Goal: Task Accomplishment & Management: Manage account settings

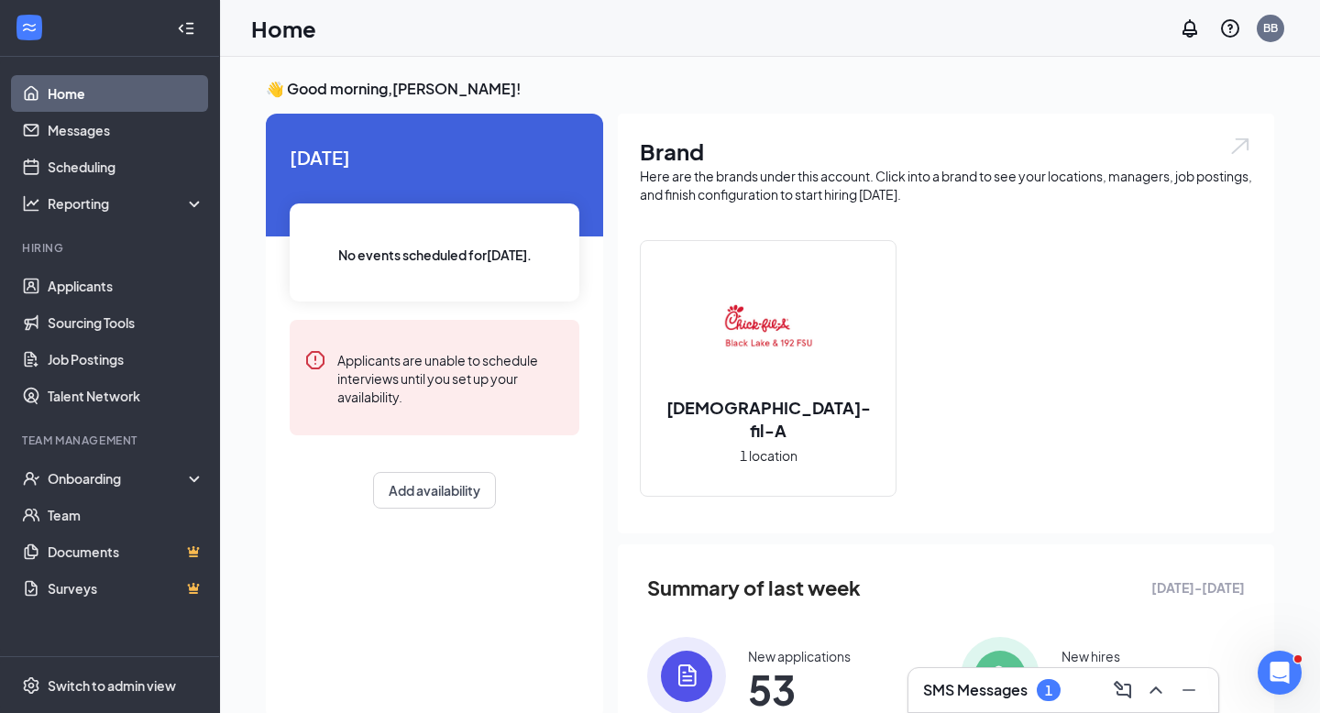
click at [1026, 691] on h3 "SMS Messages" at bounding box center [975, 690] width 104 height 20
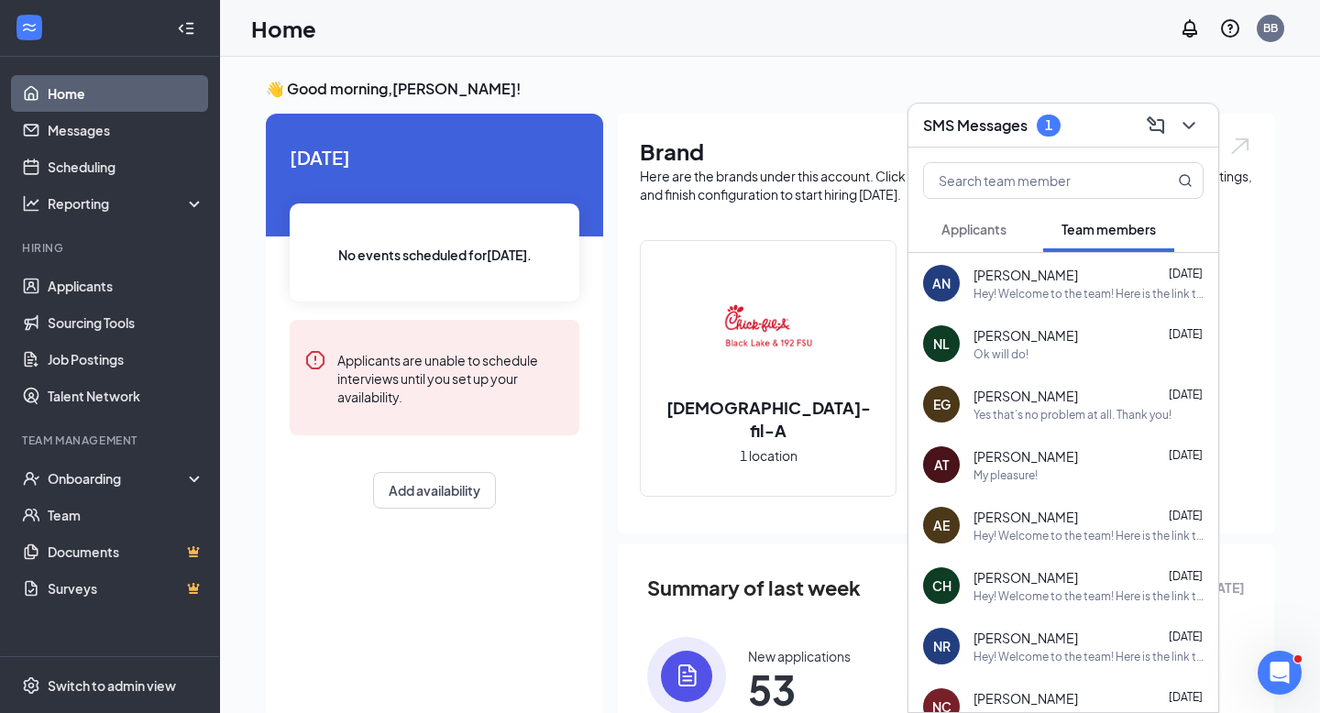
click at [994, 238] on button "Applicants" at bounding box center [974, 229] width 102 height 46
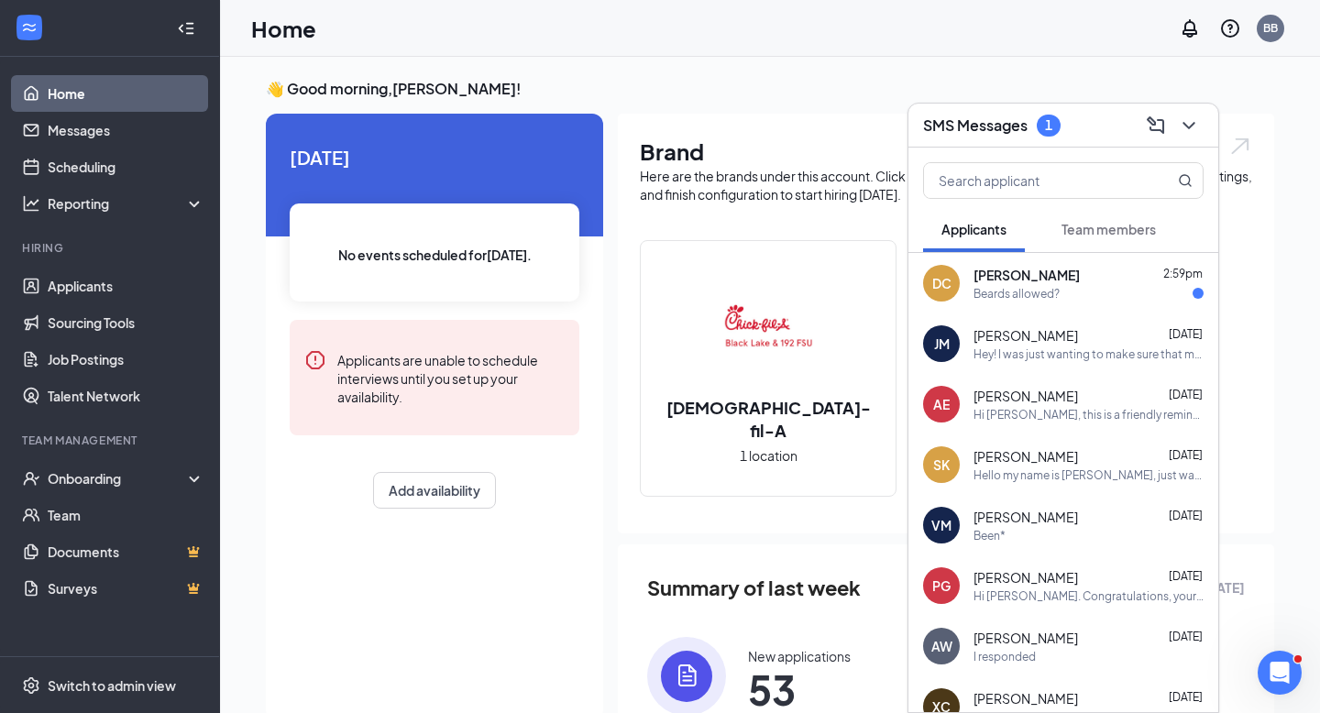
click at [1075, 280] on div "[PERSON_NAME] 2:59pm" at bounding box center [1088, 275] width 230 height 18
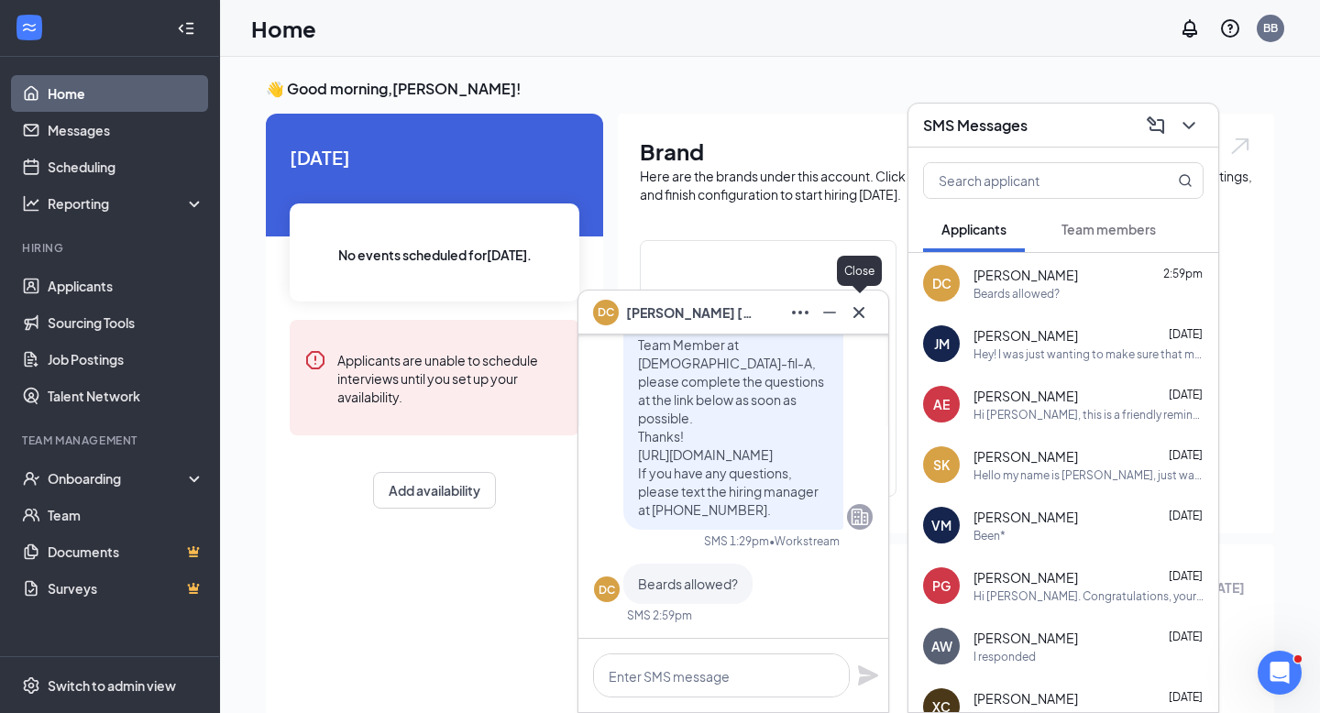
click at [861, 319] on icon "Cross" at bounding box center [859, 313] width 22 height 22
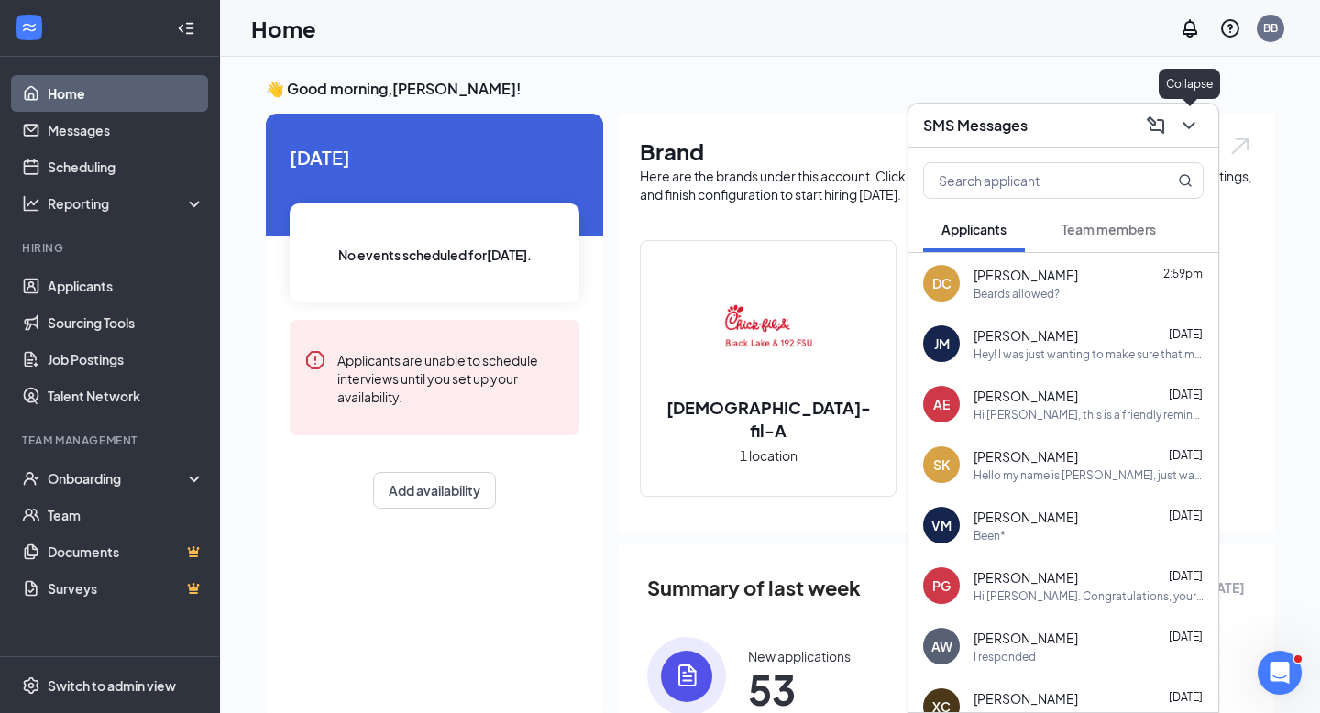
click at [1200, 118] on button at bounding box center [1188, 125] width 29 height 29
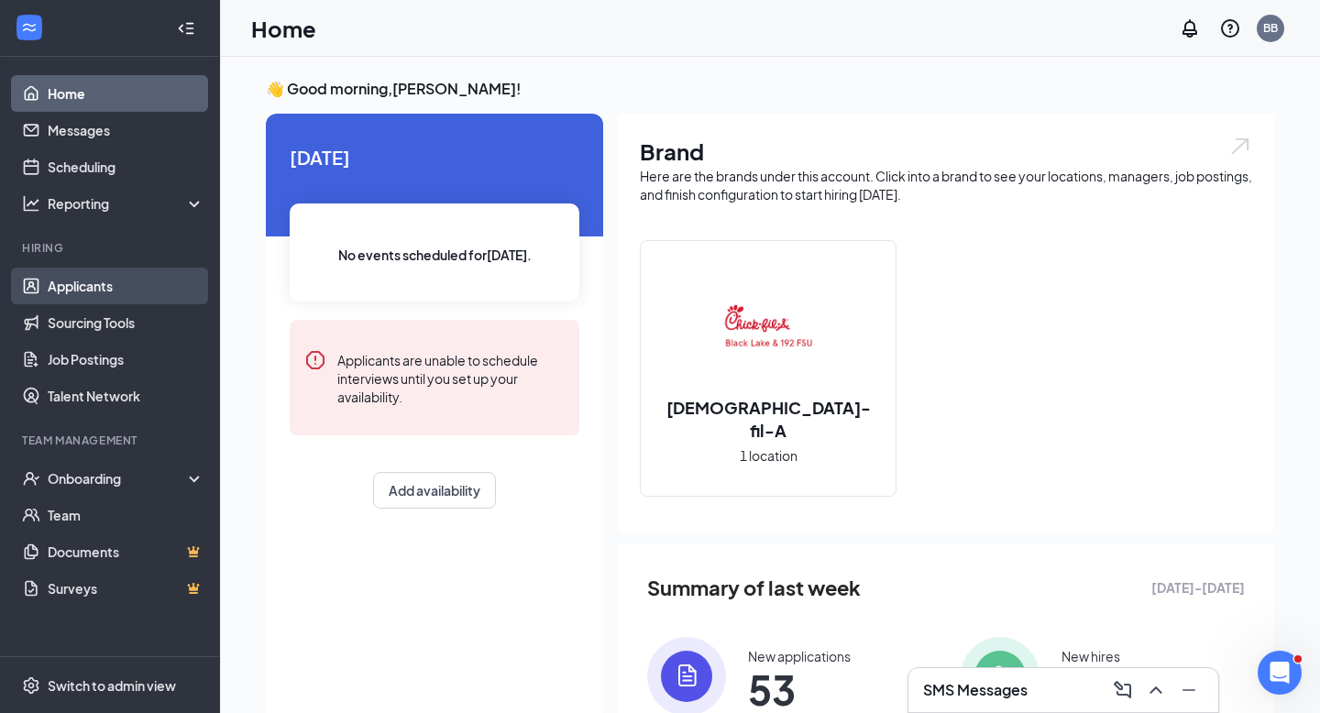
click at [113, 290] on link "Applicants" at bounding box center [126, 286] width 157 height 37
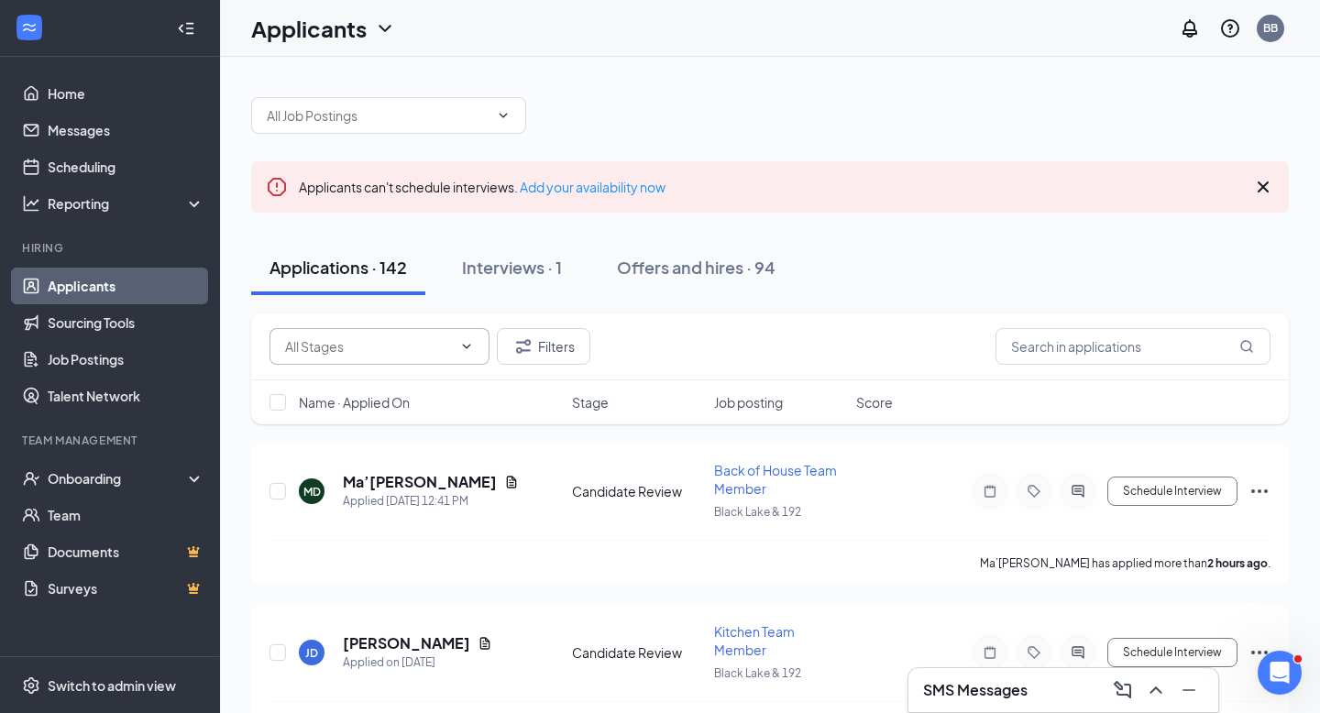
click at [393, 353] on input "text" at bounding box center [368, 346] width 167 height 20
click at [464, 113] on input "text" at bounding box center [378, 115] width 222 height 20
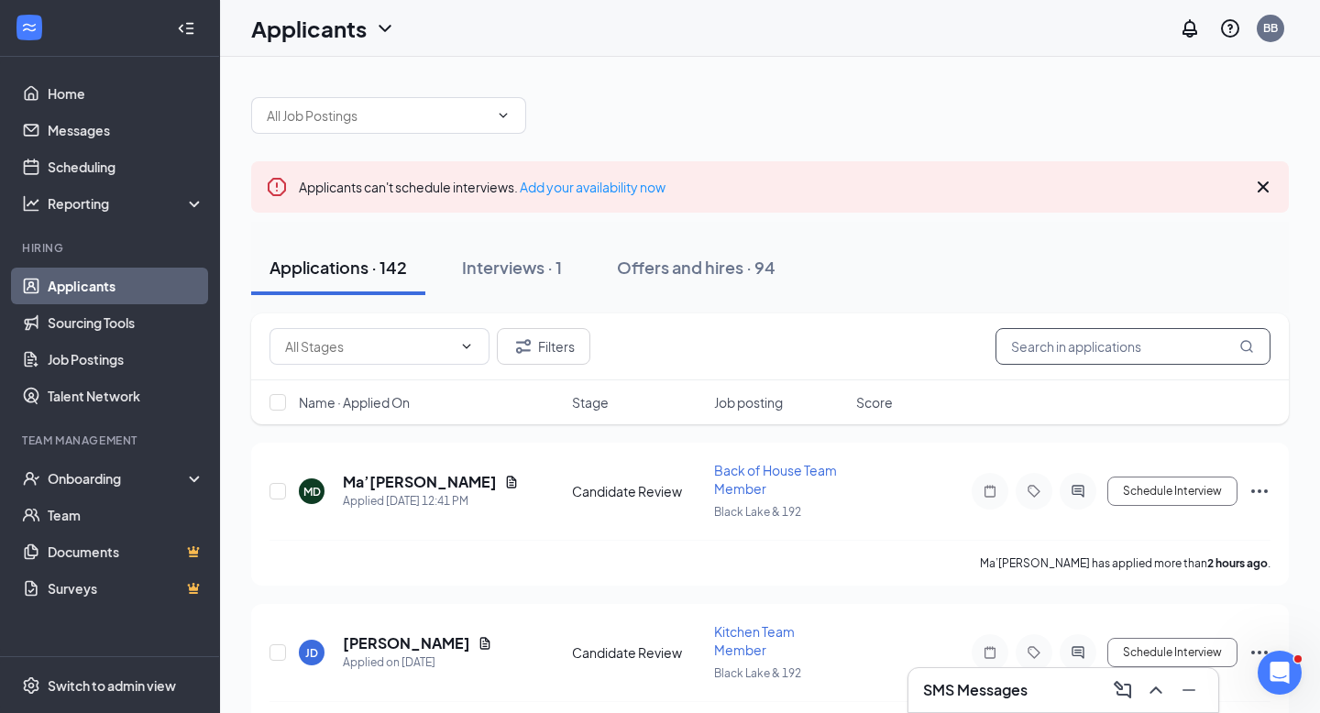
click at [1037, 356] on input "text" at bounding box center [1132, 346] width 275 height 37
type input "[PERSON_NAME]"
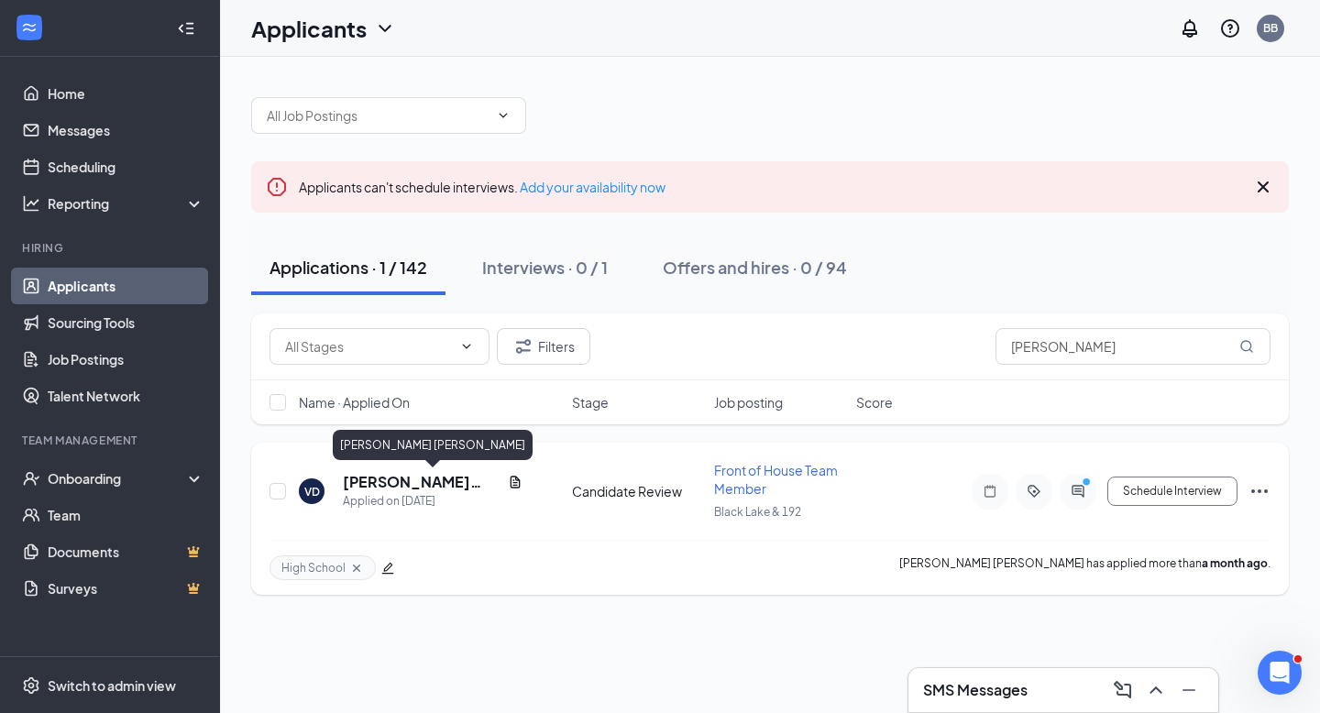
click at [446, 483] on h5 "[PERSON_NAME] [PERSON_NAME]" at bounding box center [422, 482] width 158 height 20
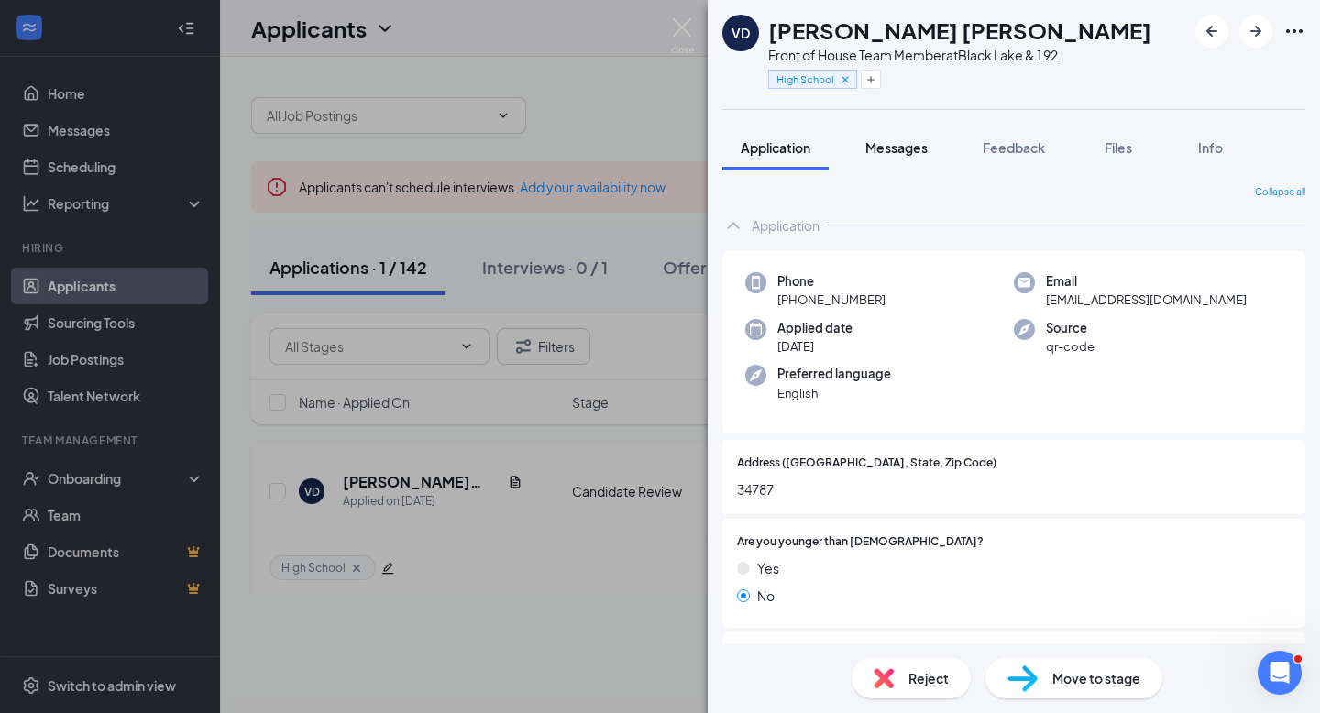
click at [891, 151] on span "Messages" at bounding box center [896, 147] width 62 height 16
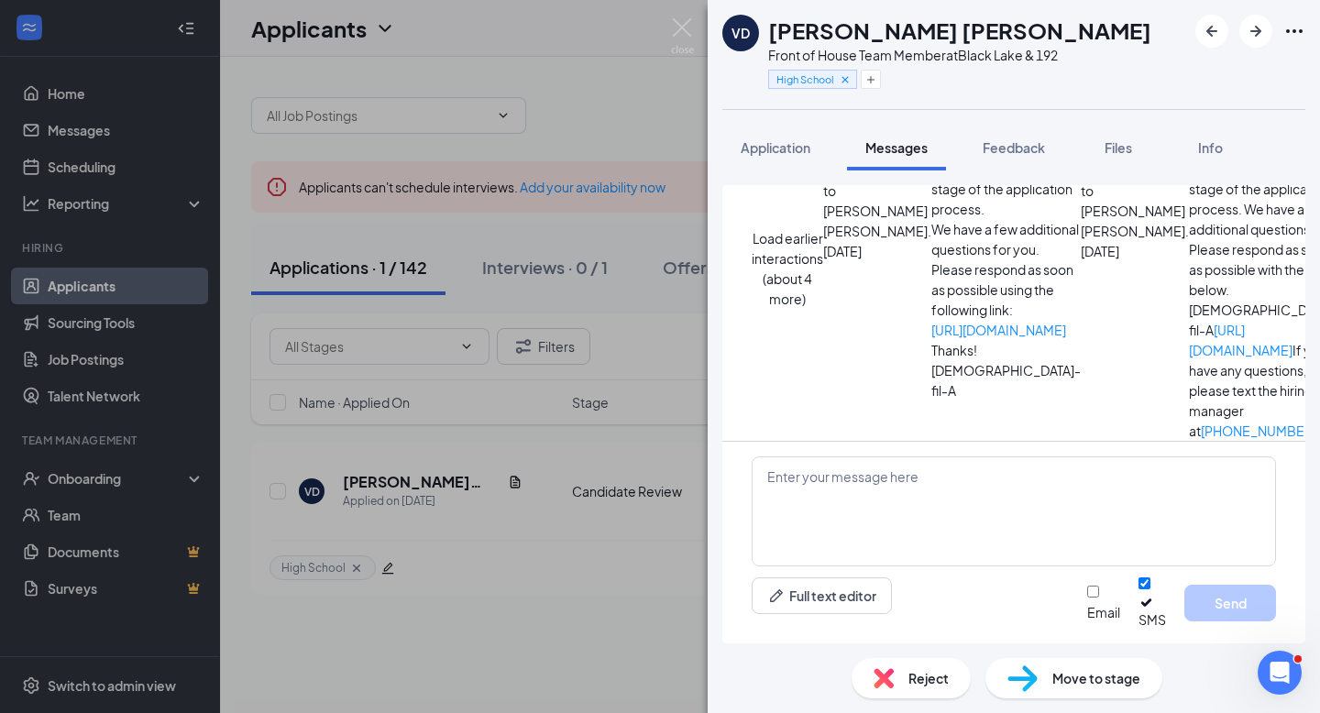
scroll to position [696, 0]
click at [686, 43] on img at bounding box center [682, 36] width 23 height 36
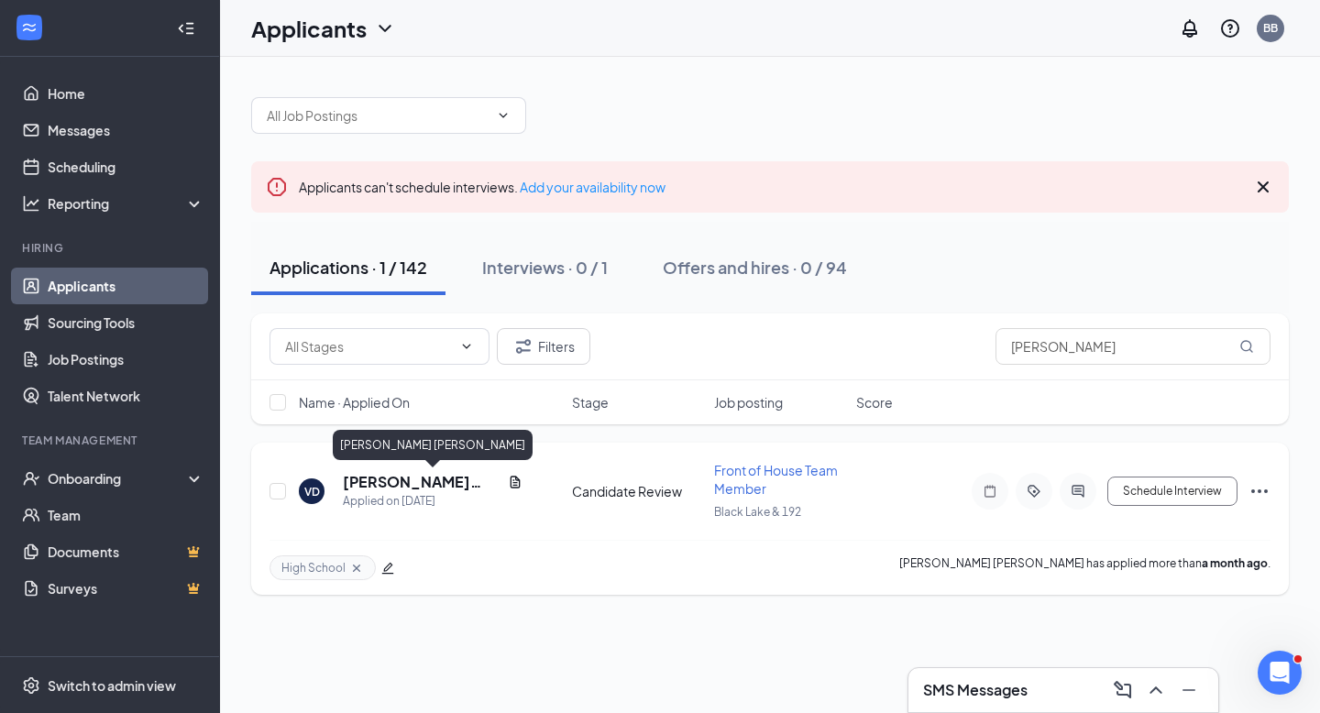
click at [441, 488] on h5 "[PERSON_NAME] [PERSON_NAME]" at bounding box center [422, 482] width 158 height 20
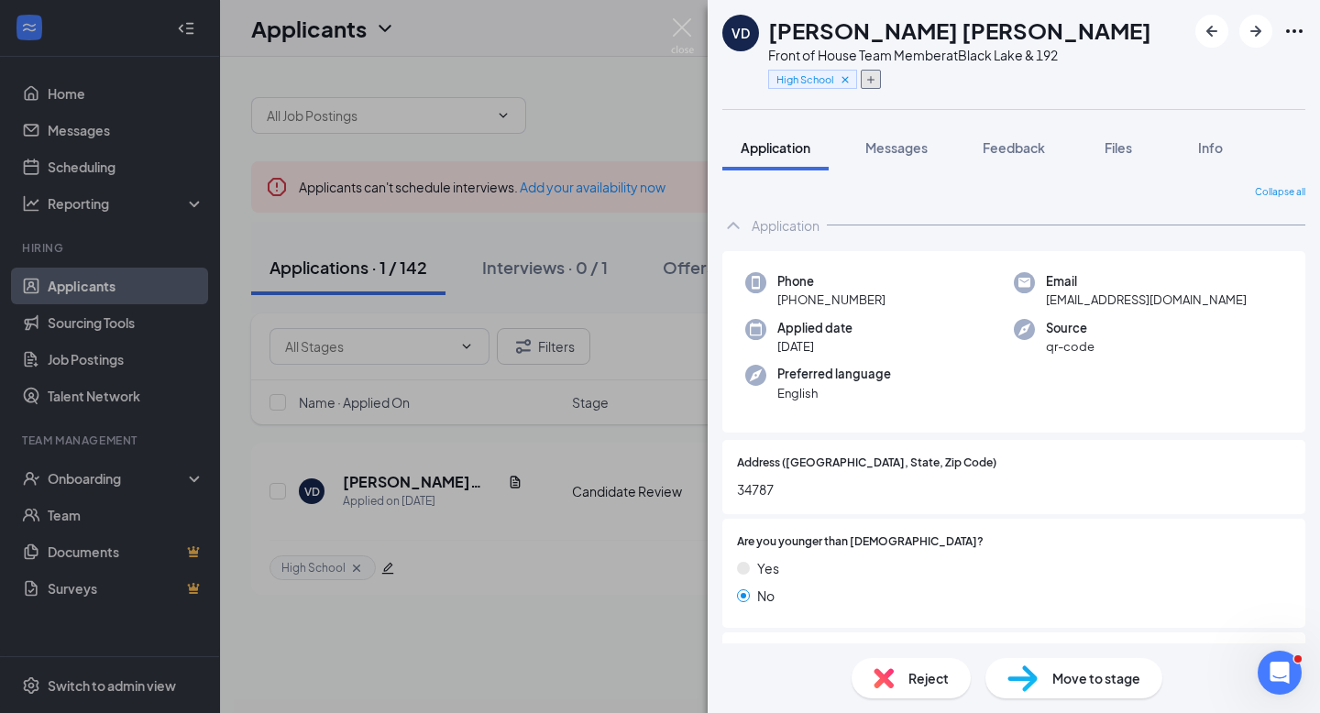
click at [874, 84] on button "button" at bounding box center [871, 79] width 20 height 19
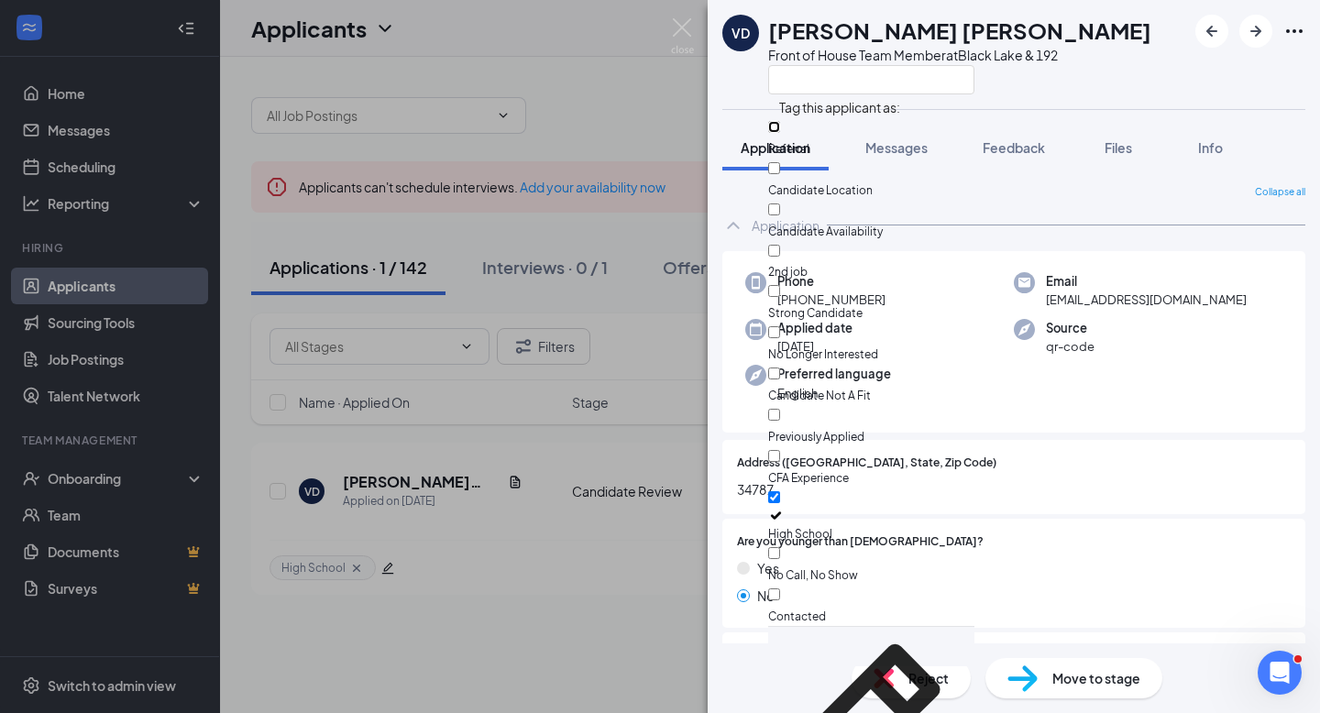
click at [780, 133] on input "Referral" at bounding box center [774, 127] width 12 height 12
checkbox input "true"
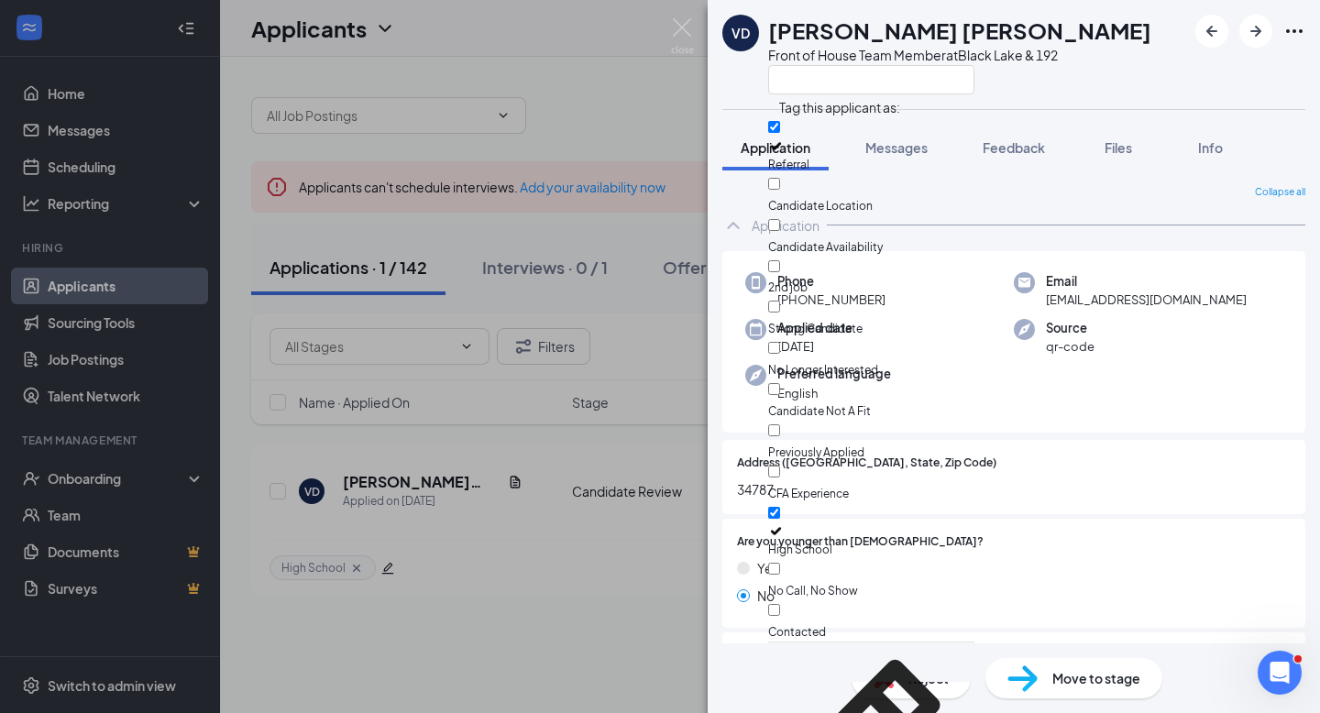
click at [720, 92] on div "VD [PERSON_NAME] [PERSON_NAME] Front of House Team Member at [GEOGRAPHIC_DATA] …" at bounding box center [1014, 54] width 612 height 109
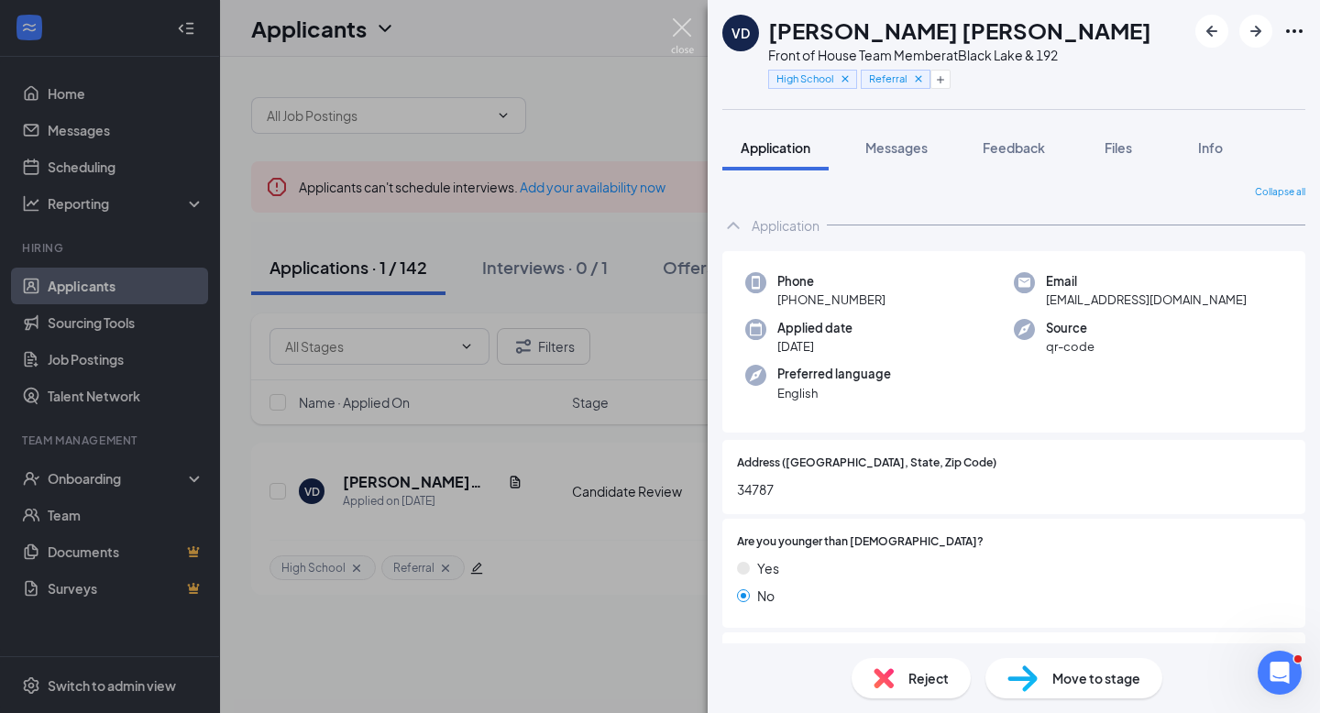
click at [682, 32] on img at bounding box center [682, 36] width 23 height 36
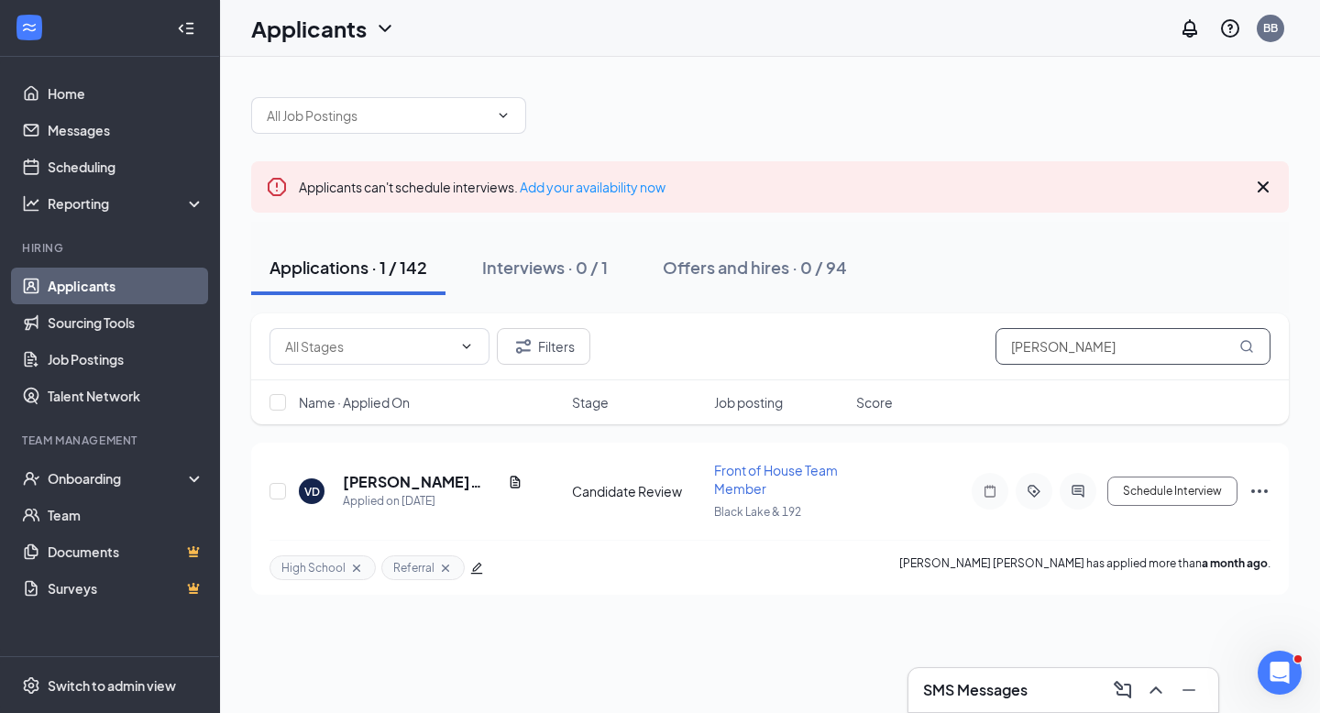
click at [1081, 347] on input "[PERSON_NAME]" at bounding box center [1132, 346] width 275 height 37
drag, startPoint x: 1081, startPoint y: 347, endPoint x: 993, endPoint y: 338, distance: 87.5
click at [993, 338] on div "Candidate Background (33) Candidate Review (109) Filters [PERSON_NAME]" at bounding box center [769, 346] width 1001 height 37
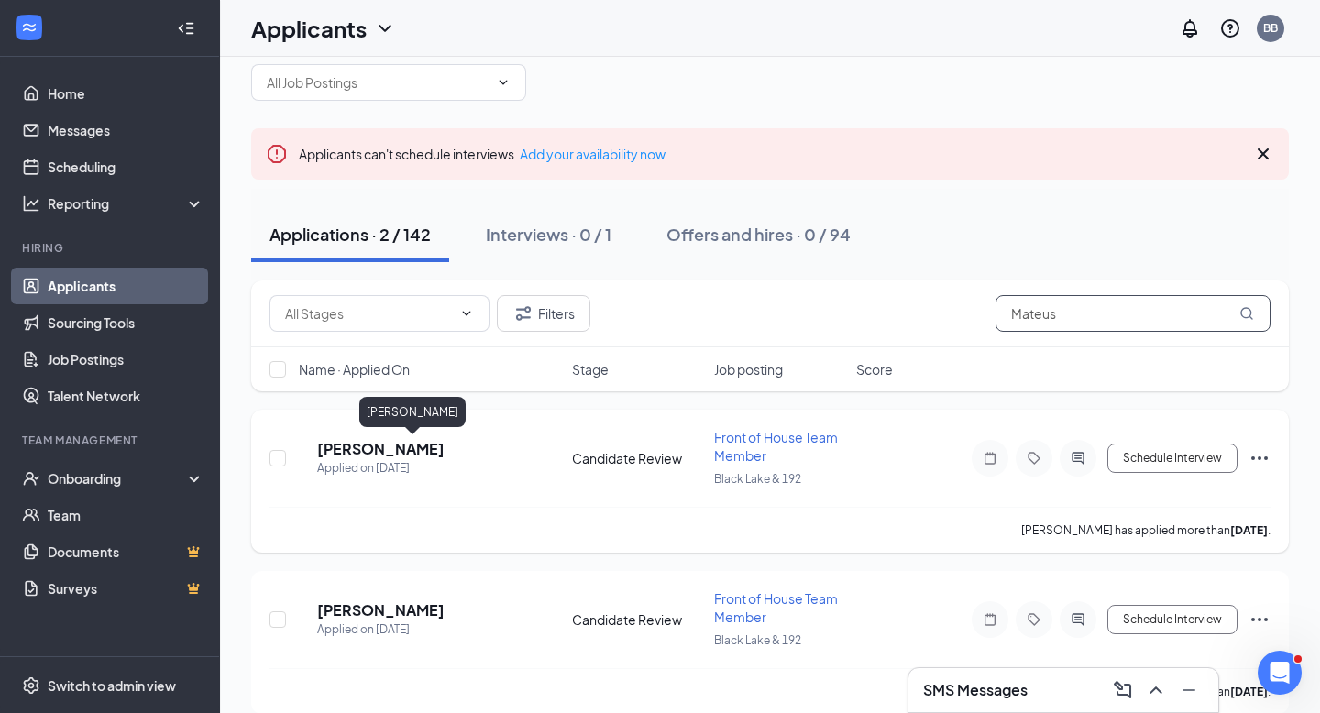
scroll to position [53, 0]
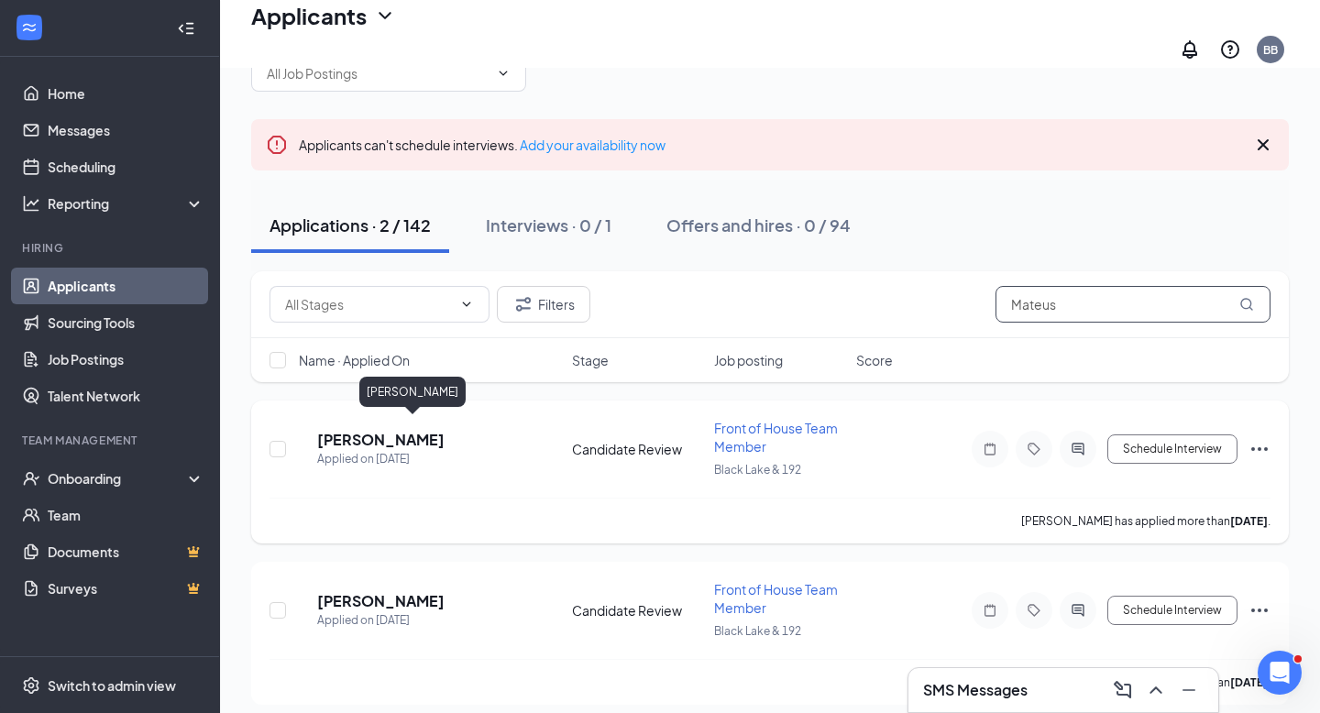
type input "Mateus"
click at [444, 431] on h5 "[PERSON_NAME]" at bounding box center [380, 440] width 127 height 20
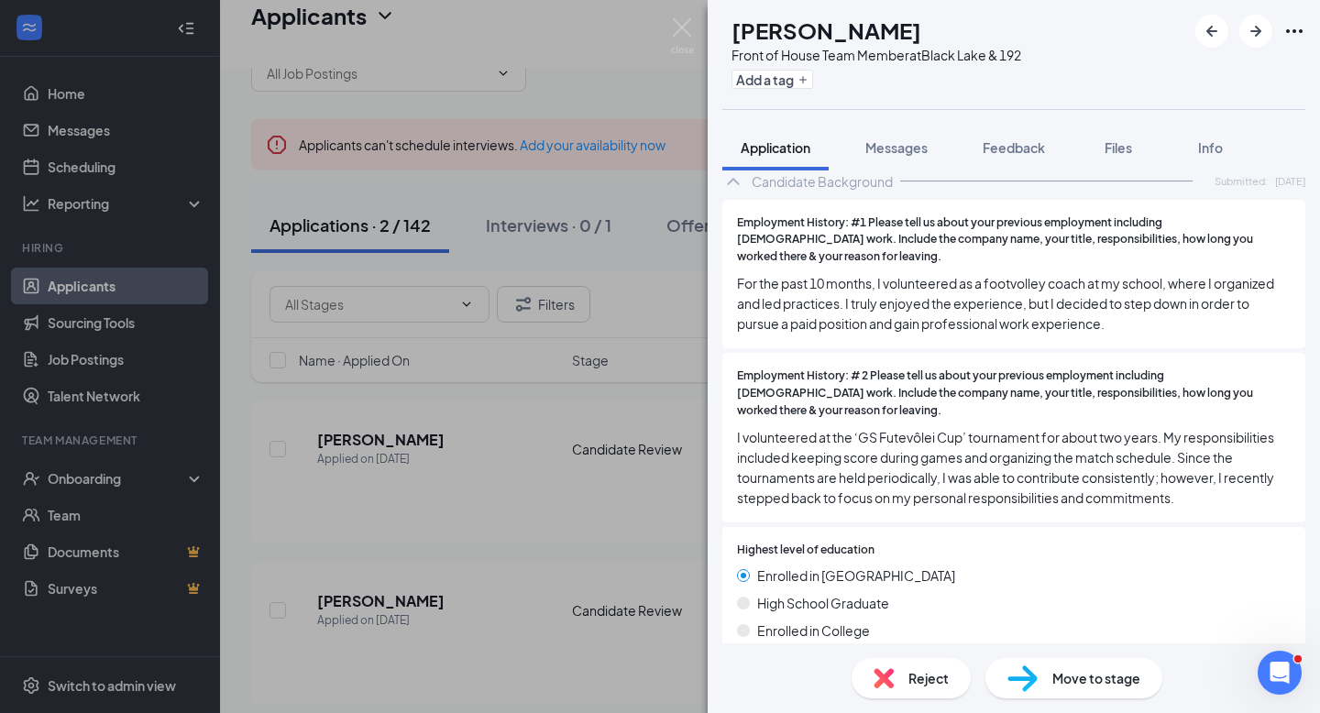
scroll to position [1456, 0]
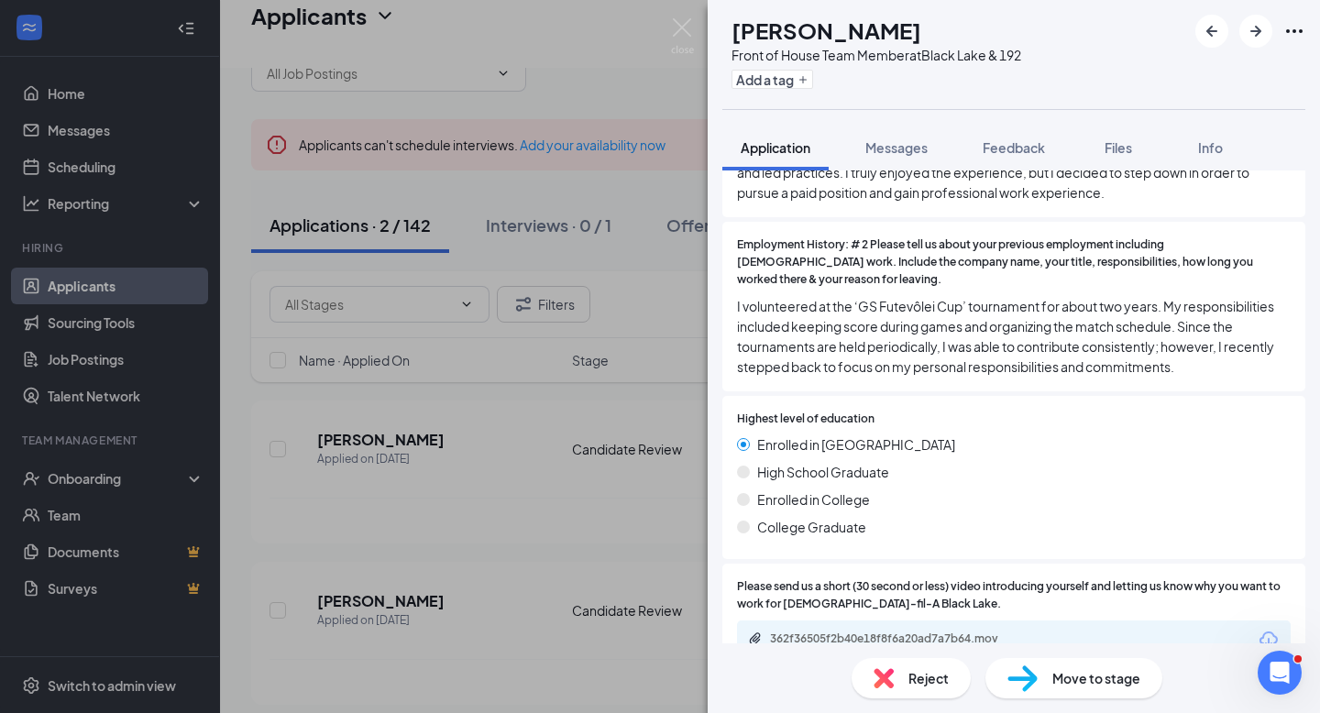
click at [981, 631] on div "362f36505f2b40e18f8f6a20ad7a7b64.mov" at bounding box center [898, 638] width 257 height 15
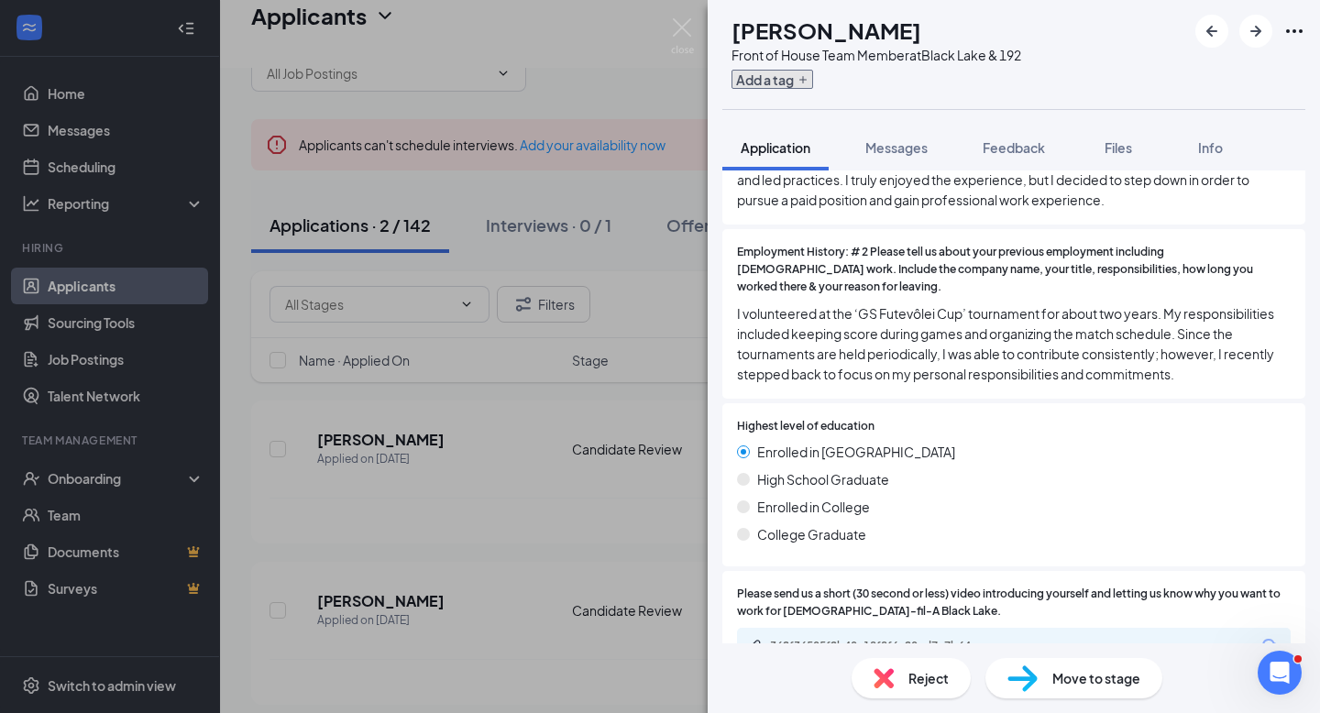
click at [813, 76] on button "Add a tag" at bounding box center [772, 79] width 82 height 19
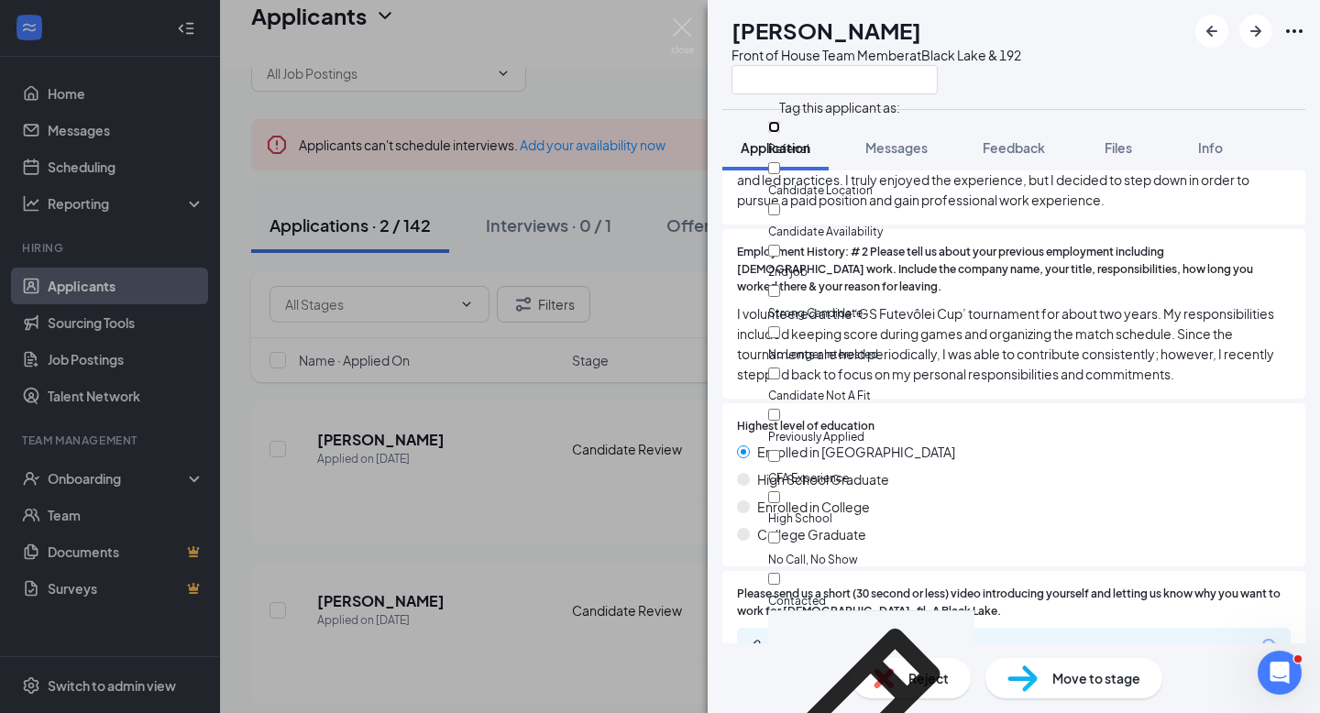
click at [780, 122] on input "Referral" at bounding box center [774, 127] width 12 height 12
checkbox input "true"
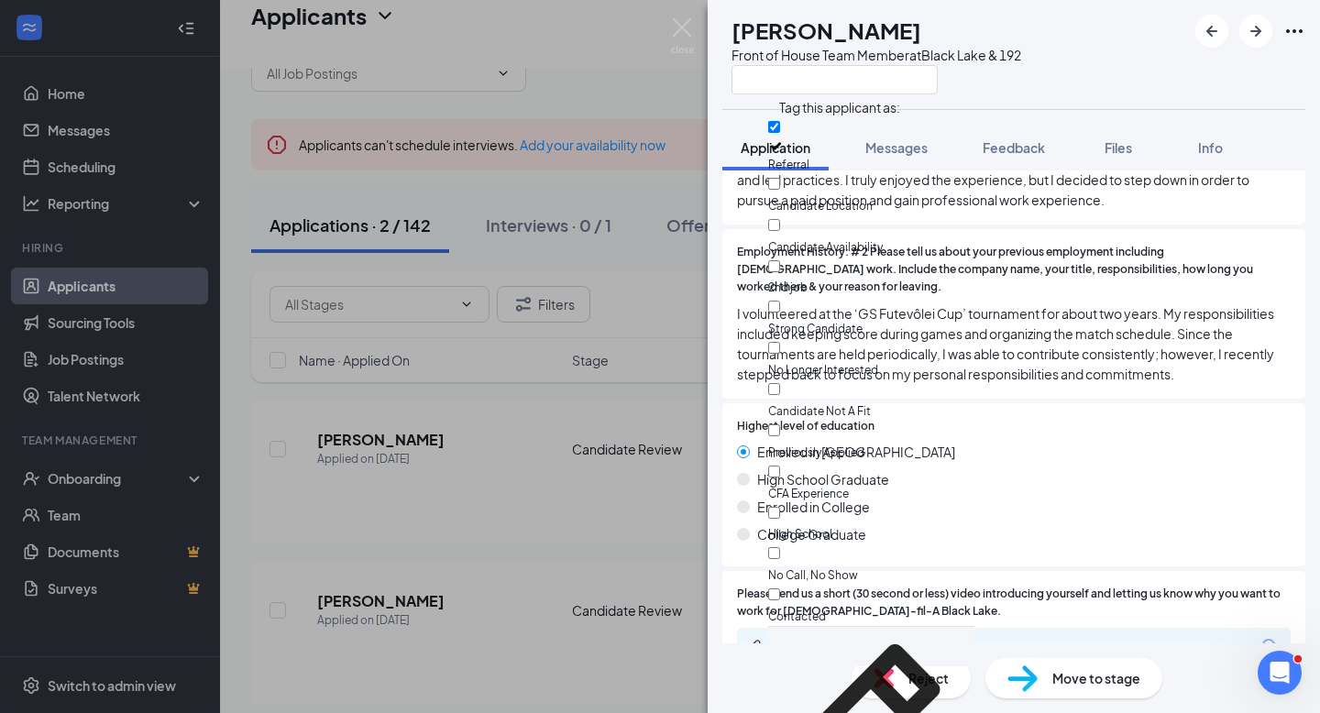
click at [1068, 71] on div "[PERSON_NAME] Front of House Team Member at [GEOGRAPHIC_DATA] & 192" at bounding box center [1014, 54] width 612 height 109
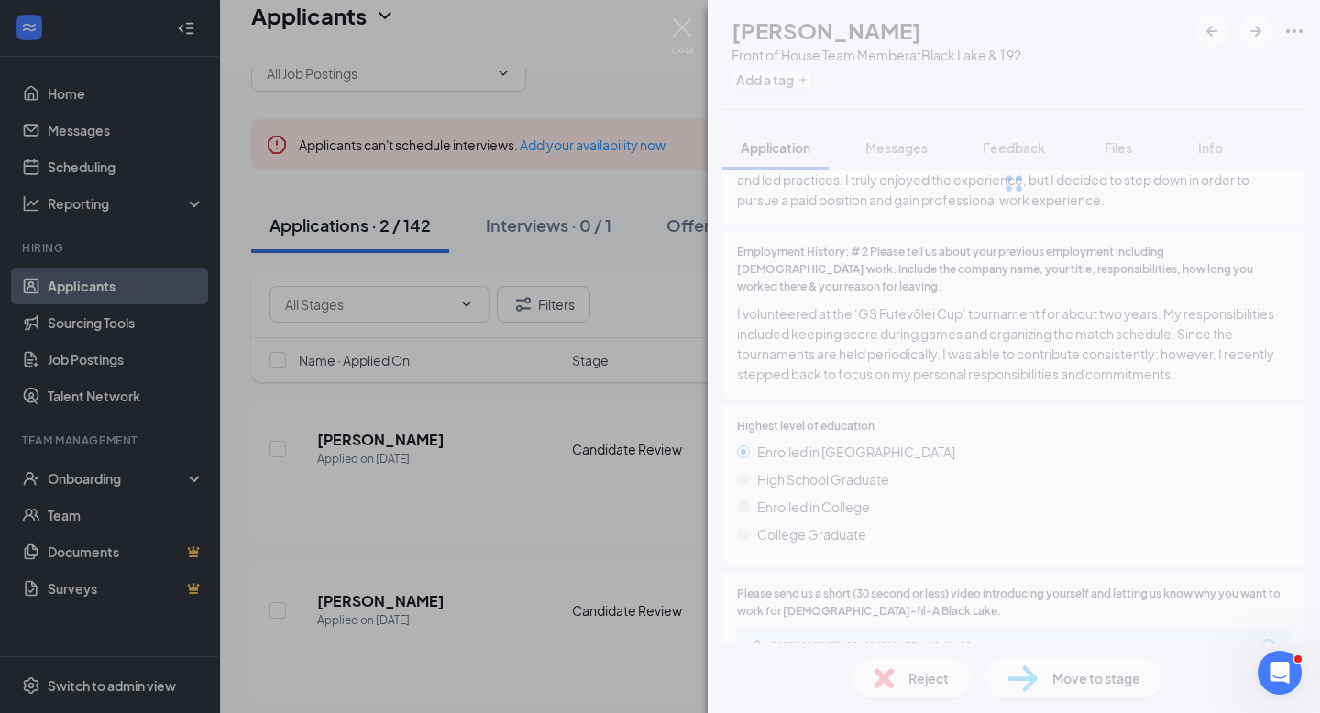
click at [1011, 142] on div at bounding box center [1014, 183] width 612 height 367
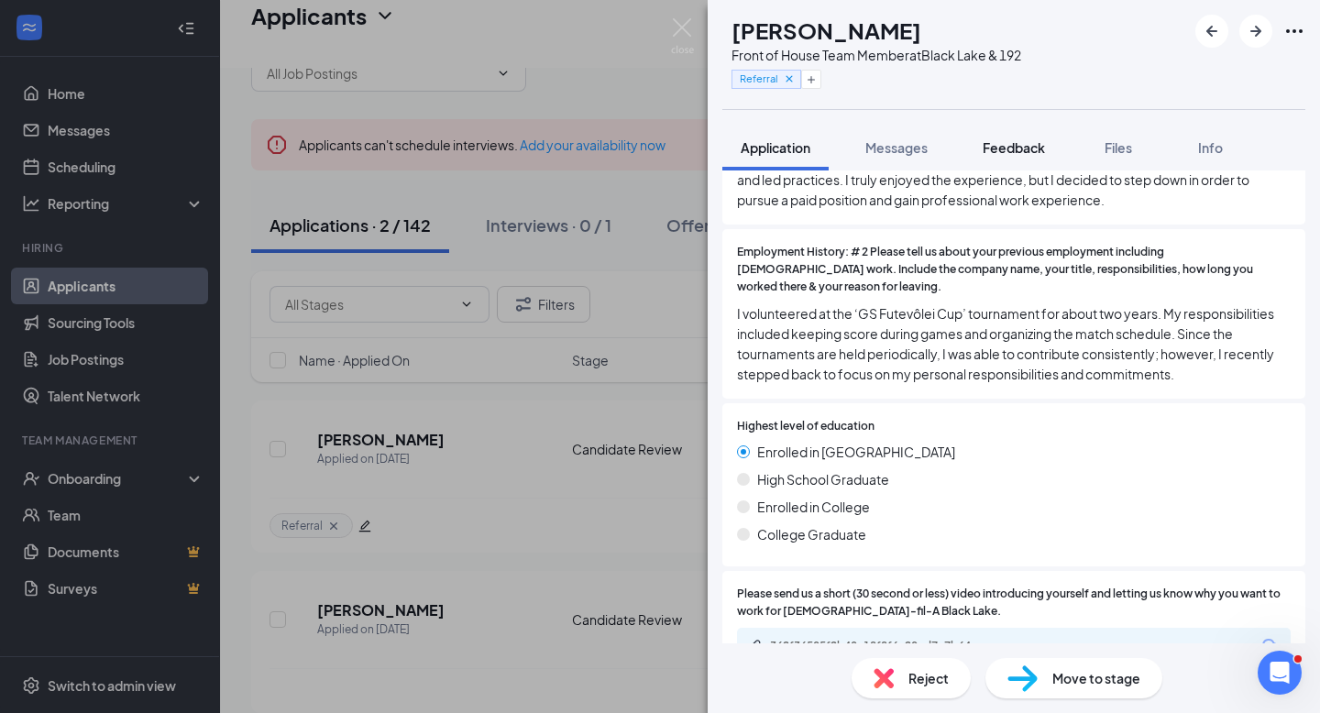
click at [1012, 142] on span "Feedback" at bounding box center [1013, 147] width 62 height 16
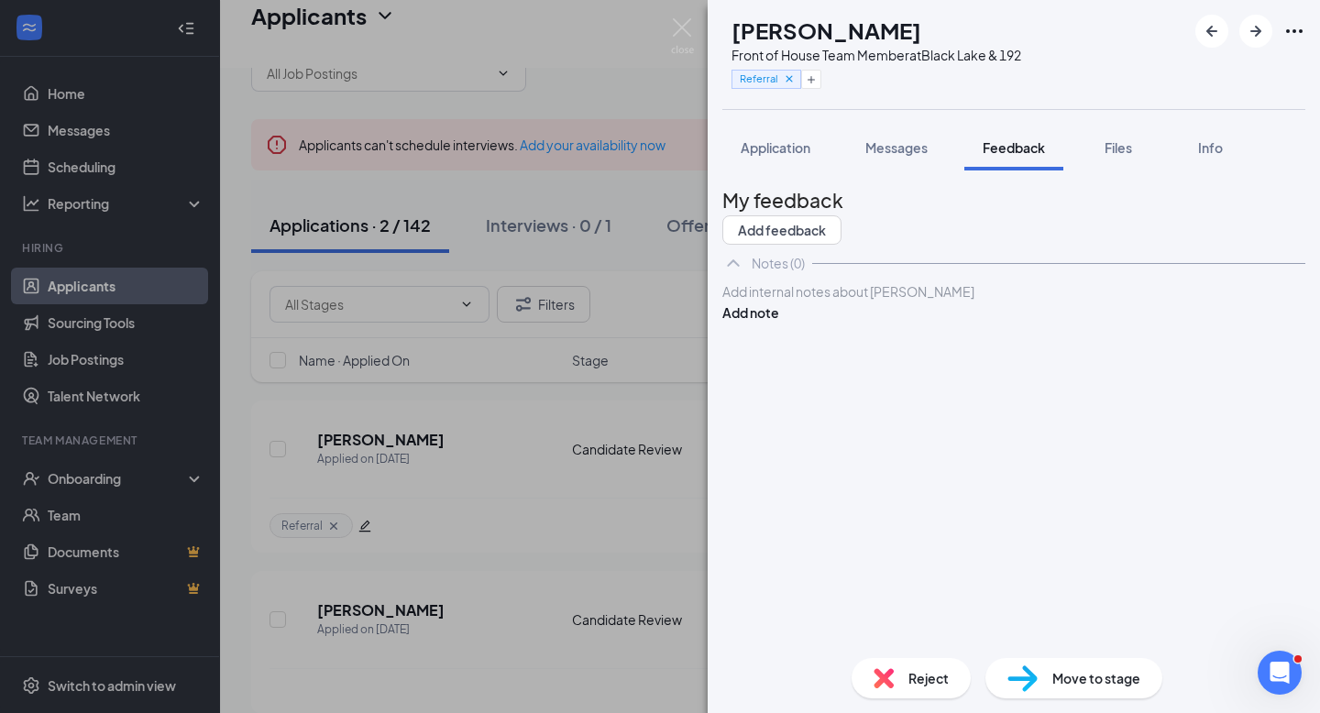
click at [914, 302] on div at bounding box center [1013, 291] width 581 height 19
click at [779, 323] on button "Add note" at bounding box center [750, 312] width 57 height 20
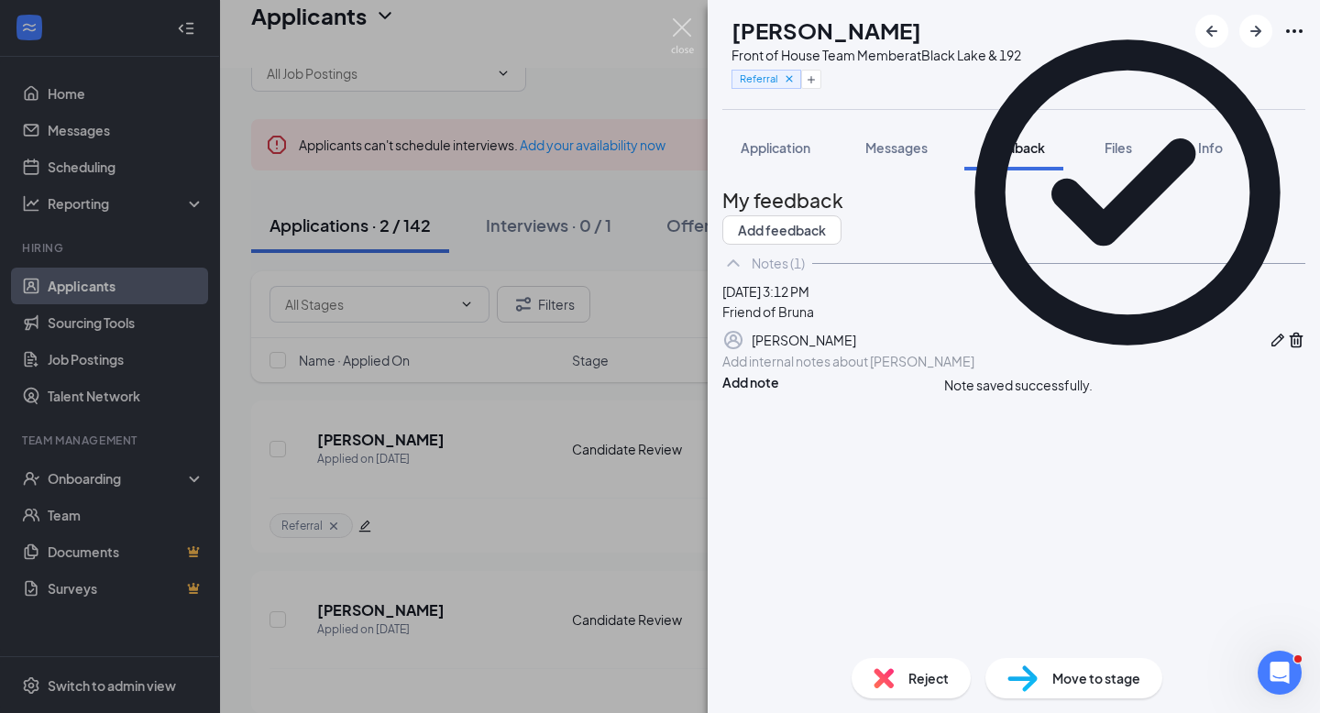
click at [685, 30] on img at bounding box center [682, 36] width 23 height 36
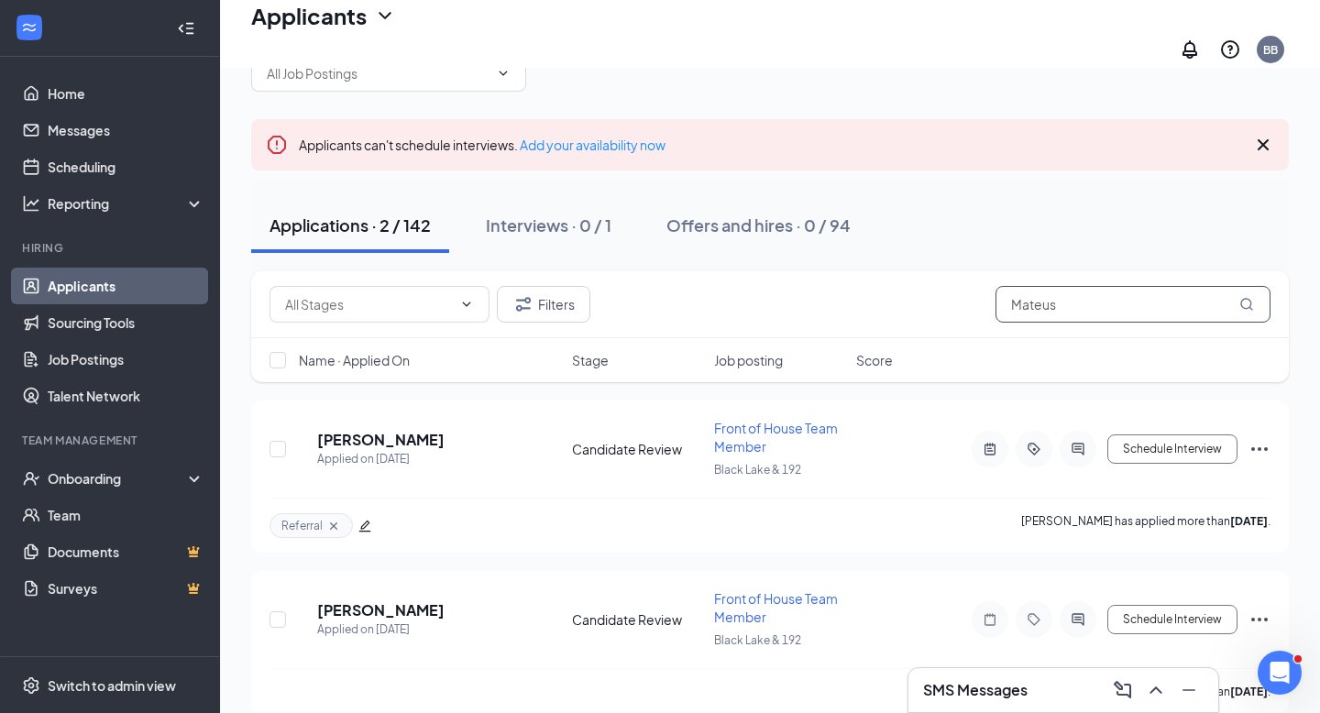
drag, startPoint x: 1092, startPoint y: 291, endPoint x: 971, endPoint y: 280, distance: 122.3
click at [971, 286] on div "Candidate Background (33) Candidate Review (109) Filters Mateus" at bounding box center [769, 304] width 1001 height 37
type input "[PERSON_NAME]"
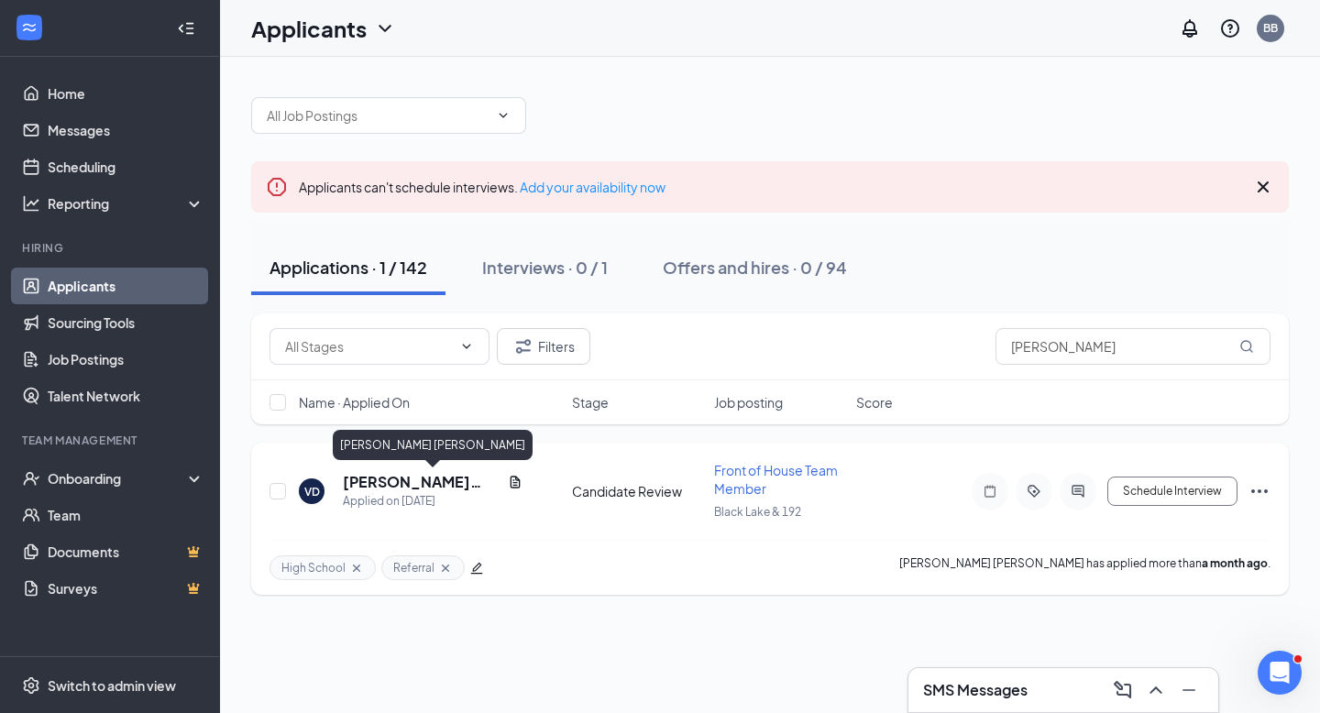
click at [452, 485] on h5 "[PERSON_NAME] [PERSON_NAME]" at bounding box center [422, 482] width 158 height 20
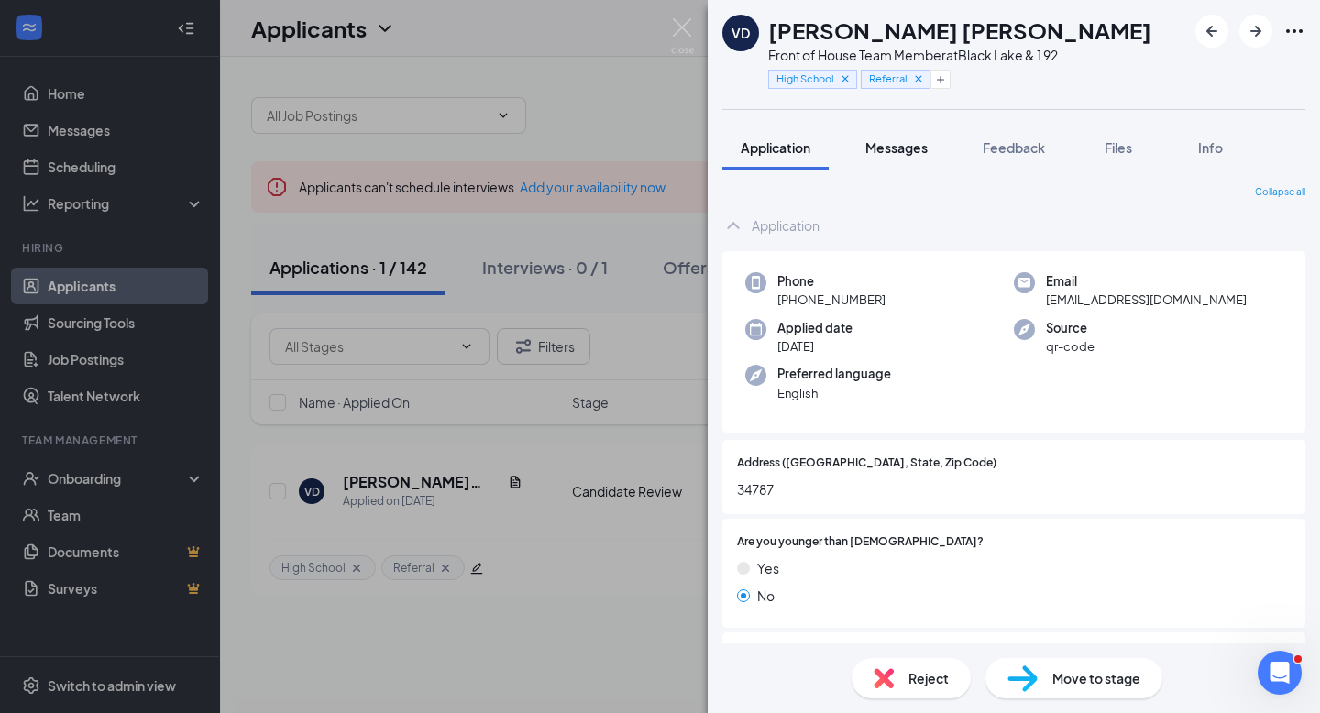
click at [919, 143] on span "Messages" at bounding box center [896, 147] width 62 height 16
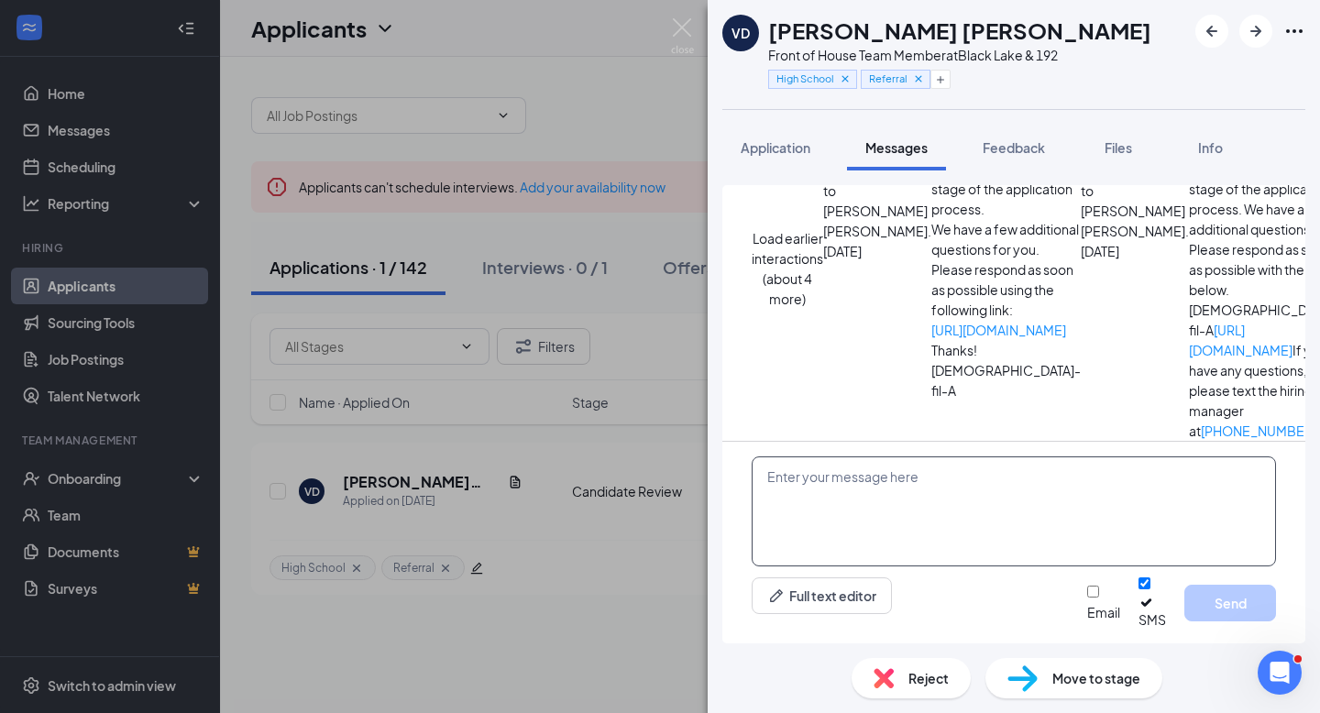
scroll to position [696, 0]
click at [963, 486] on textarea at bounding box center [1014, 511] width 524 height 110
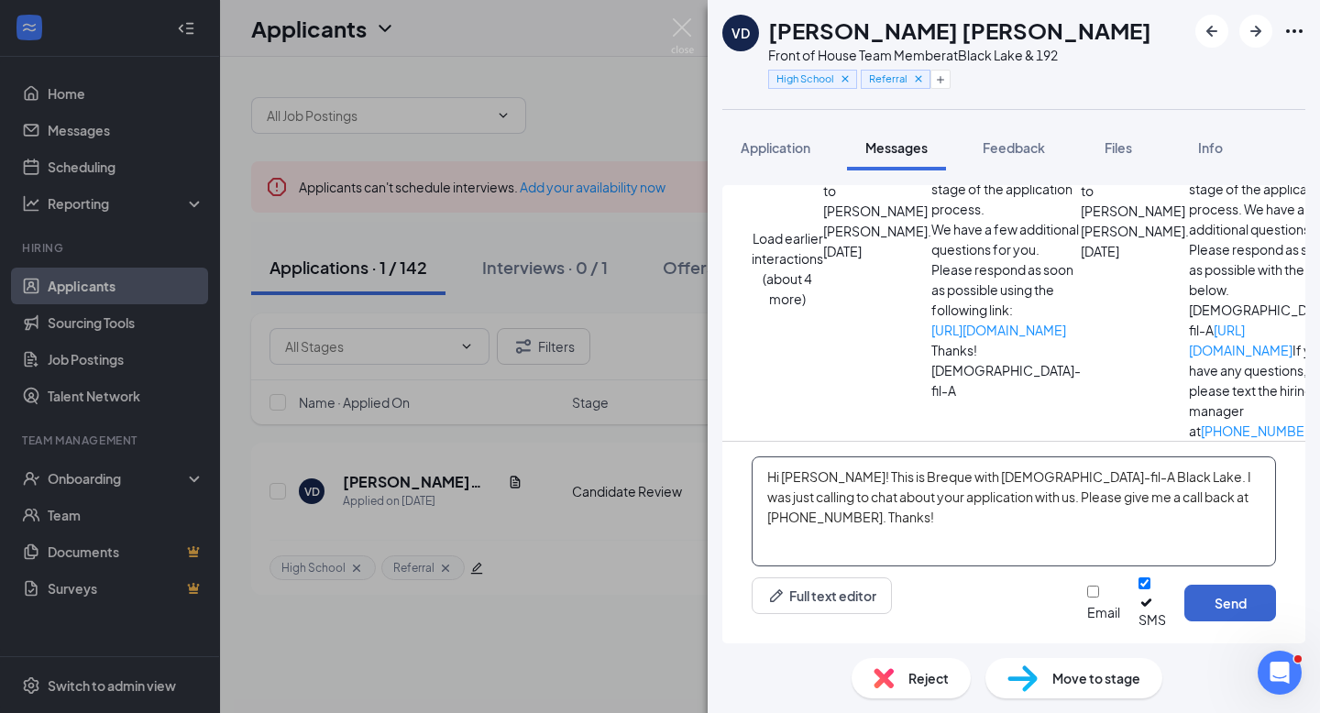
type textarea "Hi [PERSON_NAME]! This is Breque with [DEMOGRAPHIC_DATA]-fil-A Black Lake. I wa…"
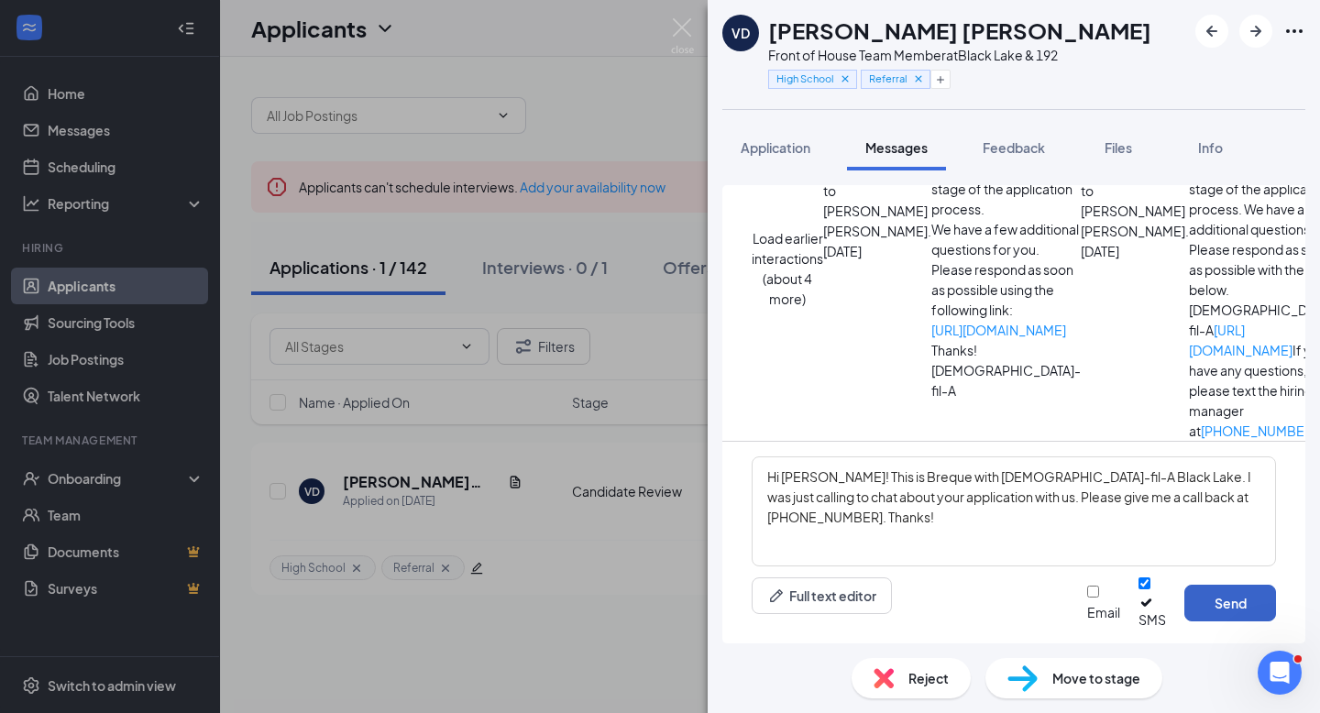
click at [1227, 606] on button "Send" at bounding box center [1230, 603] width 92 height 37
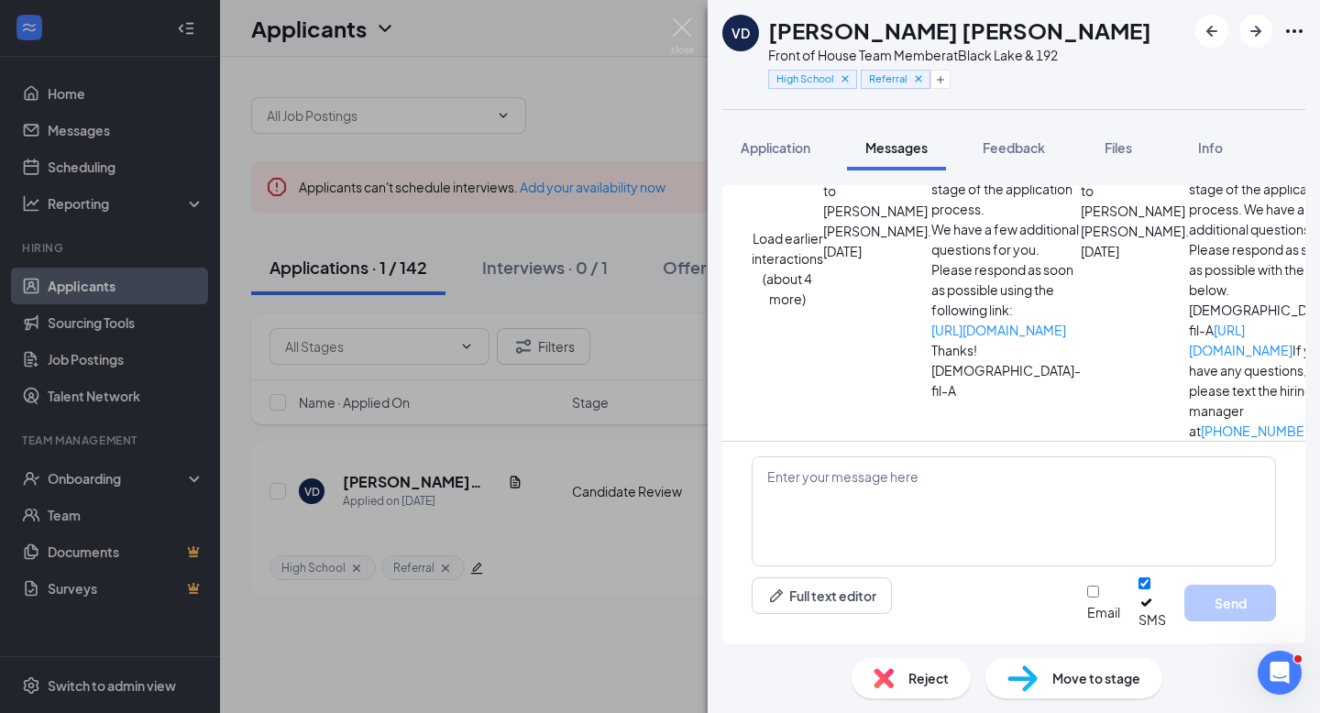
scroll to position [853, 0]
click at [944, 79] on icon "Plus" at bounding box center [940, 79] width 7 height 7
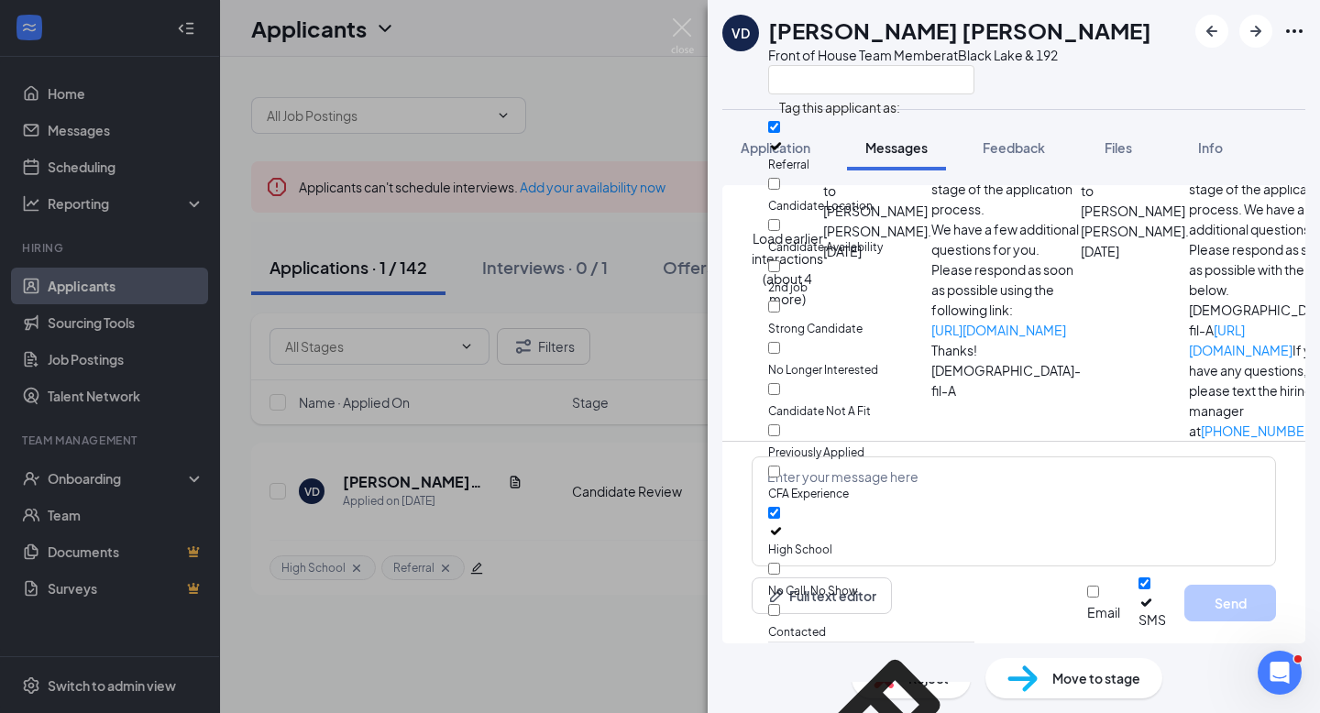
scroll to position [121, 0]
click at [780, 604] on input "Contacted" at bounding box center [774, 610] width 12 height 12
checkbox input "true"
click at [1080, 82] on div at bounding box center [959, 79] width 383 height 30
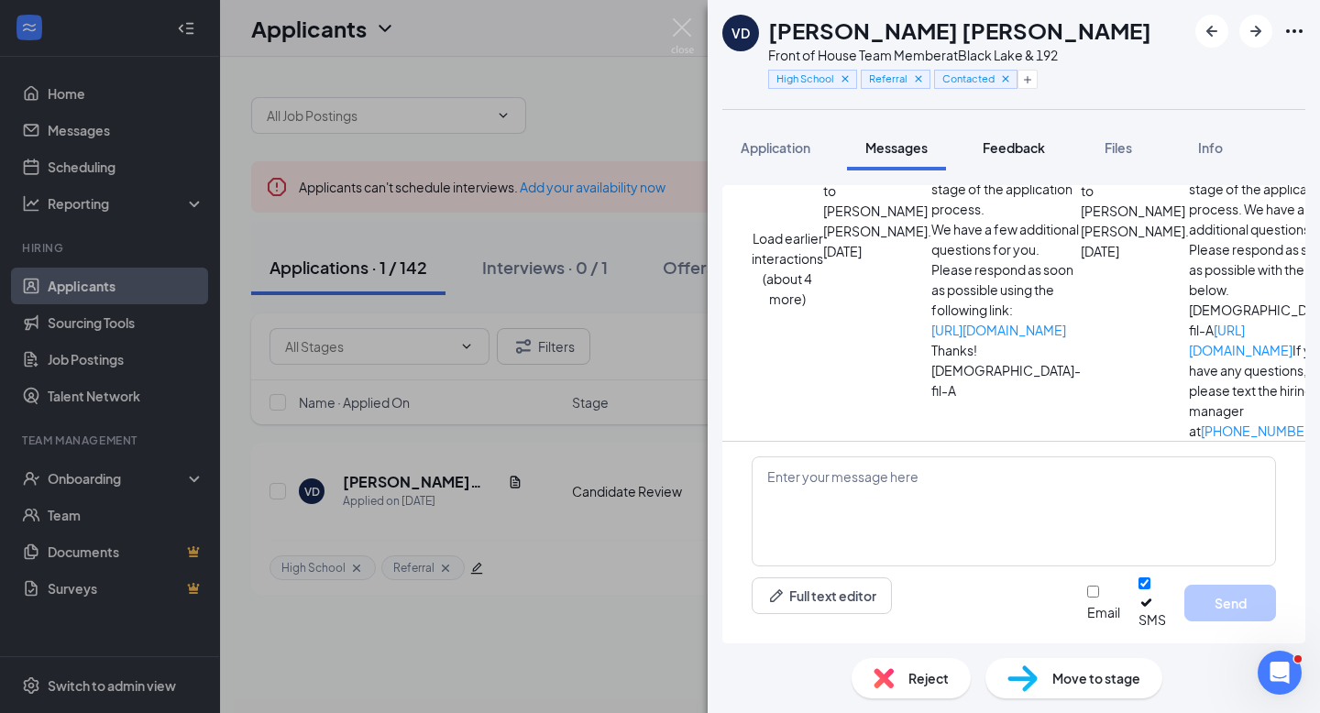
click at [1022, 144] on span "Feedback" at bounding box center [1013, 147] width 62 height 16
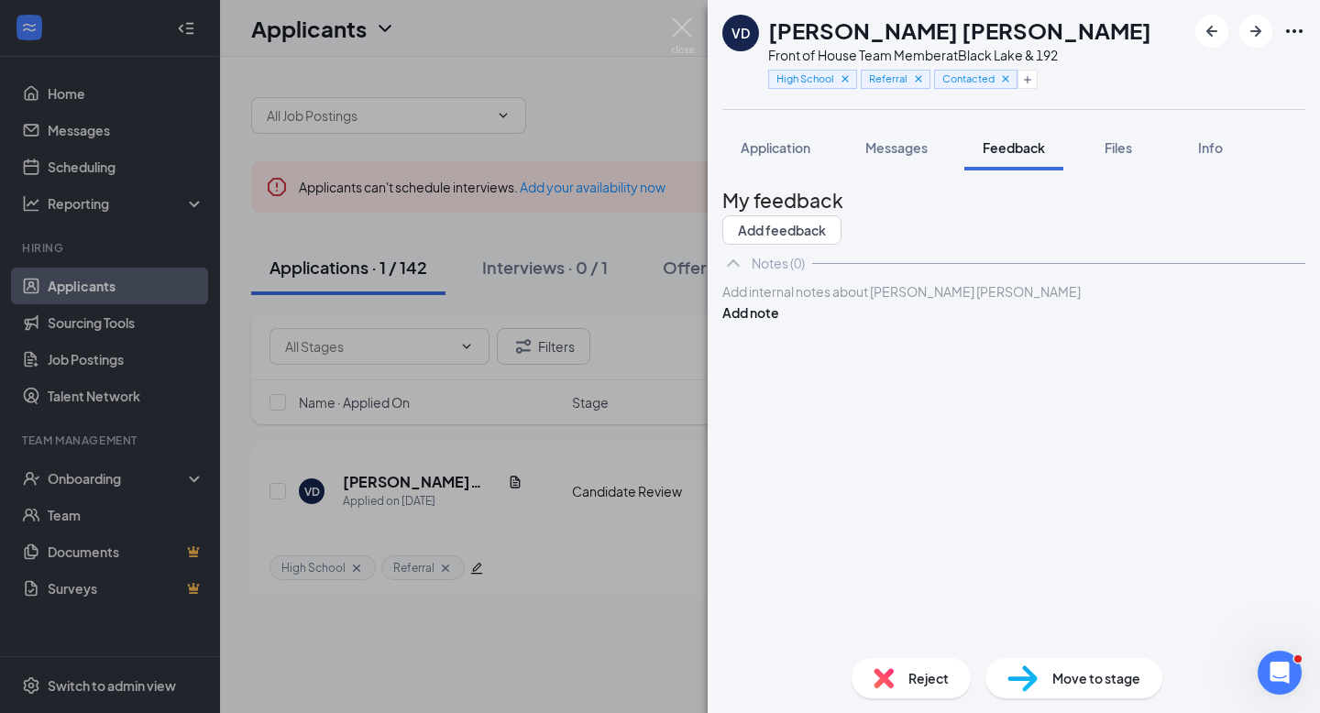
click at [885, 302] on div at bounding box center [1013, 291] width 581 height 19
click at [779, 323] on button "Add note" at bounding box center [750, 312] width 57 height 20
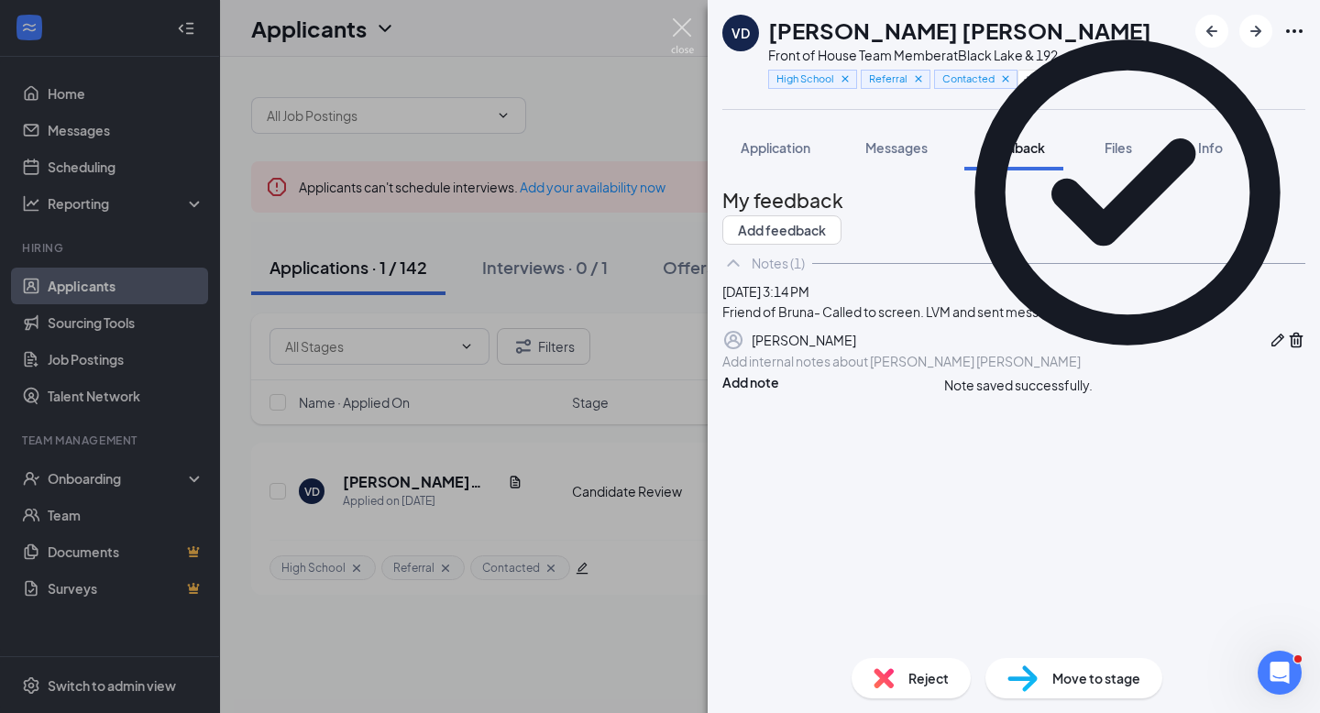
click at [689, 34] on img at bounding box center [682, 36] width 23 height 36
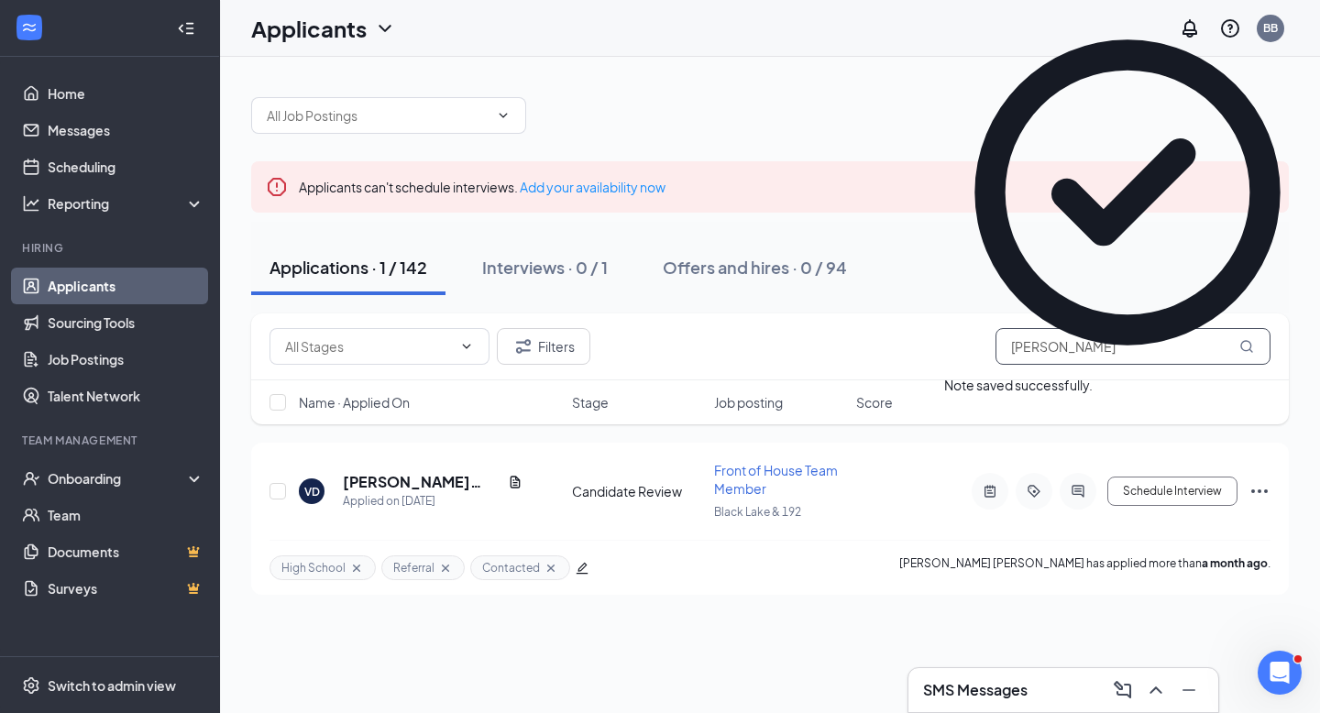
drag, startPoint x: 1088, startPoint y: 347, endPoint x: 930, endPoint y: 327, distance: 158.9
click at [930, 328] on div "Candidate Background (33) Candidate Review (109) Filters [PERSON_NAME]" at bounding box center [769, 346] width 1001 height 37
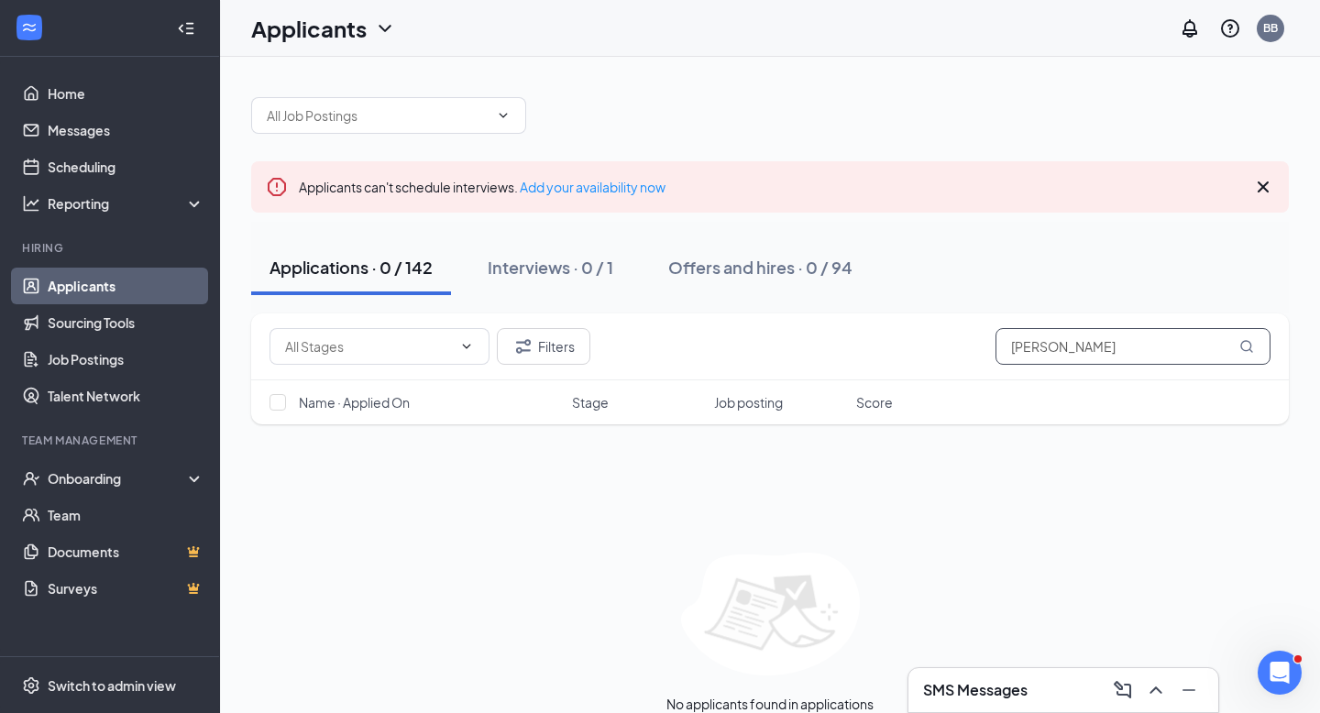
click at [1059, 348] on input "[PERSON_NAME]" at bounding box center [1132, 346] width 275 height 37
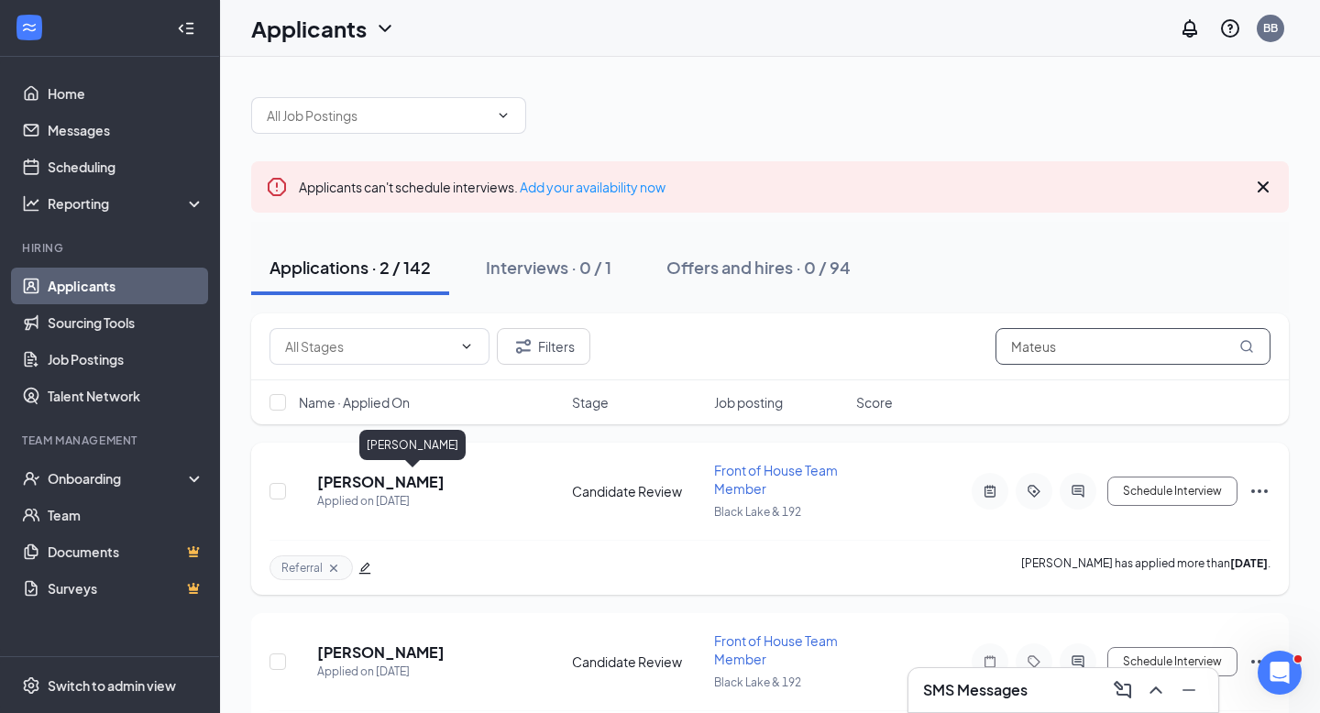
type input "Mateus"
click at [444, 479] on h5 "[PERSON_NAME]" at bounding box center [380, 482] width 127 height 20
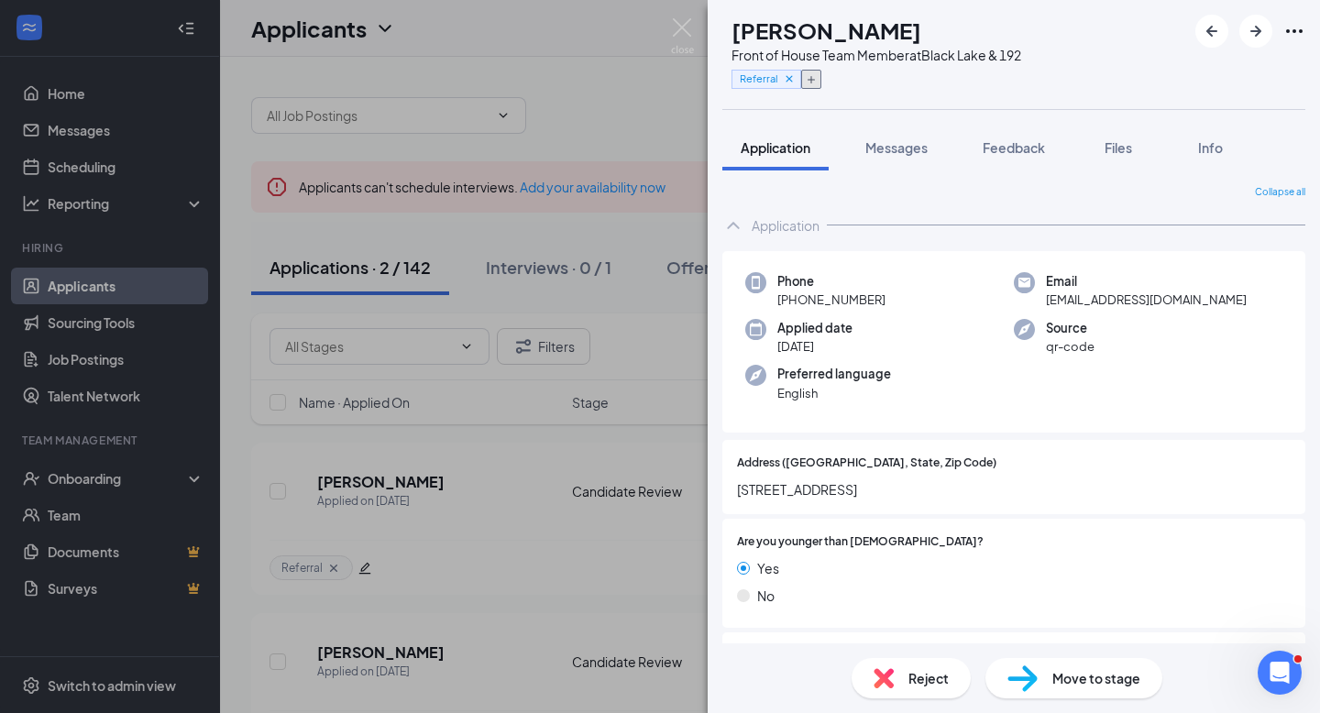
click at [821, 78] on button "button" at bounding box center [811, 79] width 20 height 19
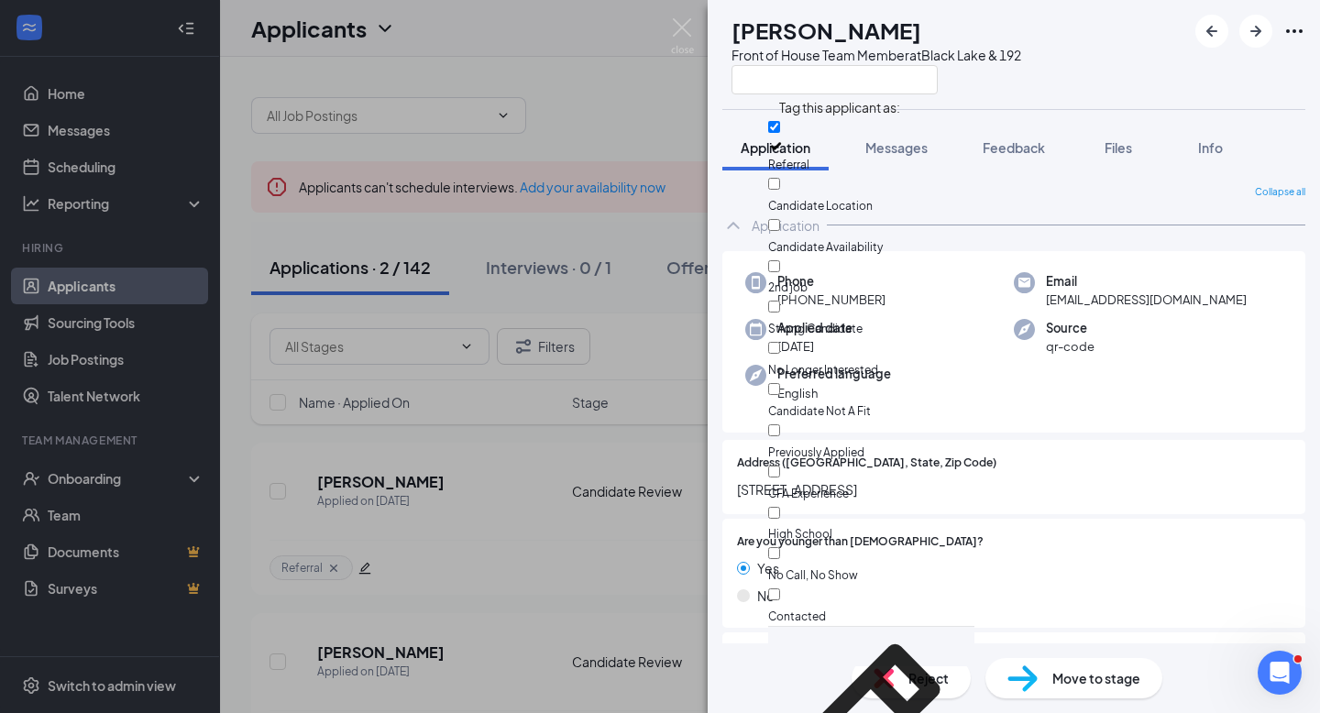
scroll to position [121, 0]
click at [780, 588] on input "Contacted" at bounding box center [774, 594] width 12 height 12
checkbox input "true"
click at [1092, 75] on div "[PERSON_NAME] Front of House Team Member at [GEOGRAPHIC_DATA] & 192" at bounding box center [1014, 54] width 612 height 109
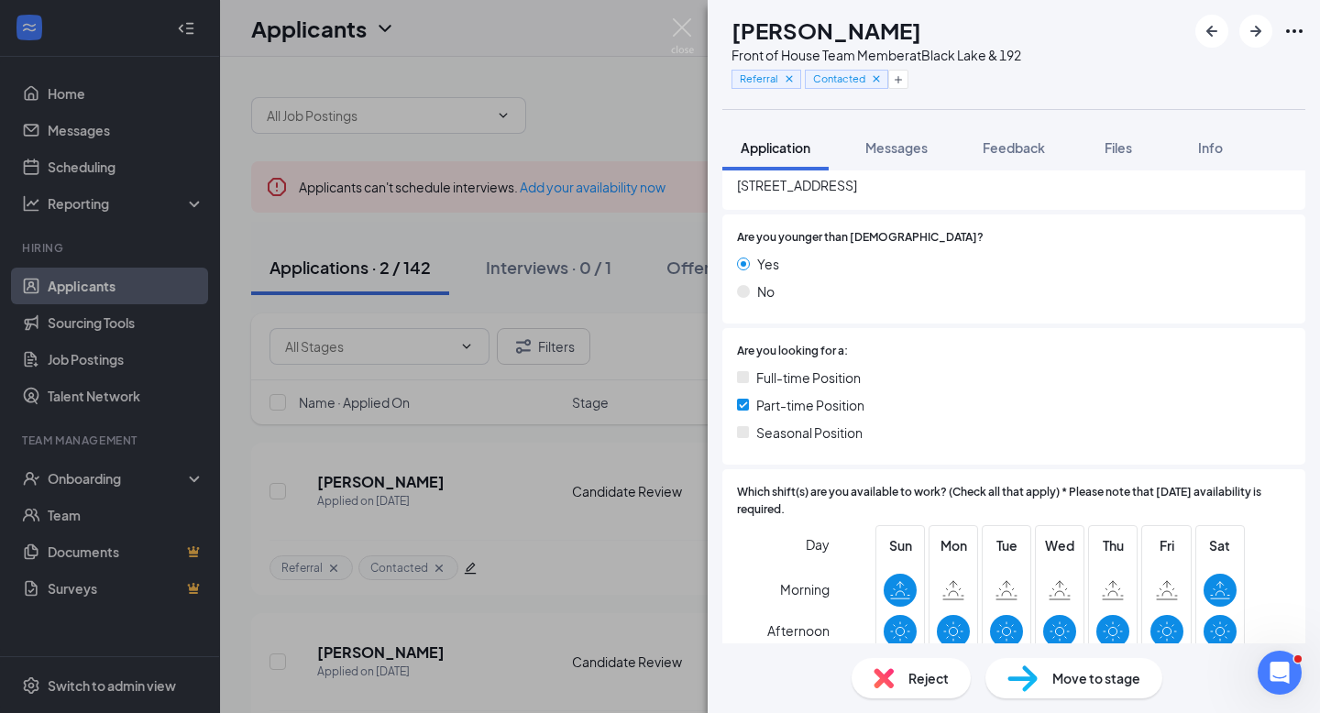
scroll to position [0, 0]
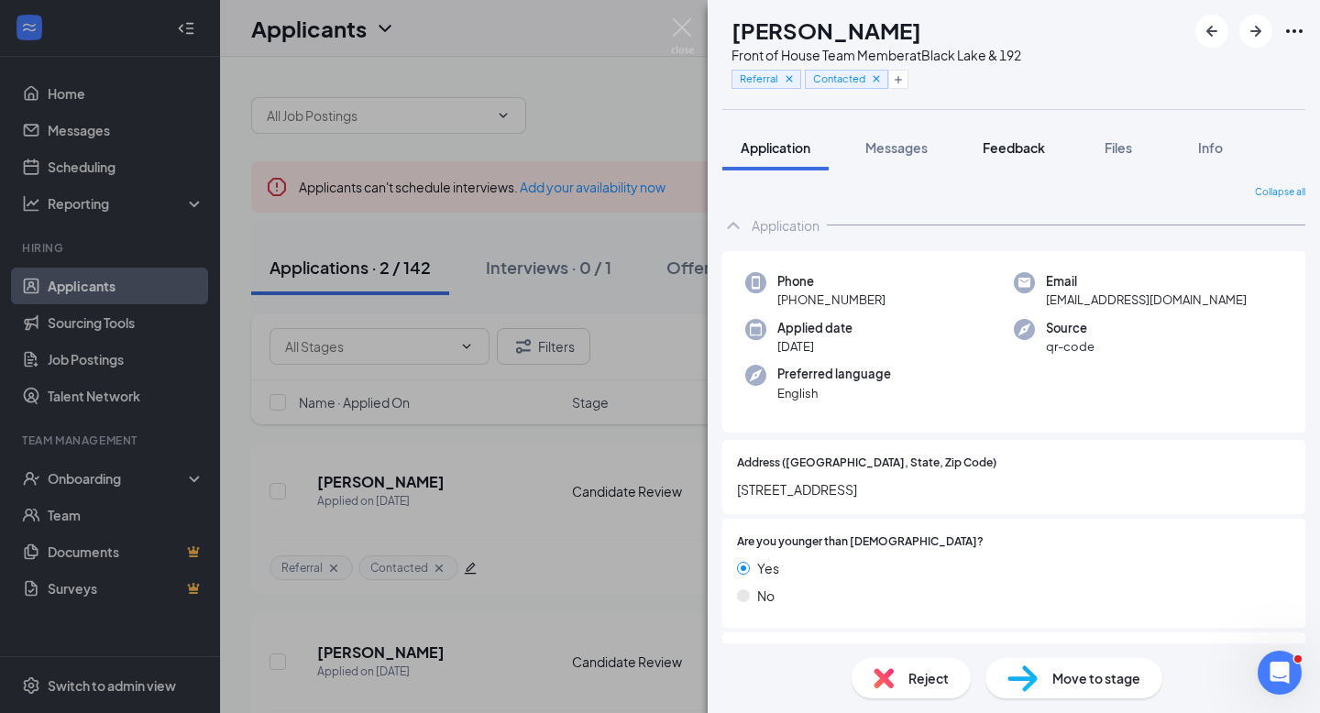
click at [1026, 148] on span "Feedback" at bounding box center [1013, 147] width 62 height 16
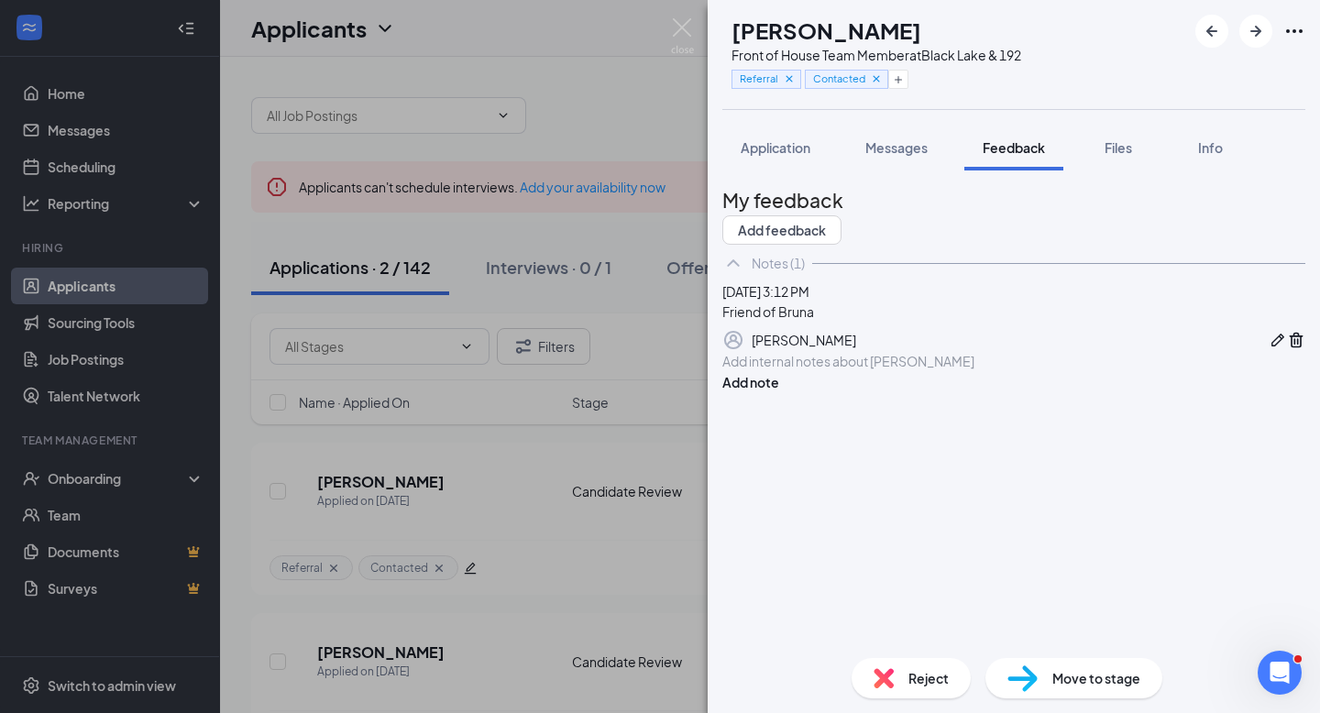
click at [869, 371] on div at bounding box center [1013, 361] width 581 height 19
click at [779, 412] on button "Add note" at bounding box center [750, 401] width 57 height 20
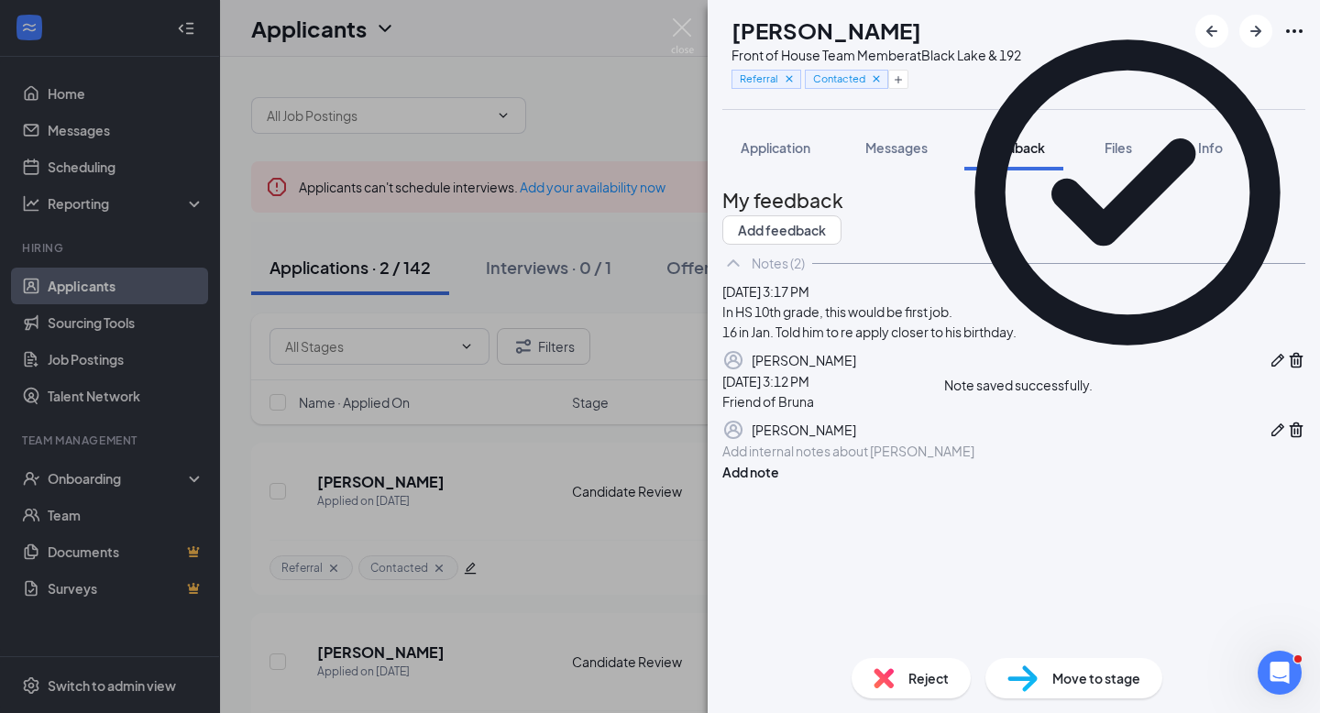
click at [901, 681] on div "Reject" at bounding box center [910, 678] width 119 height 40
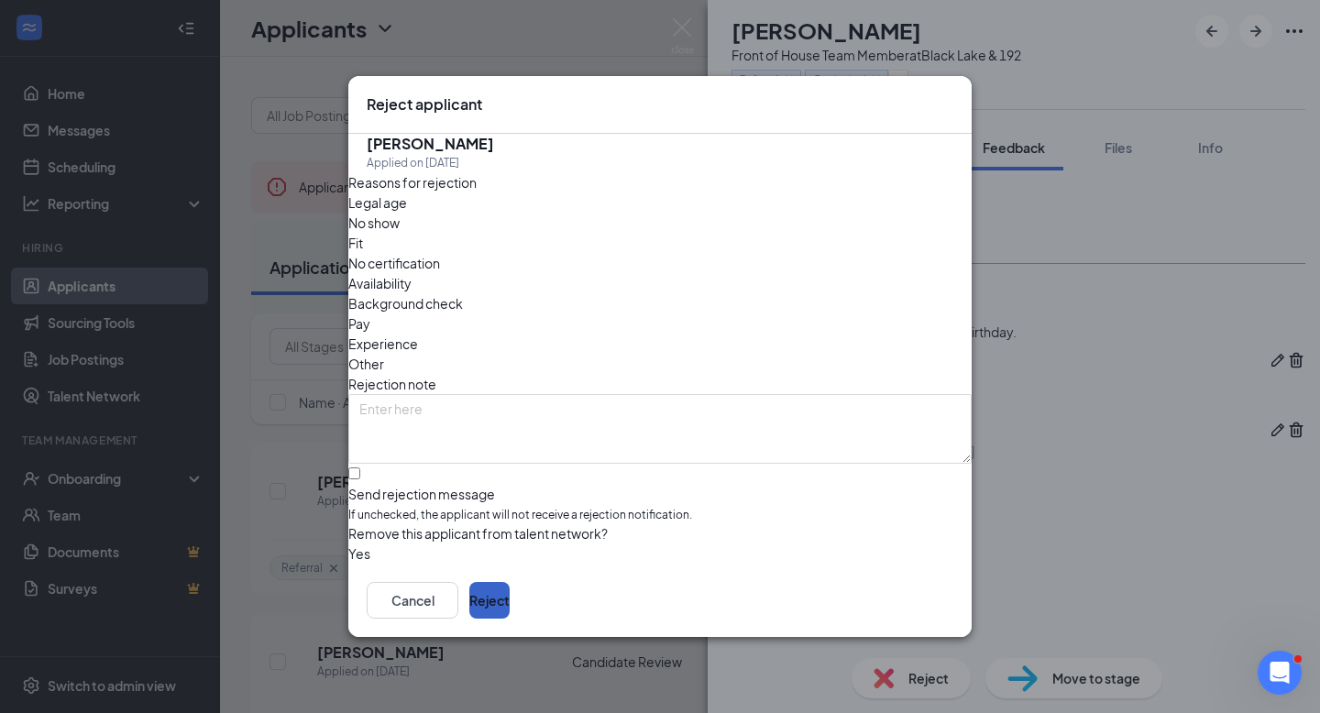
click at [510, 616] on button "Reject" at bounding box center [489, 600] width 40 height 37
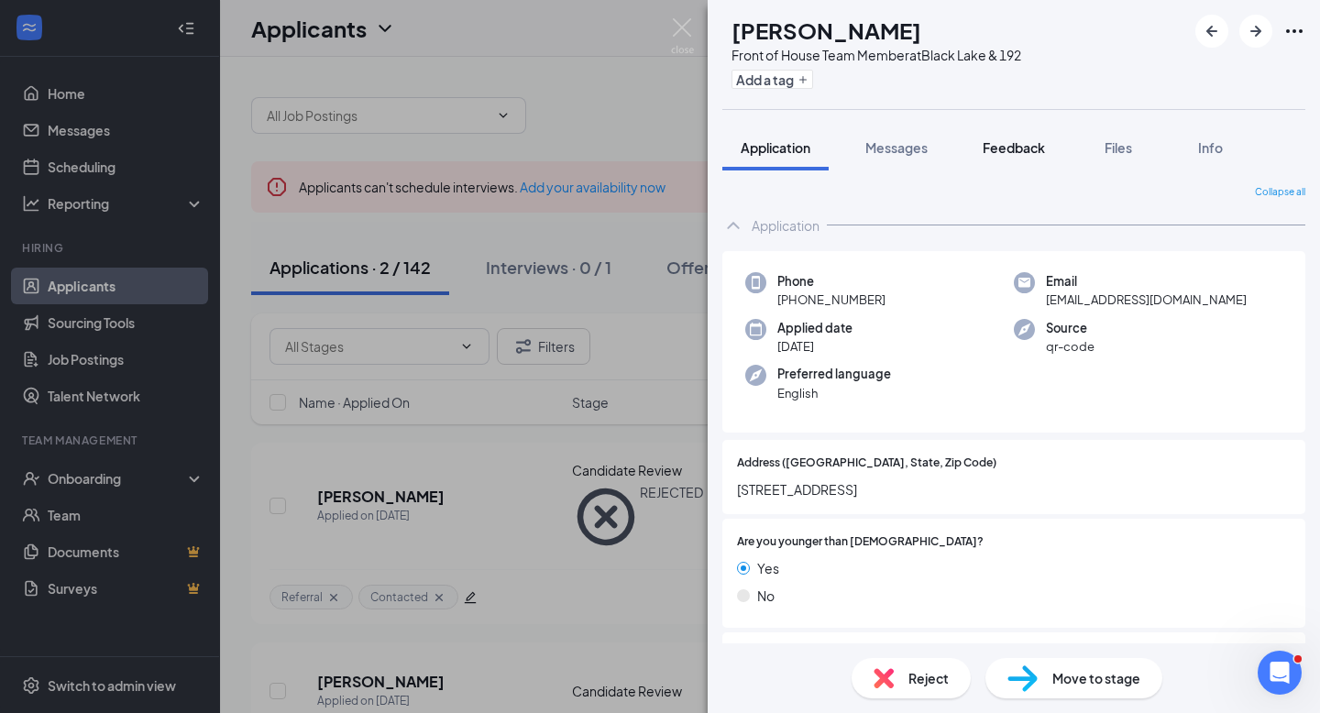
click at [1040, 146] on span "Feedback" at bounding box center [1013, 147] width 62 height 16
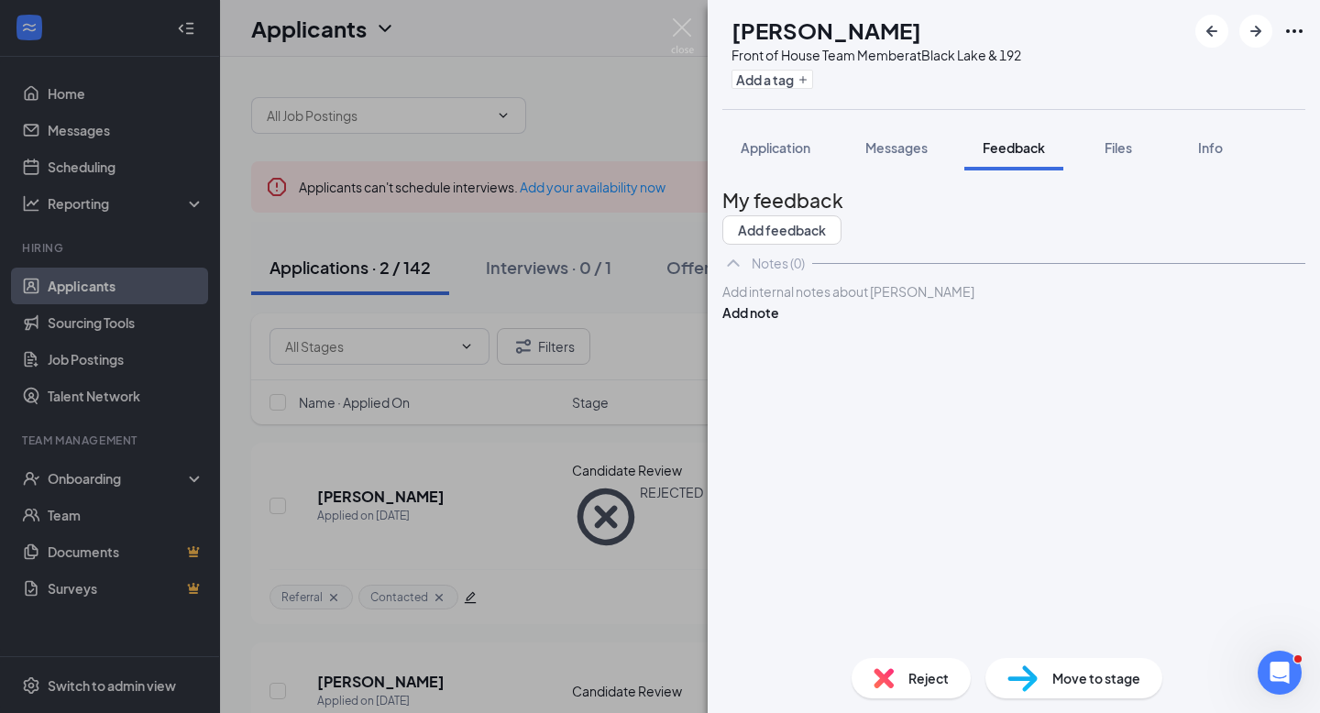
click at [860, 302] on div at bounding box center [1013, 291] width 581 height 19
click at [779, 323] on button "Add note" at bounding box center [750, 312] width 57 height 20
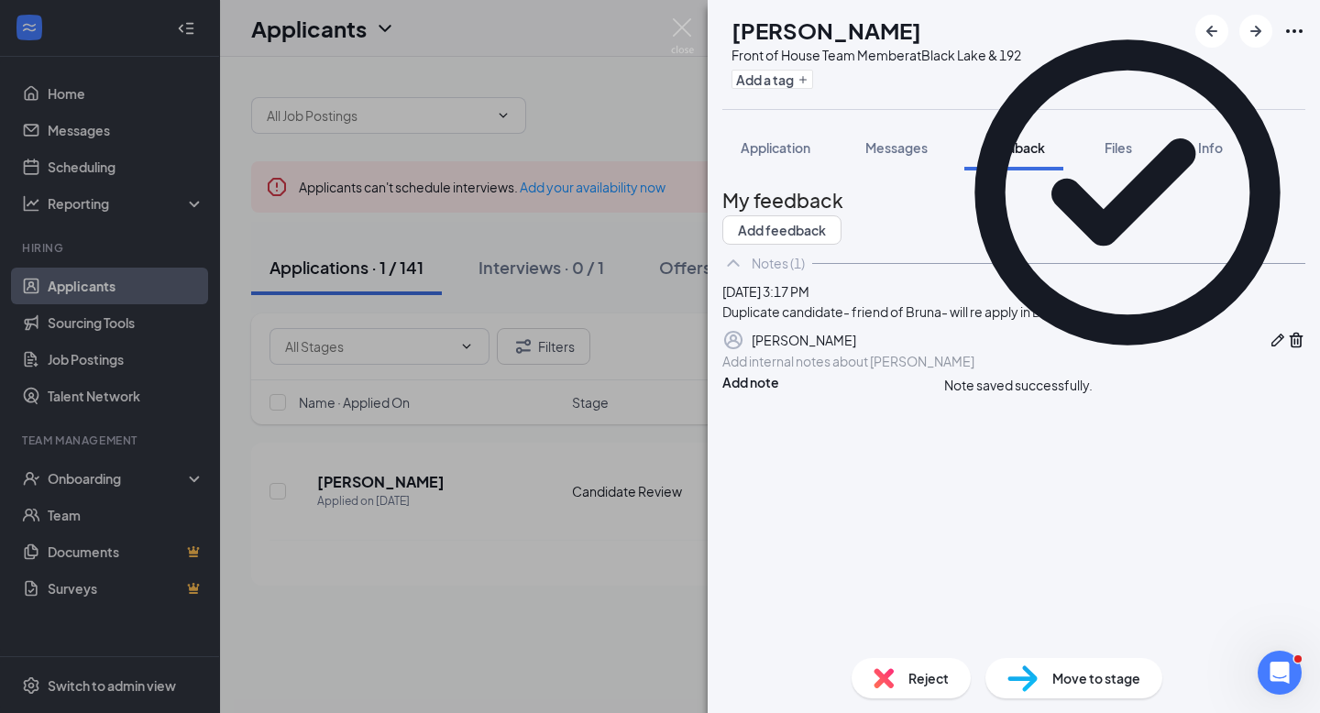
click at [926, 682] on span "Reject" at bounding box center [928, 678] width 40 height 20
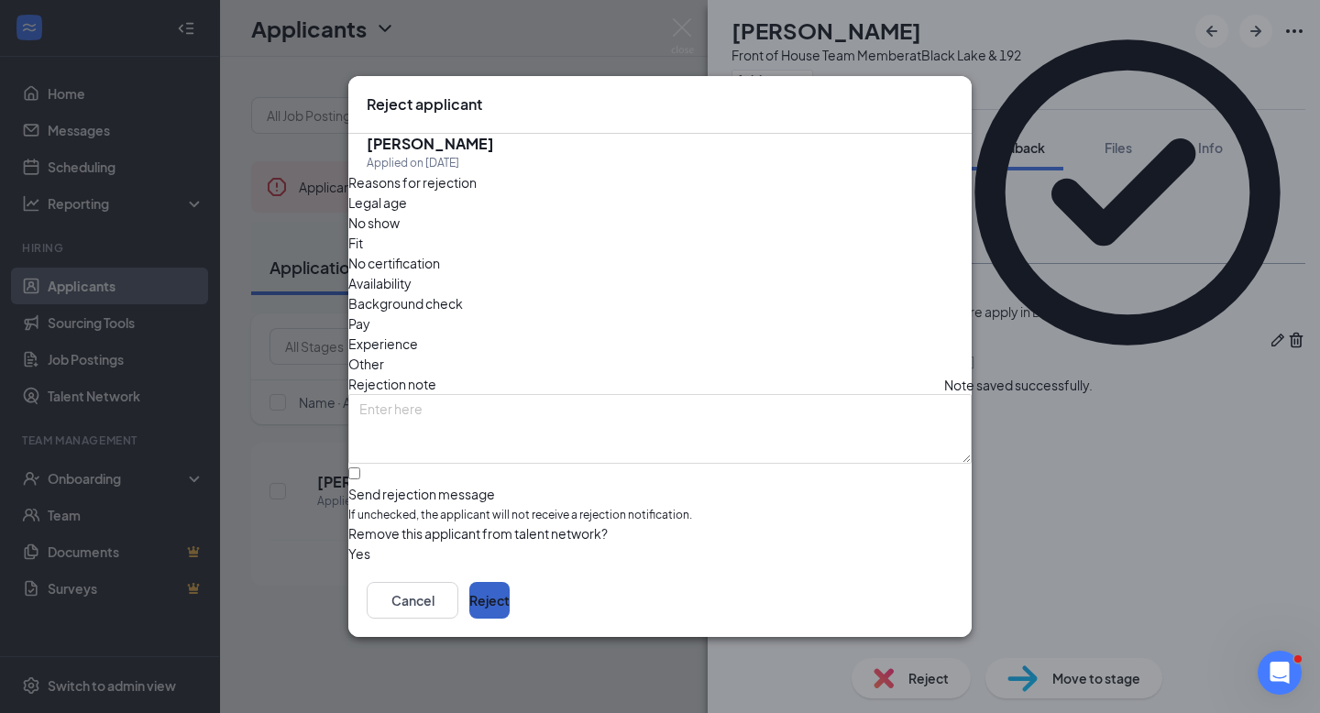
click at [510, 597] on button "Reject" at bounding box center [489, 600] width 40 height 37
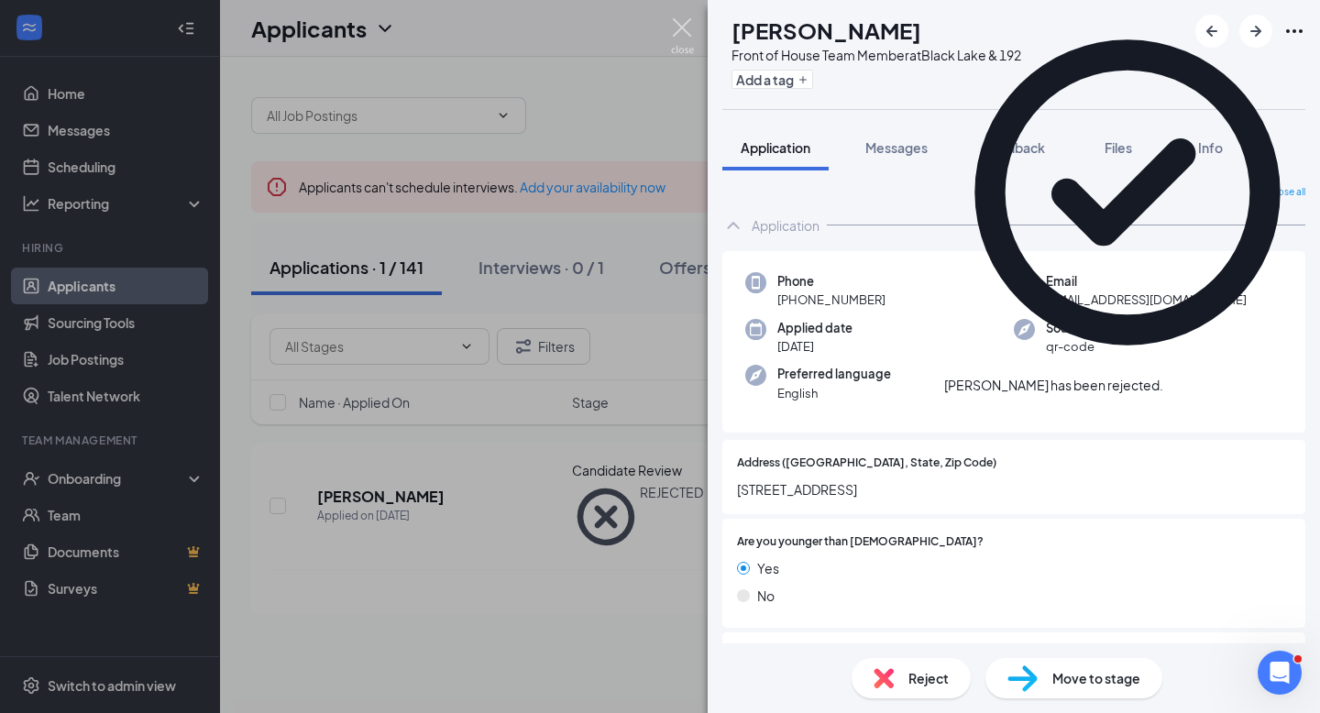
click at [679, 33] on img at bounding box center [682, 36] width 23 height 36
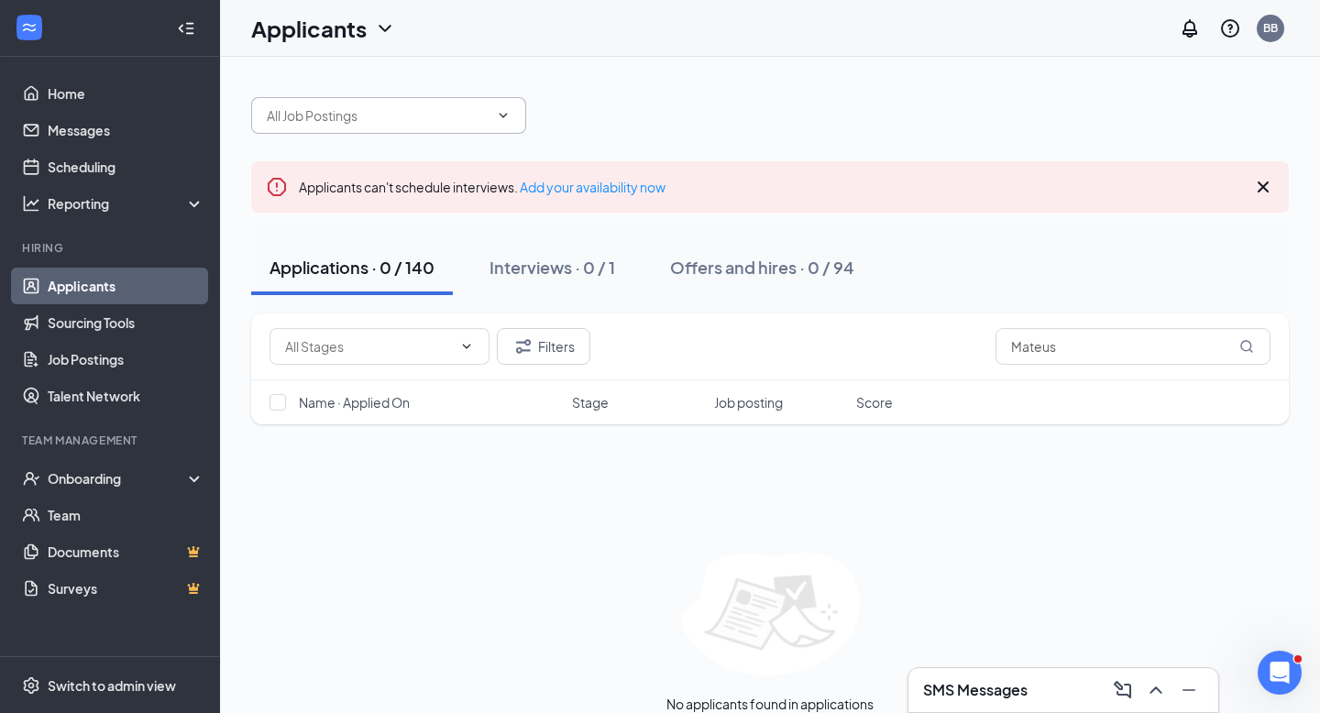
click at [388, 115] on input "text" at bounding box center [378, 115] width 222 height 20
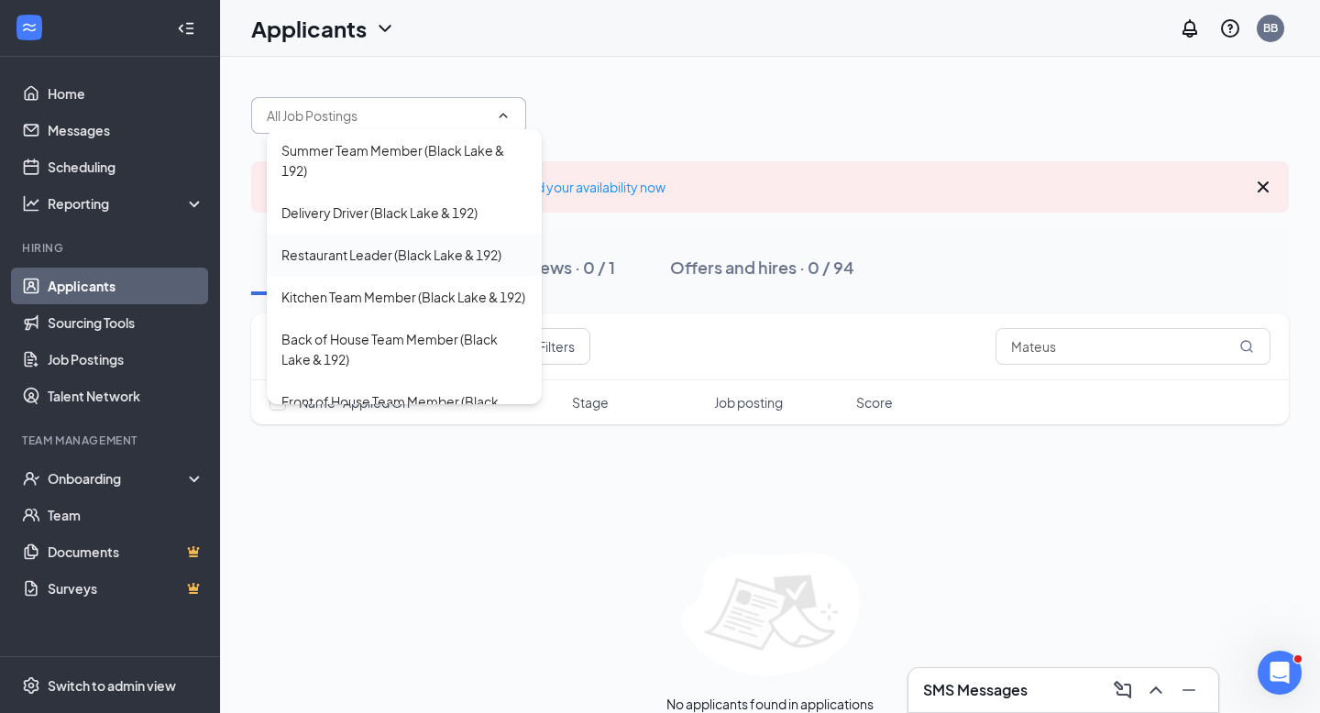
click at [397, 240] on div "Restaurant Leader (Black Lake & 192)" at bounding box center [404, 255] width 275 height 42
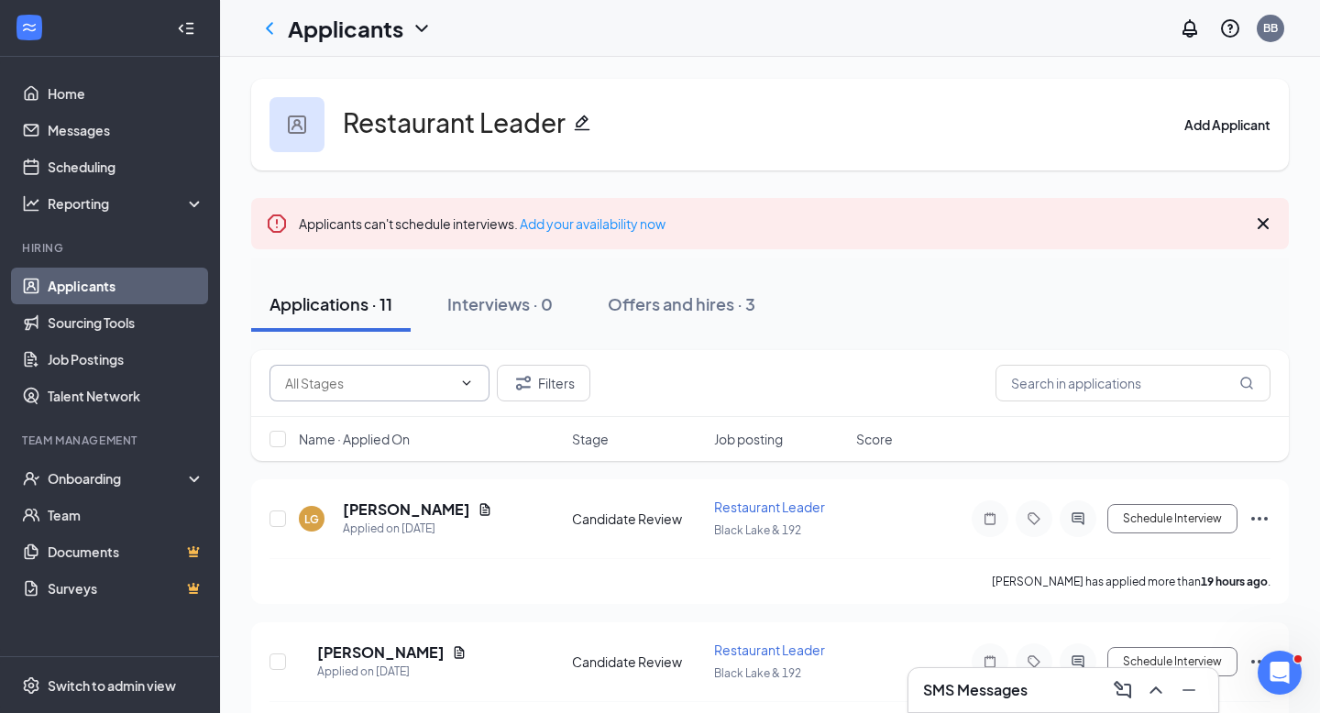
click at [421, 388] on input "text" at bounding box center [368, 383] width 167 height 20
click at [414, 459] on div "Candidate Review (5)" at bounding box center [363, 460] width 126 height 20
type input "Candidate Review (5)"
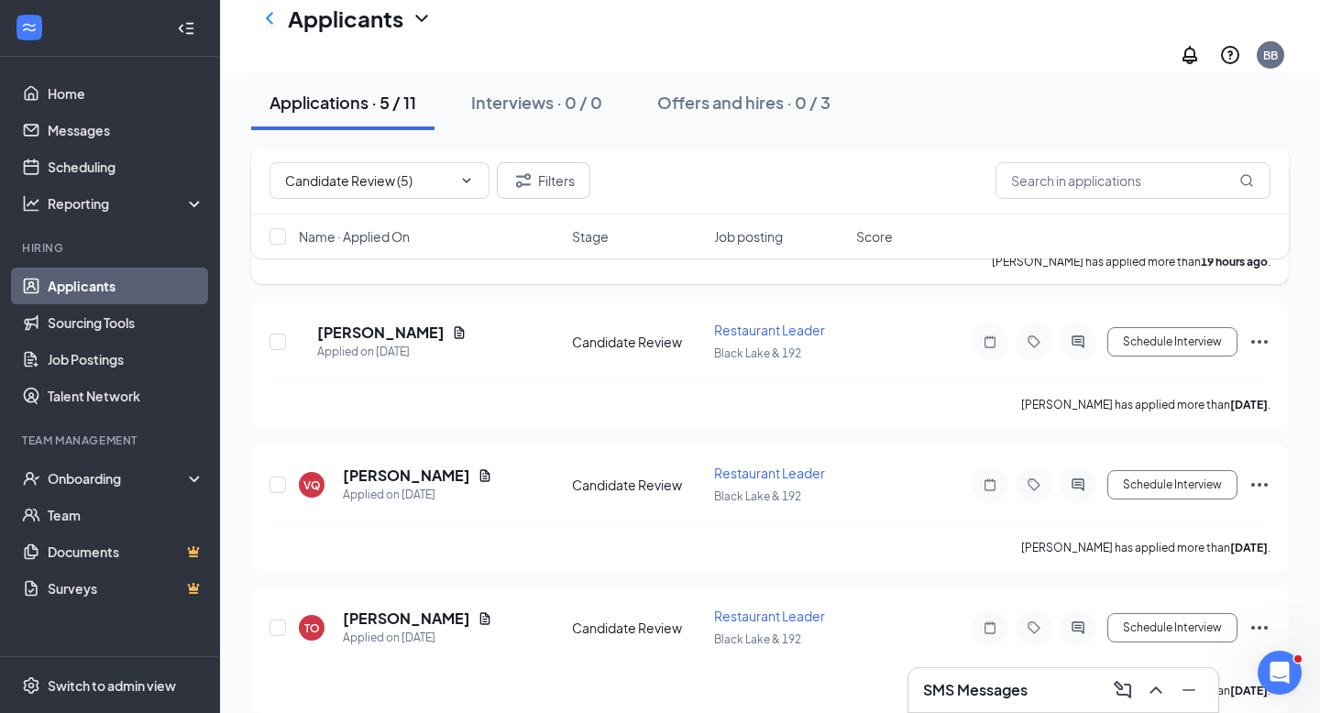
scroll to position [477, 0]
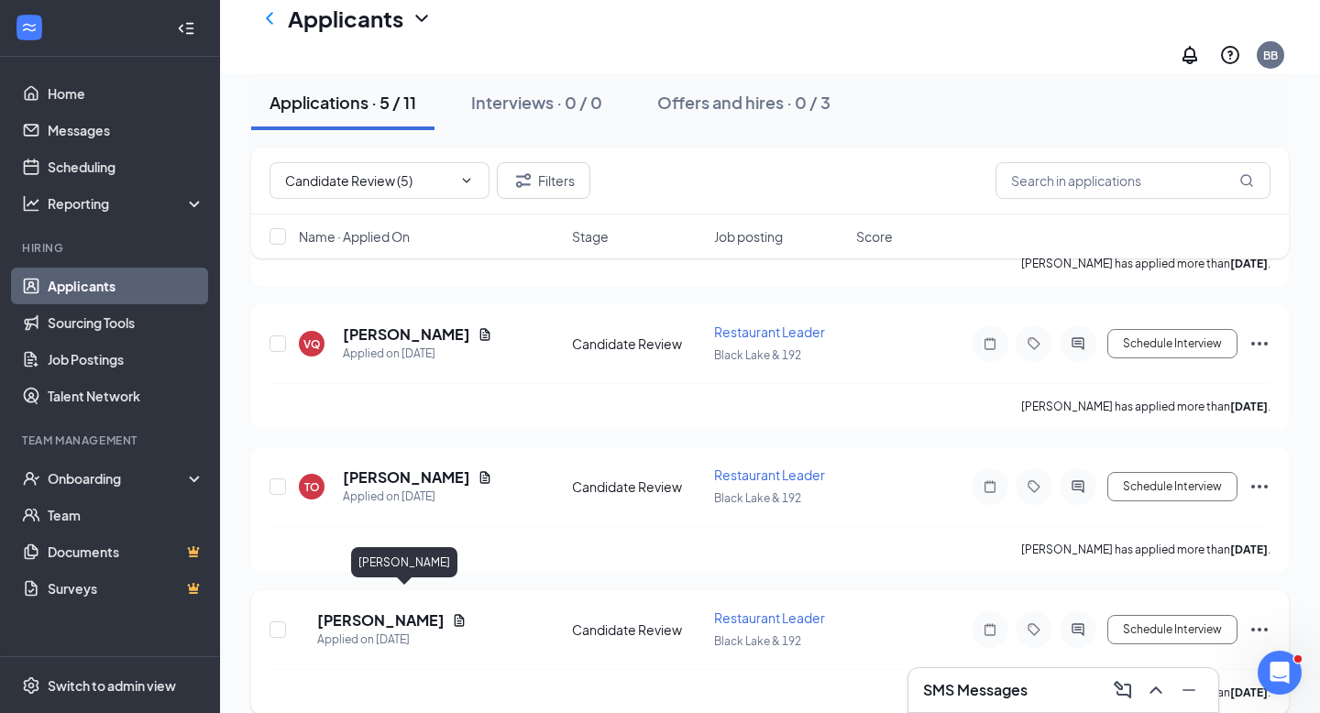
click at [444, 610] on h5 "[PERSON_NAME]" at bounding box center [380, 620] width 127 height 20
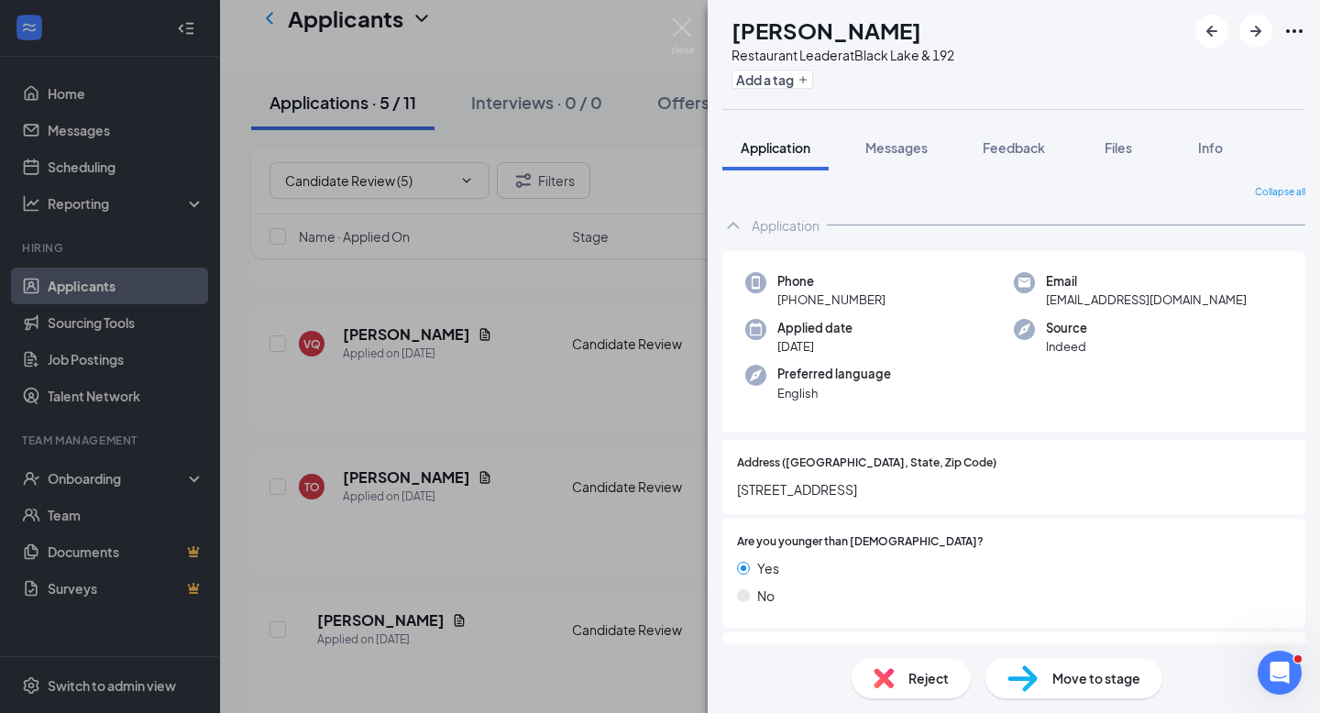
click at [878, 484] on span "[STREET_ADDRESS]" at bounding box center [1014, 489] width 554 height 20
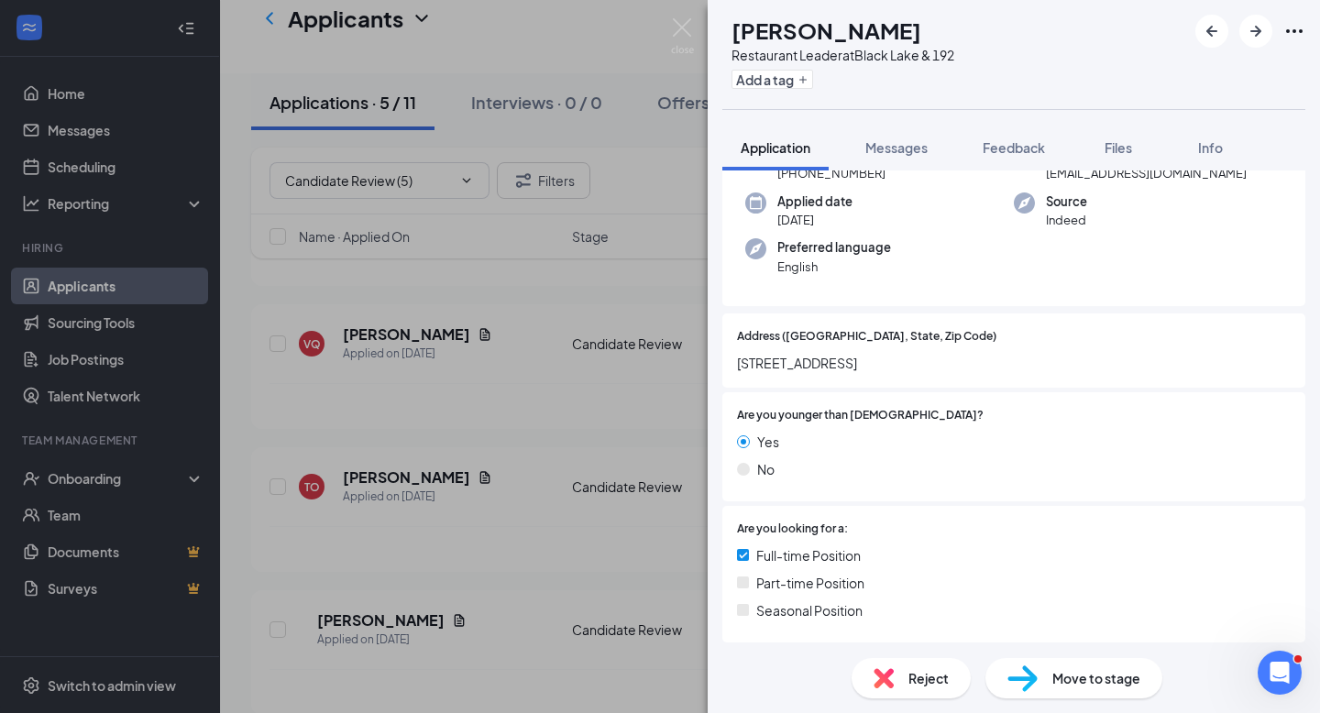
scroll to position [104, 0]
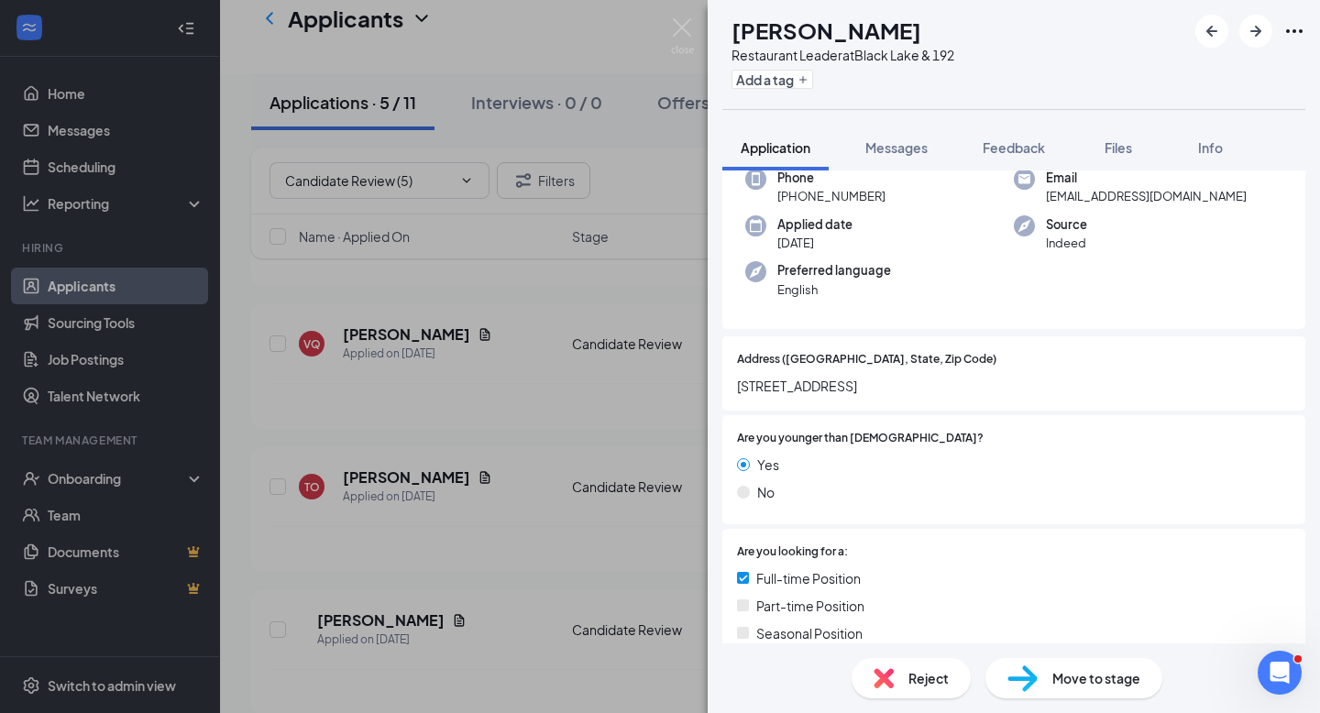
drag, startPoint x: 850, startPoint y: 390, endPoint x: 731, endPoint y: 392, distance: 118.3
click at [731, 392] on div "Address ([GEOGRAPHIC_DATA], State, Zip Code) [STREET_ADDRESS]" at bounding box center [1013, 373] width 583 height 74
copy span "[STREET_ADDRESS]"
click at [1035, 480] on div "Yes No" at bounding box center [1014, 482] width 554 height 55
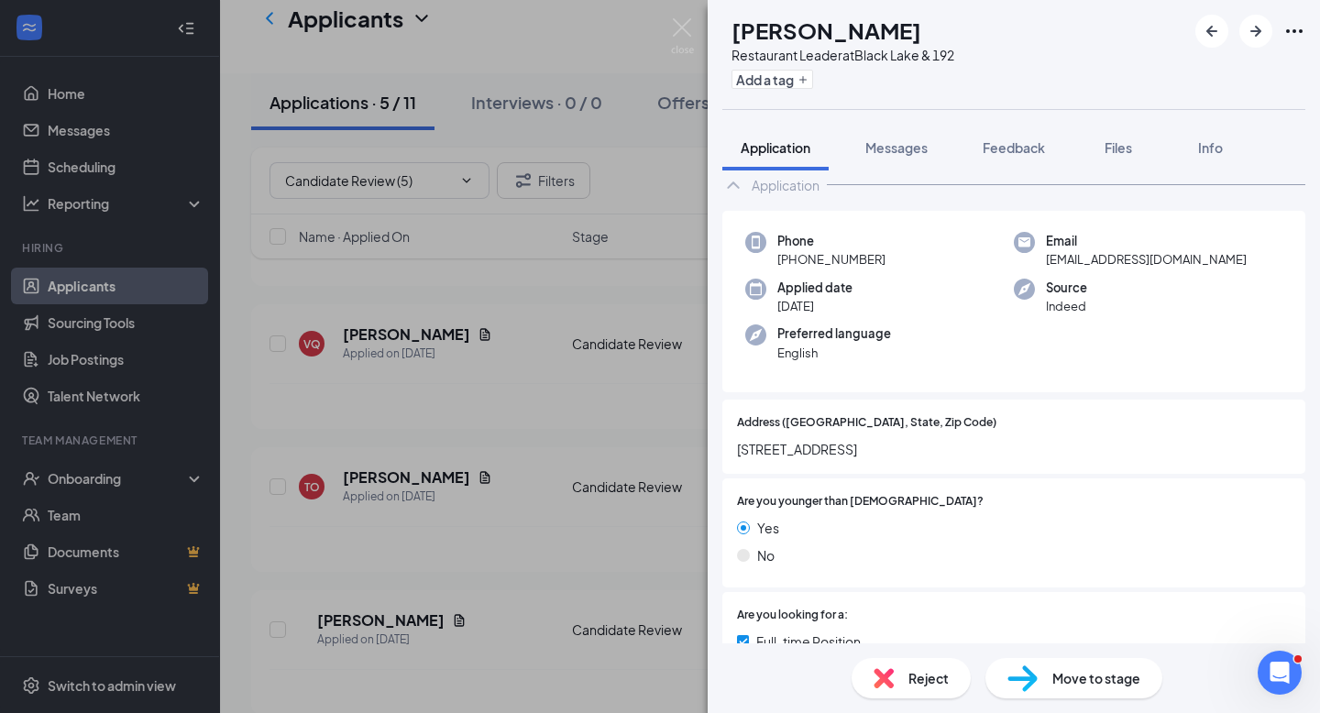
scroll to position [0, 0]
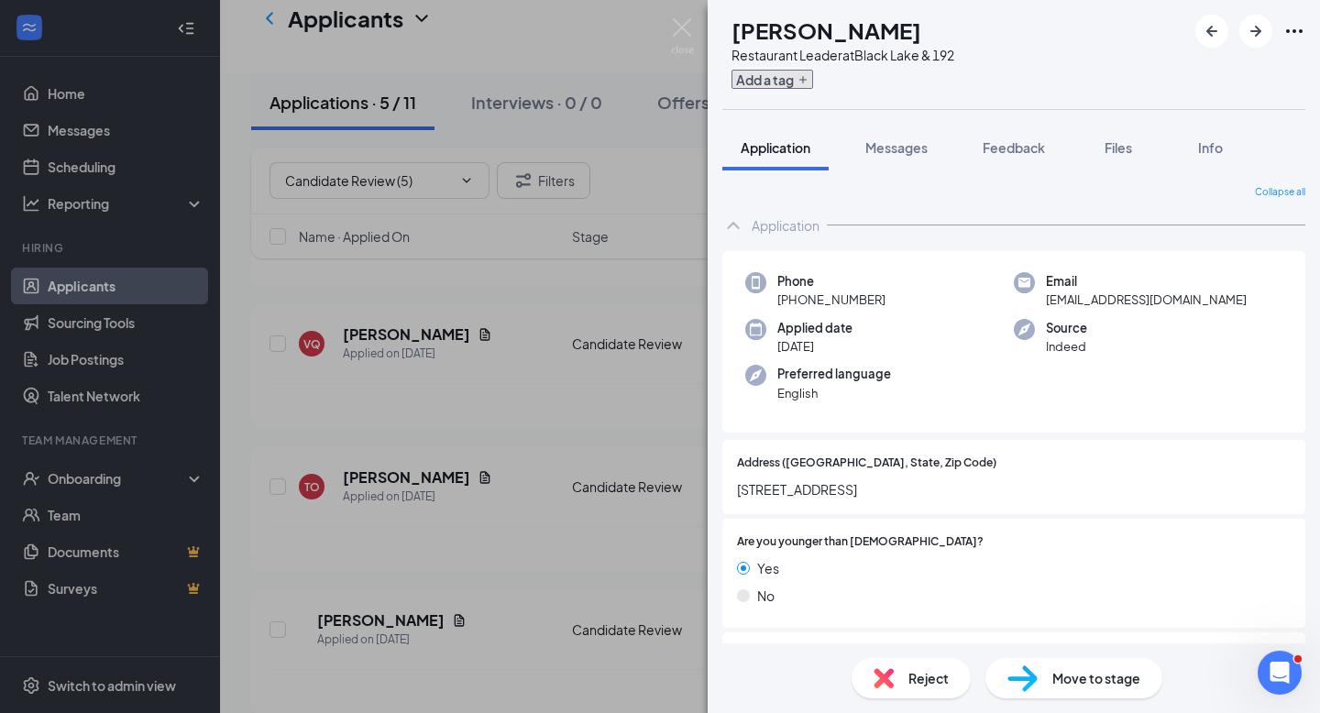
click at [808, 75] on icon "Plus" at bounding box center [802, 79] width 11 height 11
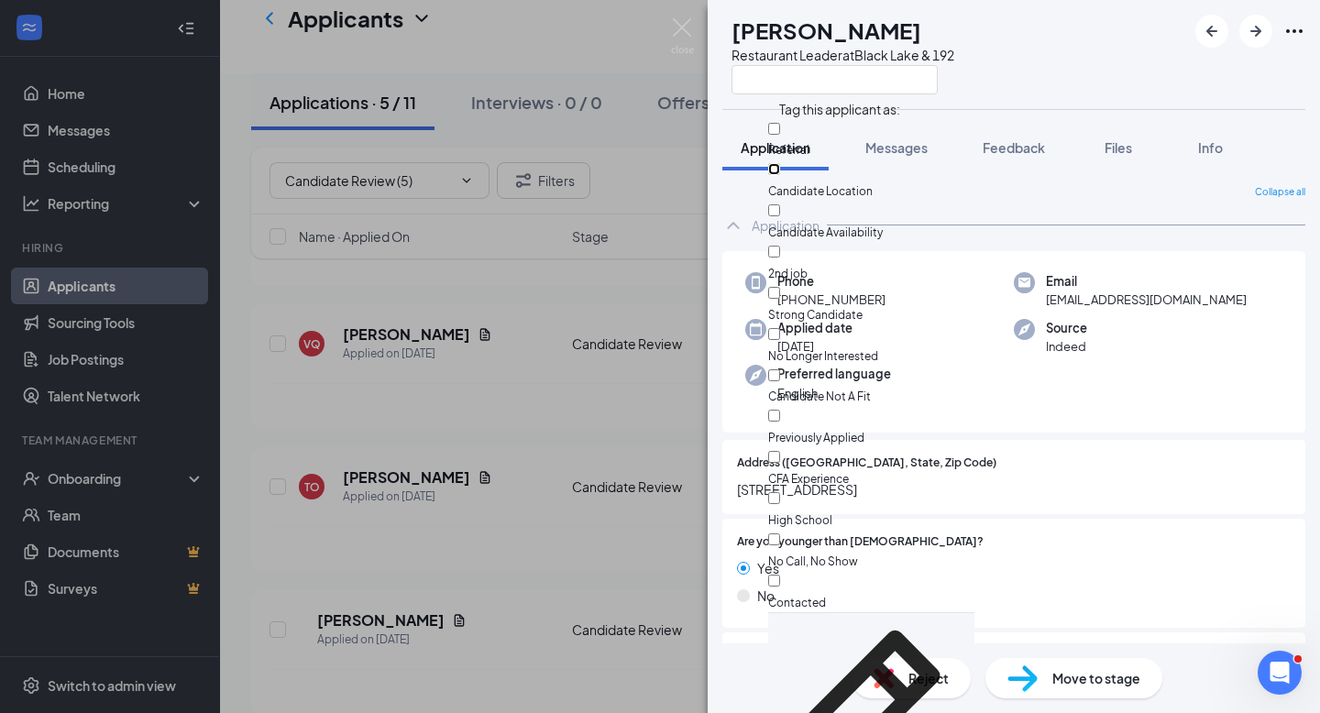
click at [780, 163] on input "Candidate Location" at bounding box center [774, 169] width 12 height 12
checkbox input "true"
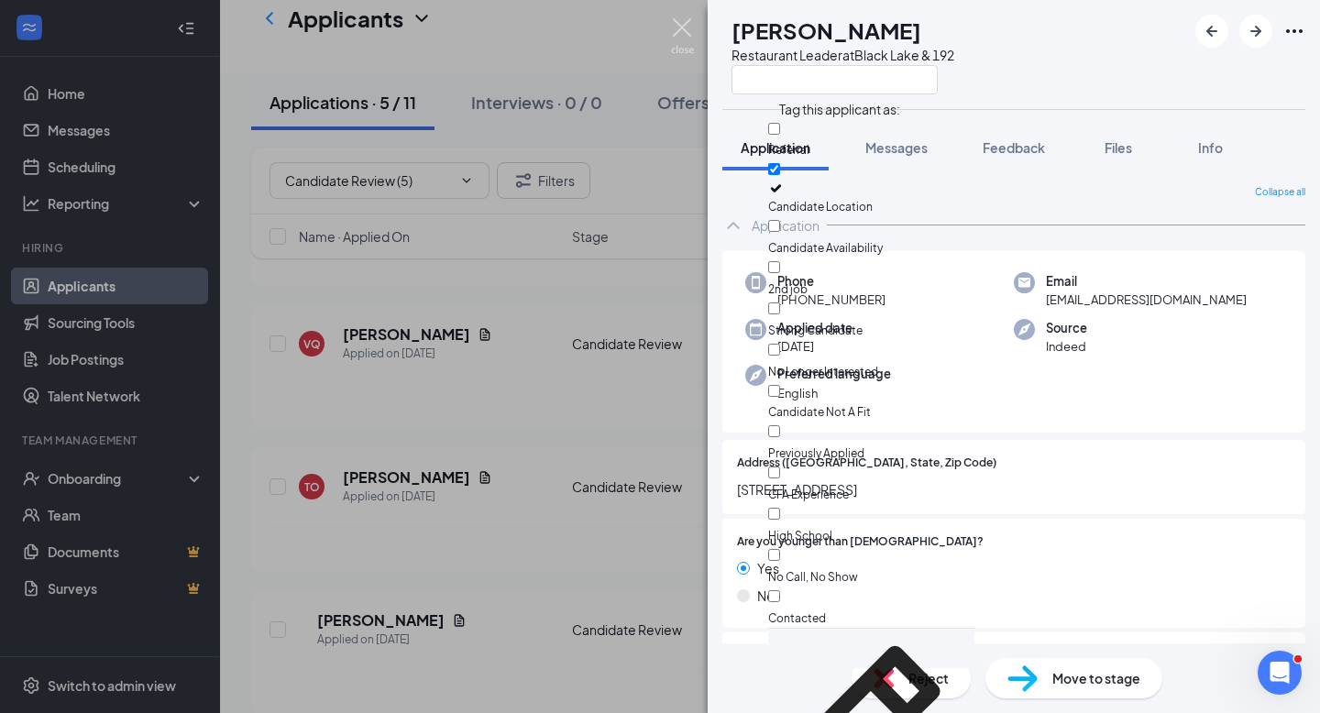
click at [681, 37] on img at bounding box center [682, 36] width 23 height 36
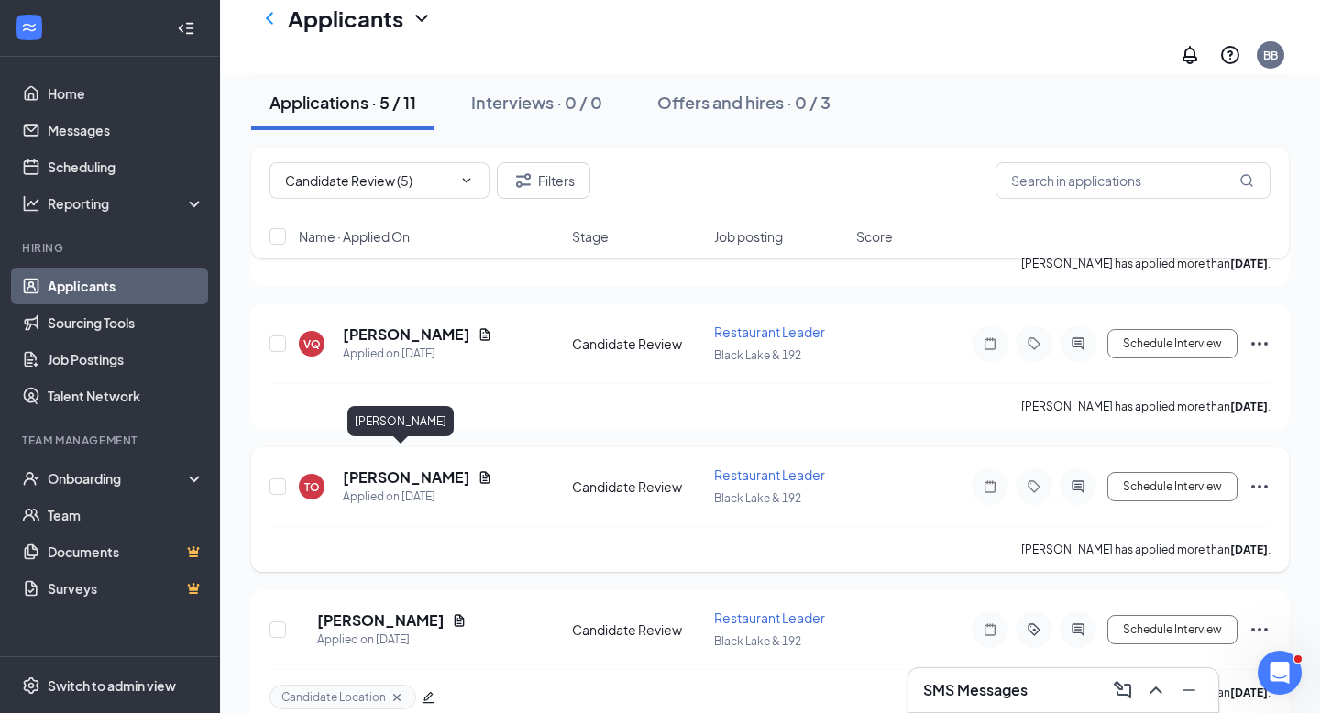
click at [401, 467] on h5 "[PERSON_NAME]" at bounding box center [406, 477] width 127 height 20
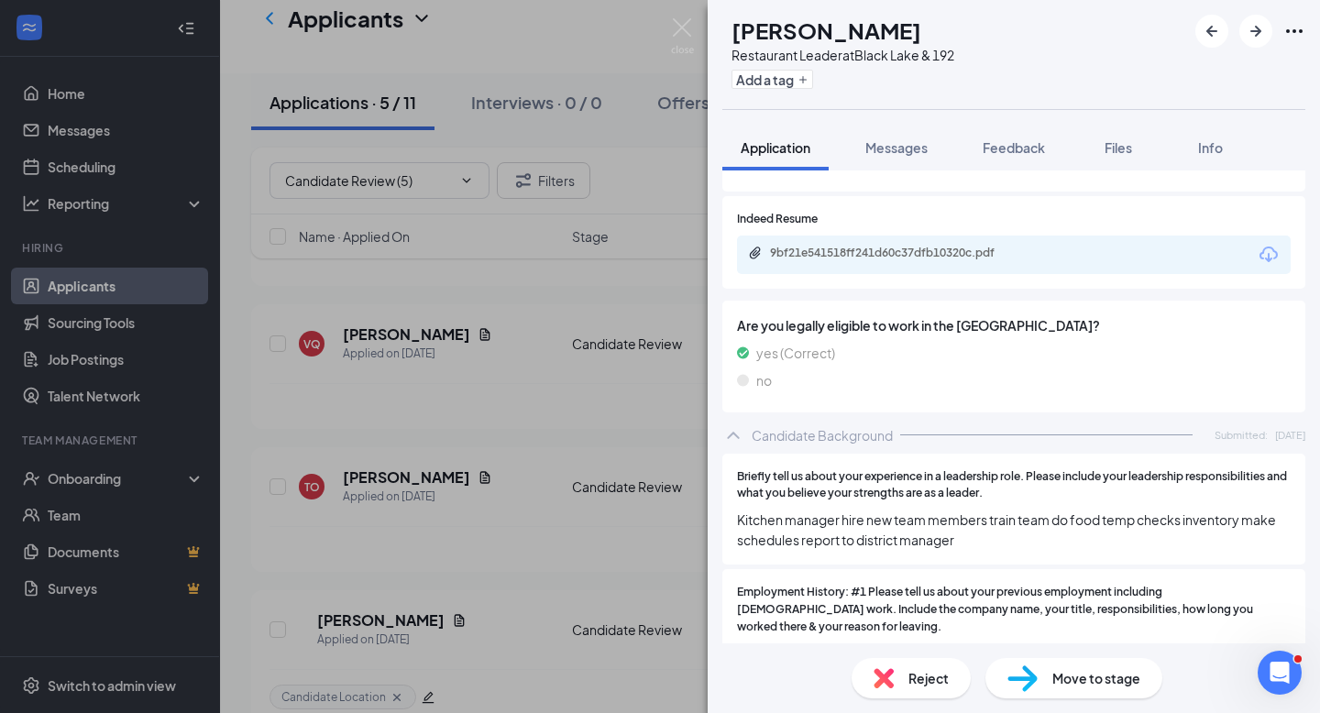
scroll to position [873, 0]
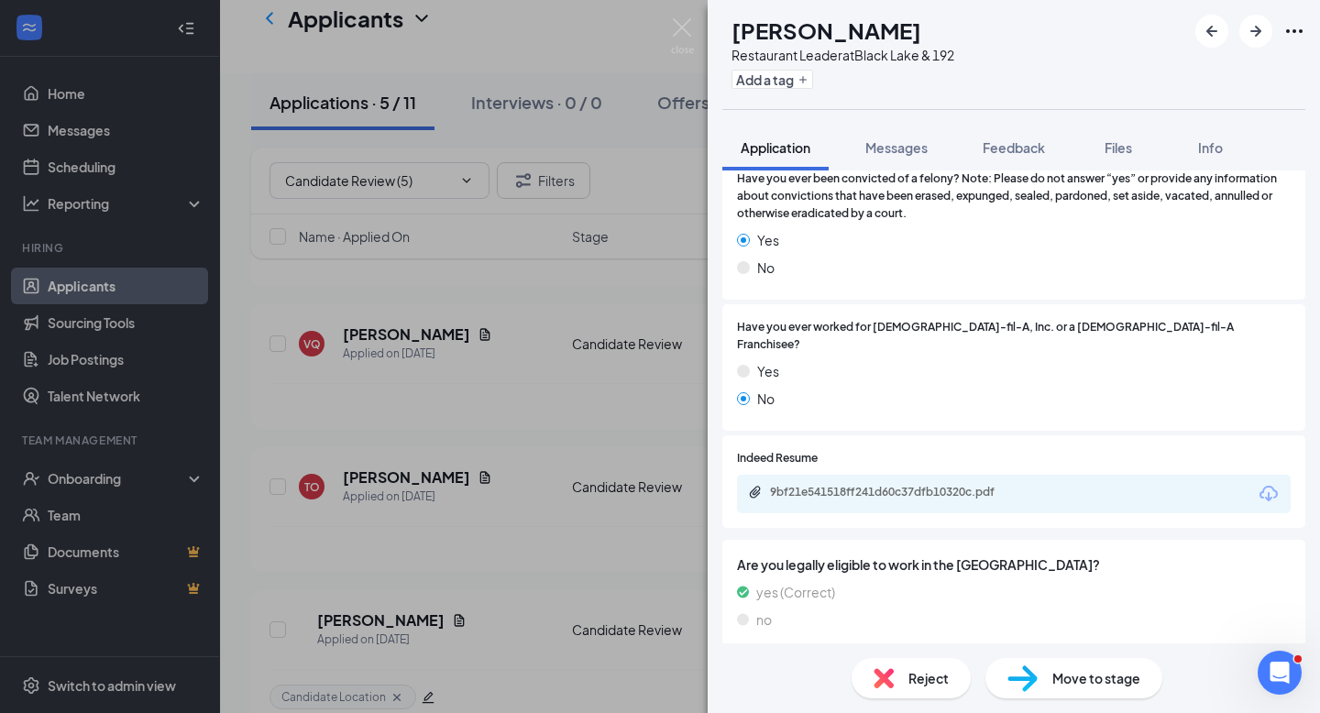
click at [948, 485] on div "9bf21e541518ff241d60c37dfb10320c.pdf" at bounding box center [898, 492] width 257 height 15
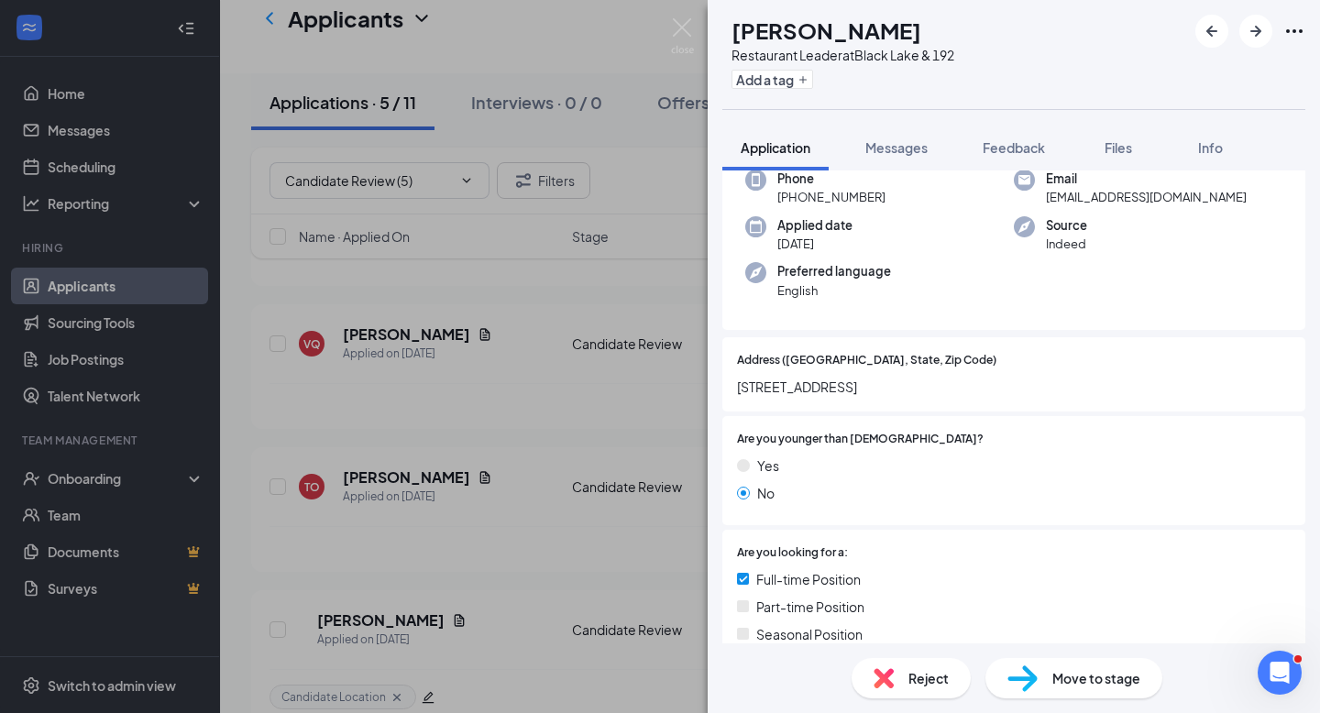
scroll to position [0, 0]
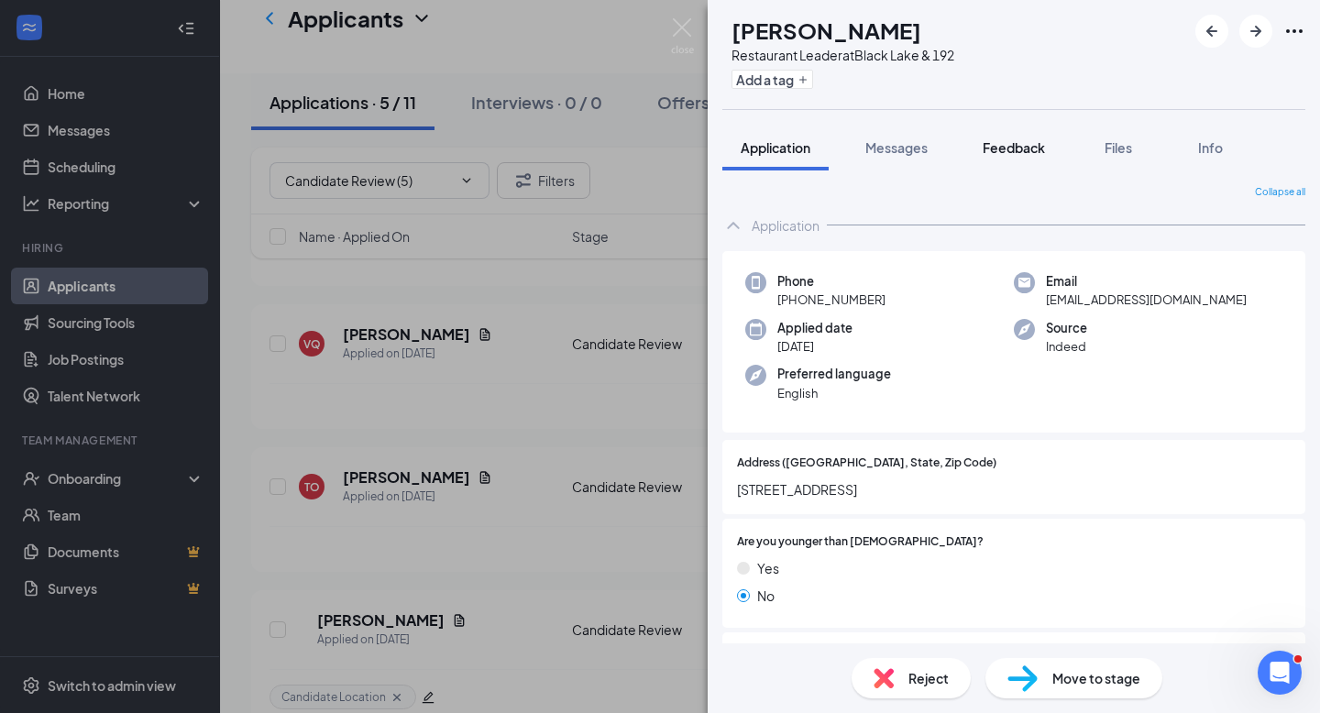
click at [1030, 147] on span "Feedback" at bounding box center [1013, 147] width 62 height 16
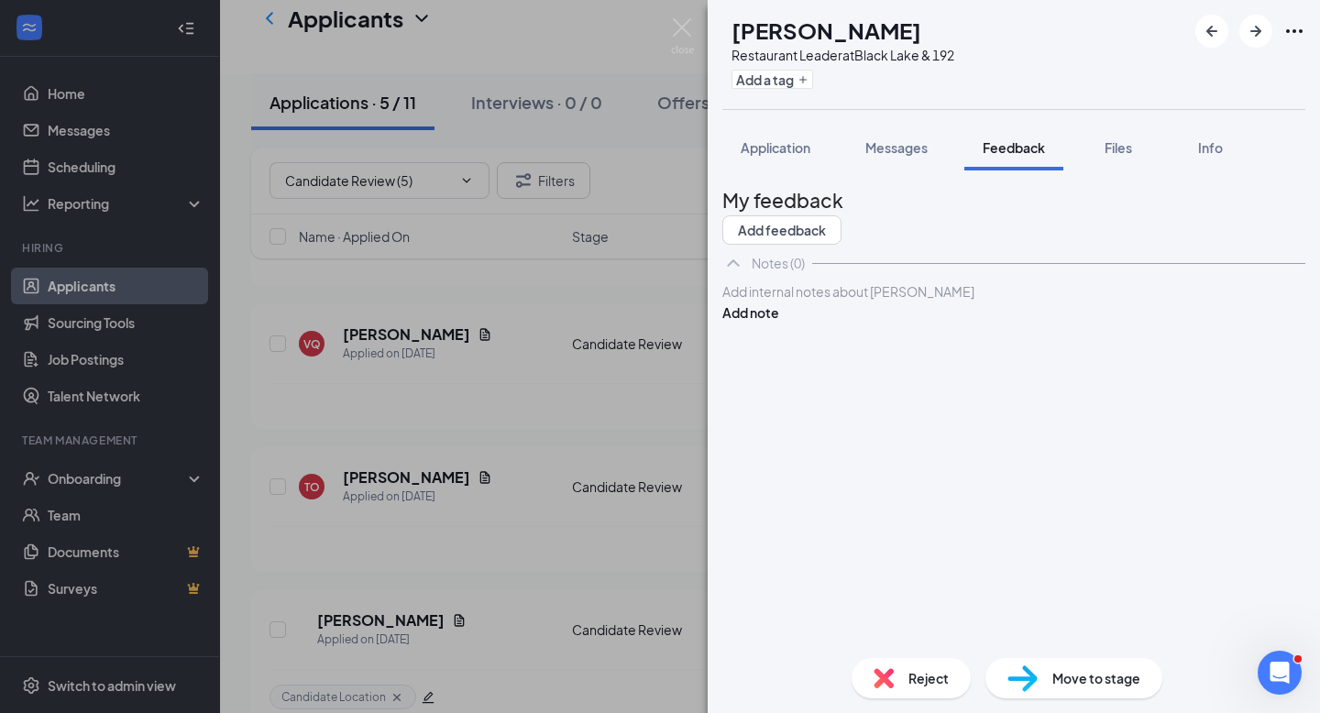
click at [977, 302] on div at bounding box center [1013, 291] width 581 height 19
click at [779, 323] on button "Add note" at bounding box center [750, 312] width 57 height 20
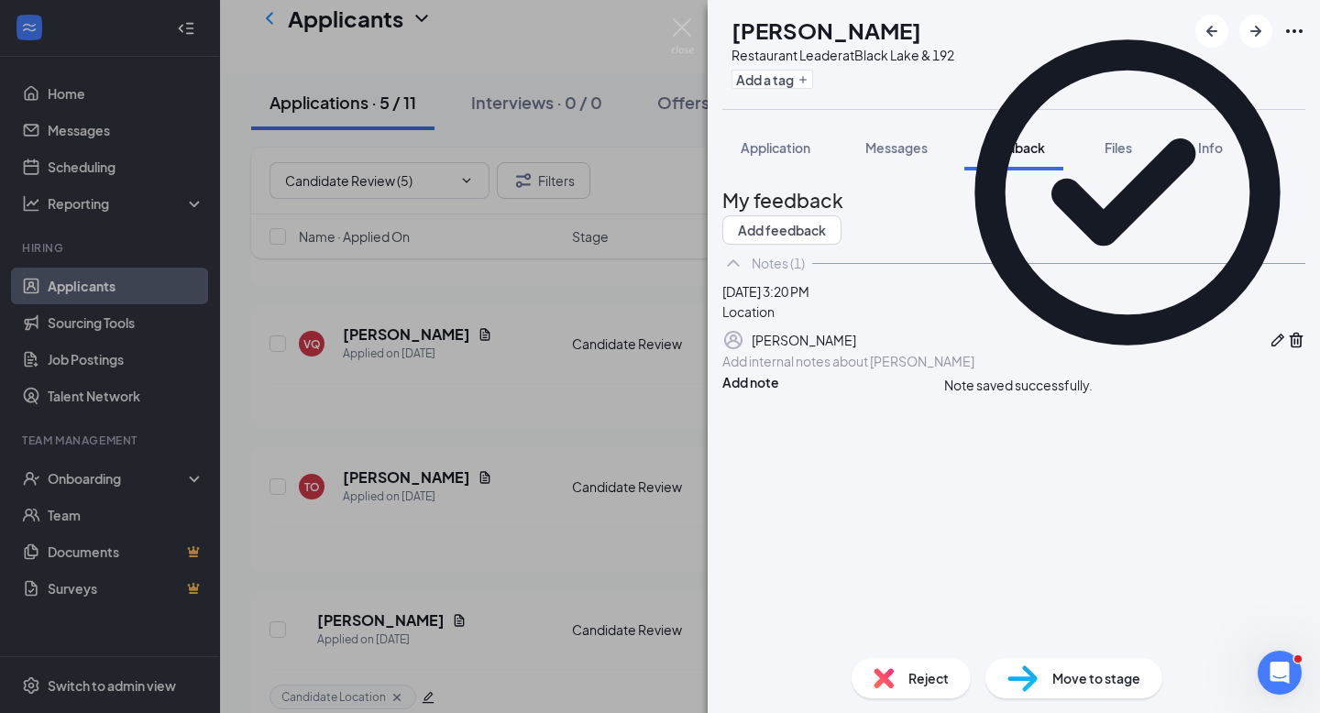
click at [924, 679] on span "Reject" at bounding box center [928, 678] width 40 height 20
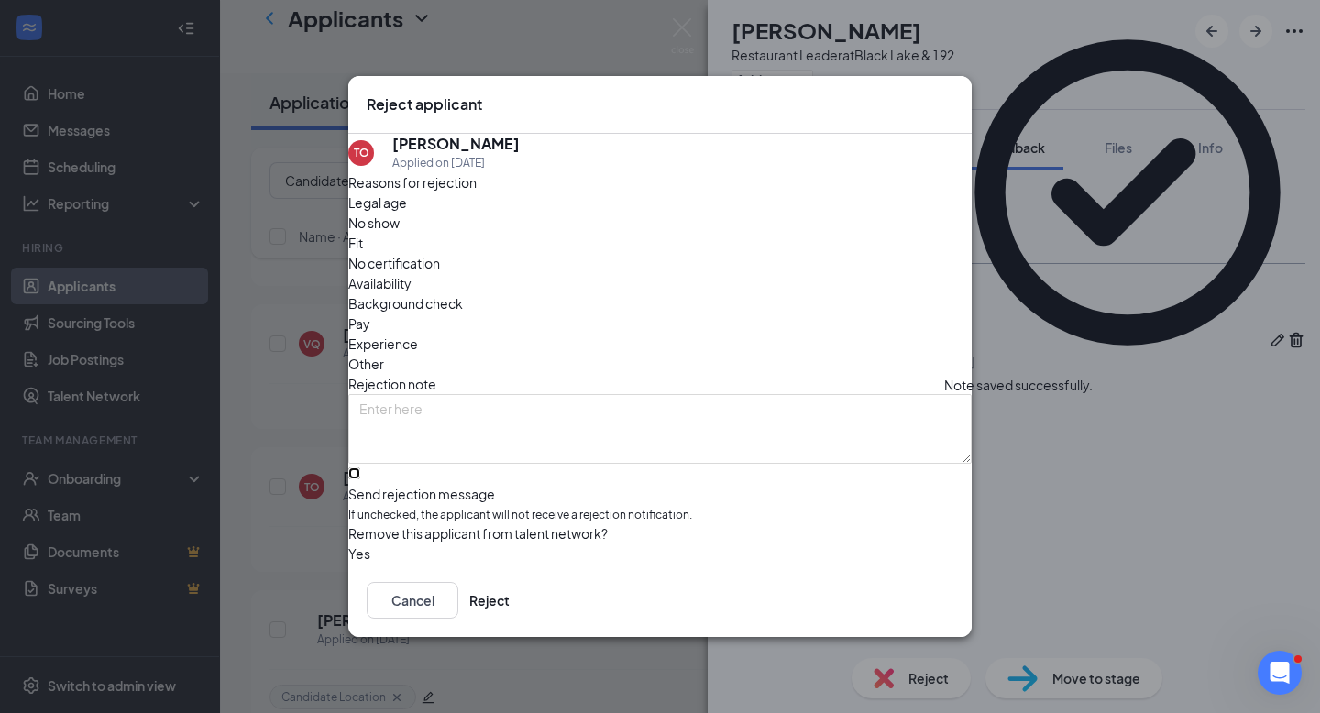
click at [360, 467] on input "Send rejection message If unchecked, the applicant will not receive a rejection…" at bounding box center [354, 473] width 12 height 12
checkbox input "true"
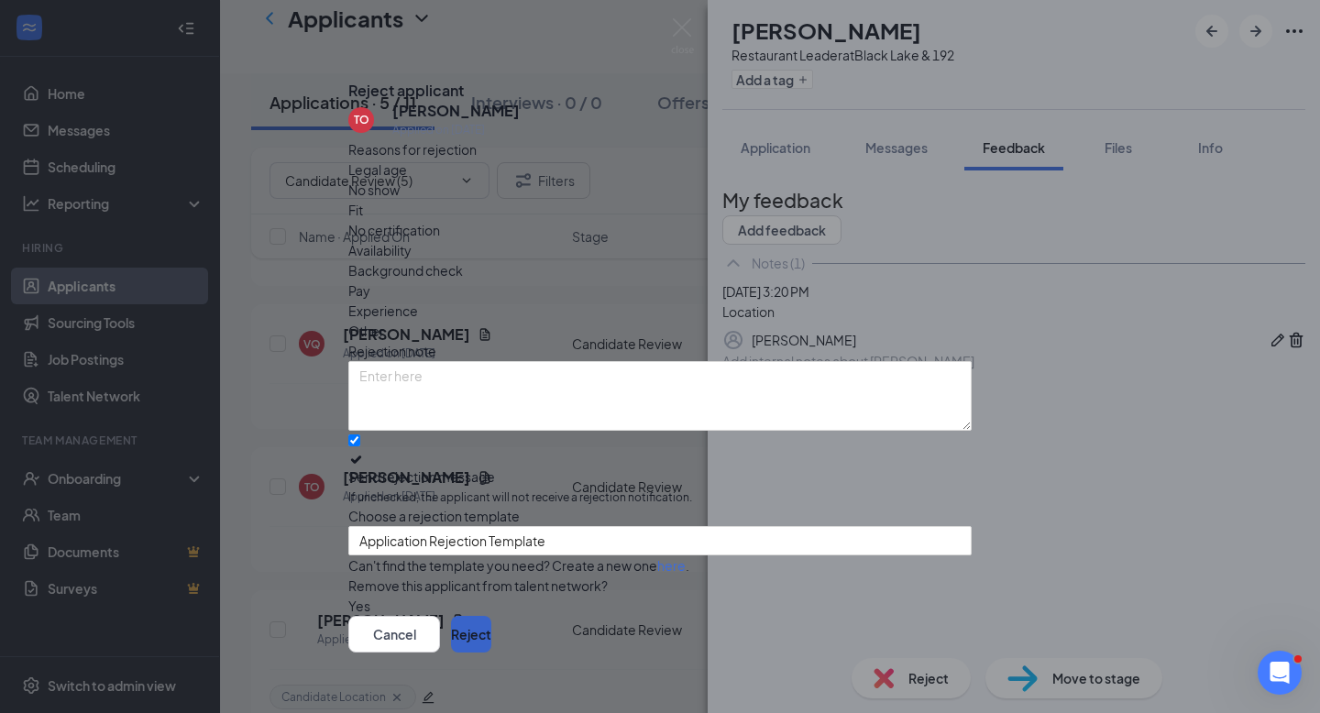
click at [491, 616] on button "Reject" at bounding box center [471, 634] width 40 height 37
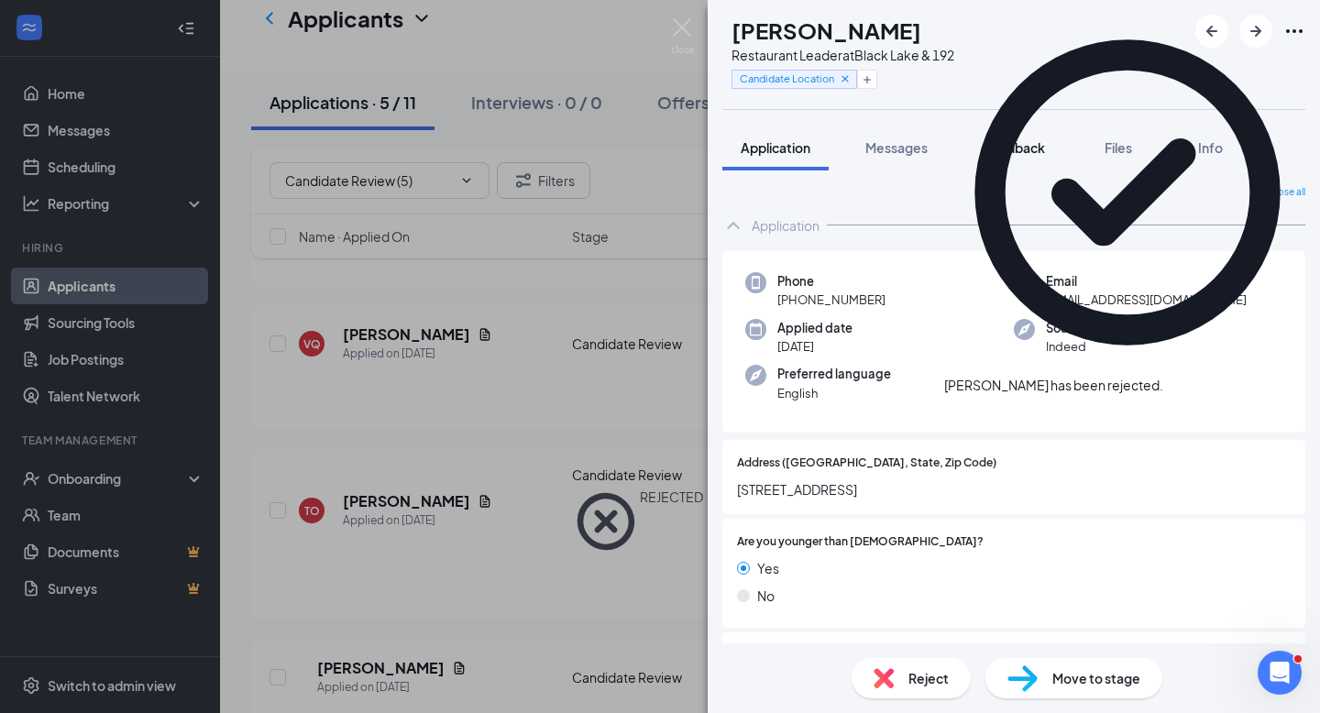
click at [1031, 156] on div "Feedback" at bounding box center [1013, 147] width 62 height 18
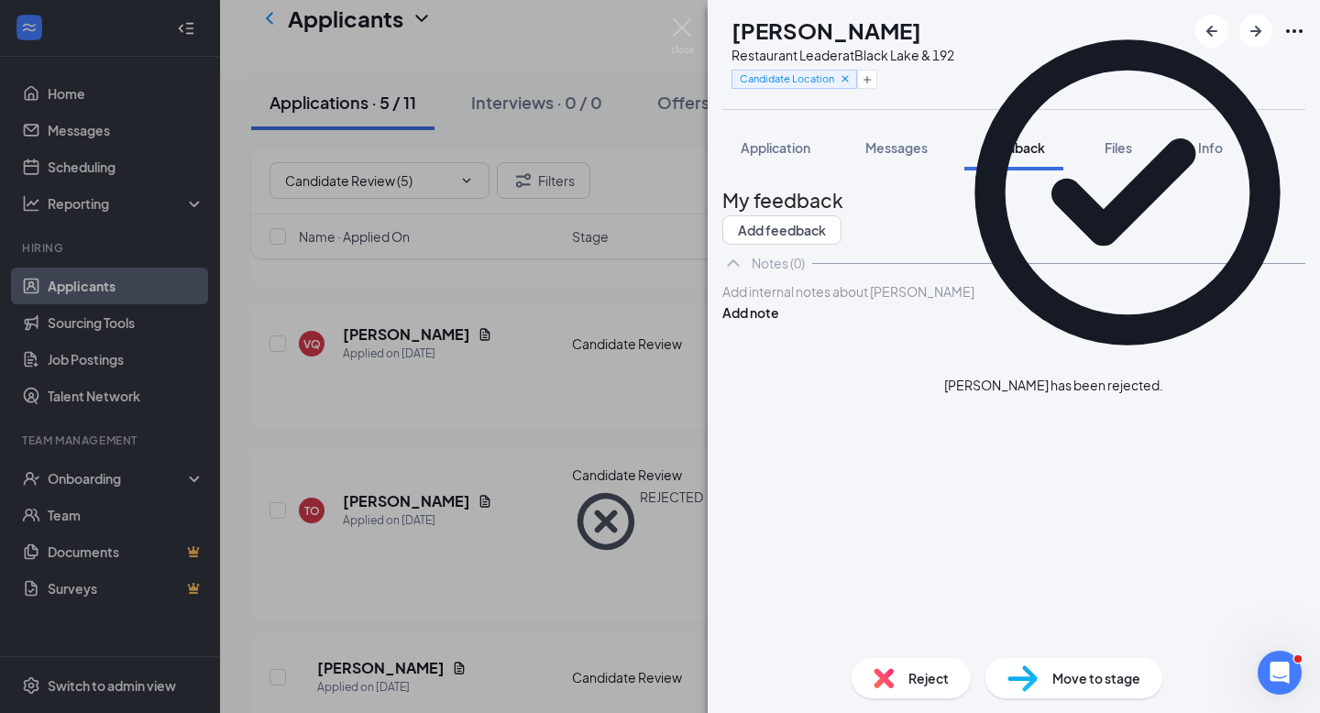
click at [989, 302] on div at bounding box center [1013, 291] width 581 height 19
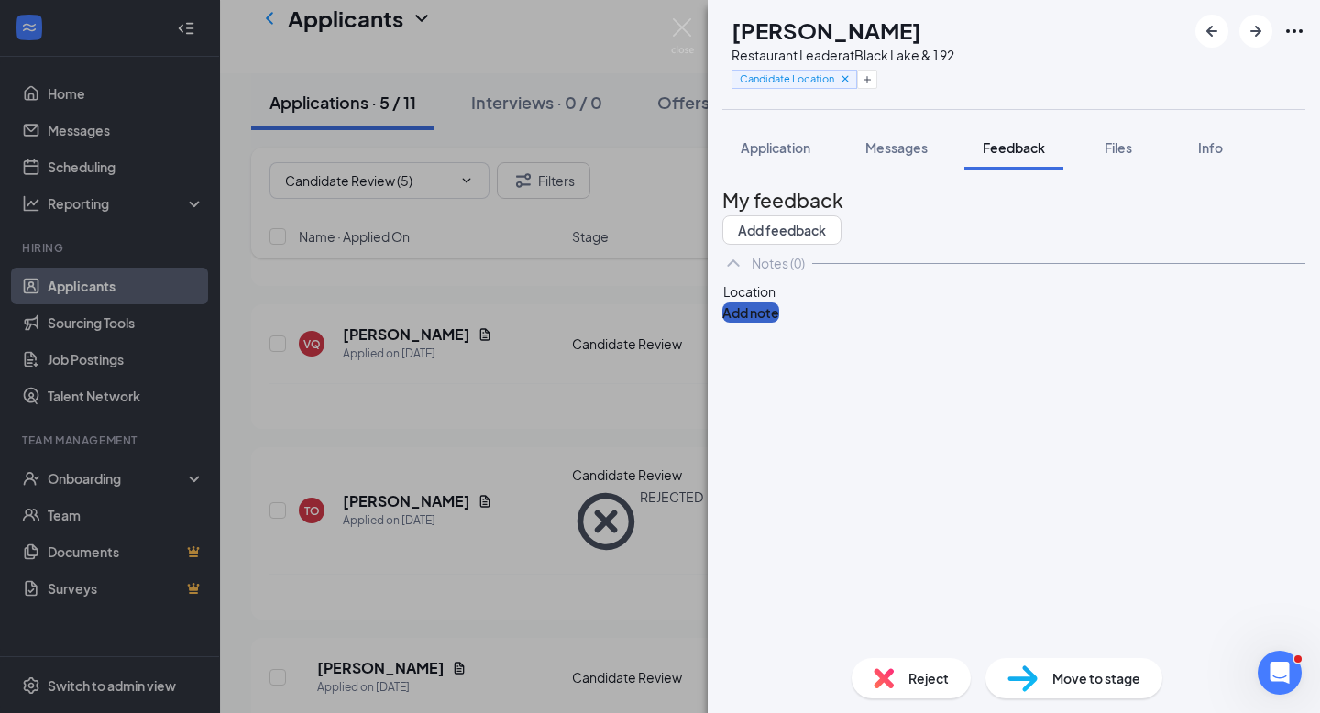
click at [779, 323] on button "Add note" at bounding box center [750, 312] width 57 height 20
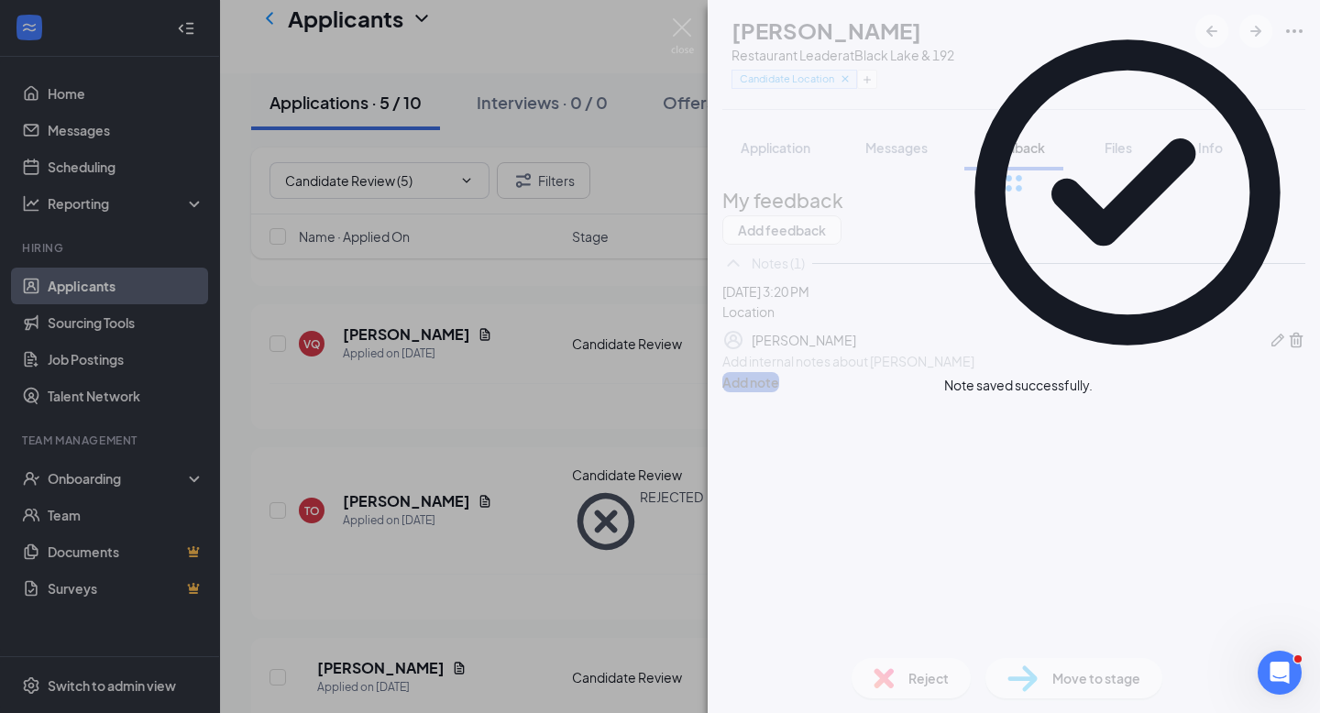
scroll to position [346, 0]
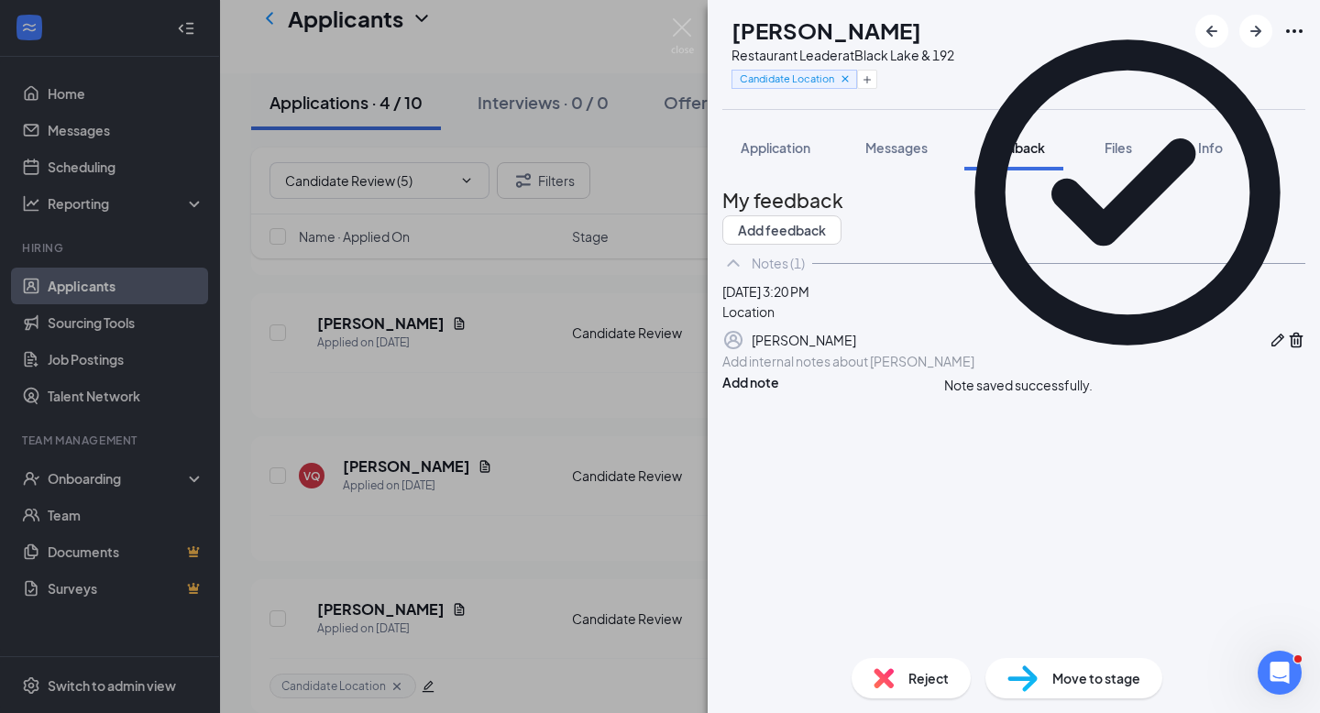
click at [922, 675] on span "Reject" at bounding box center [928, 678] width 40 height 20
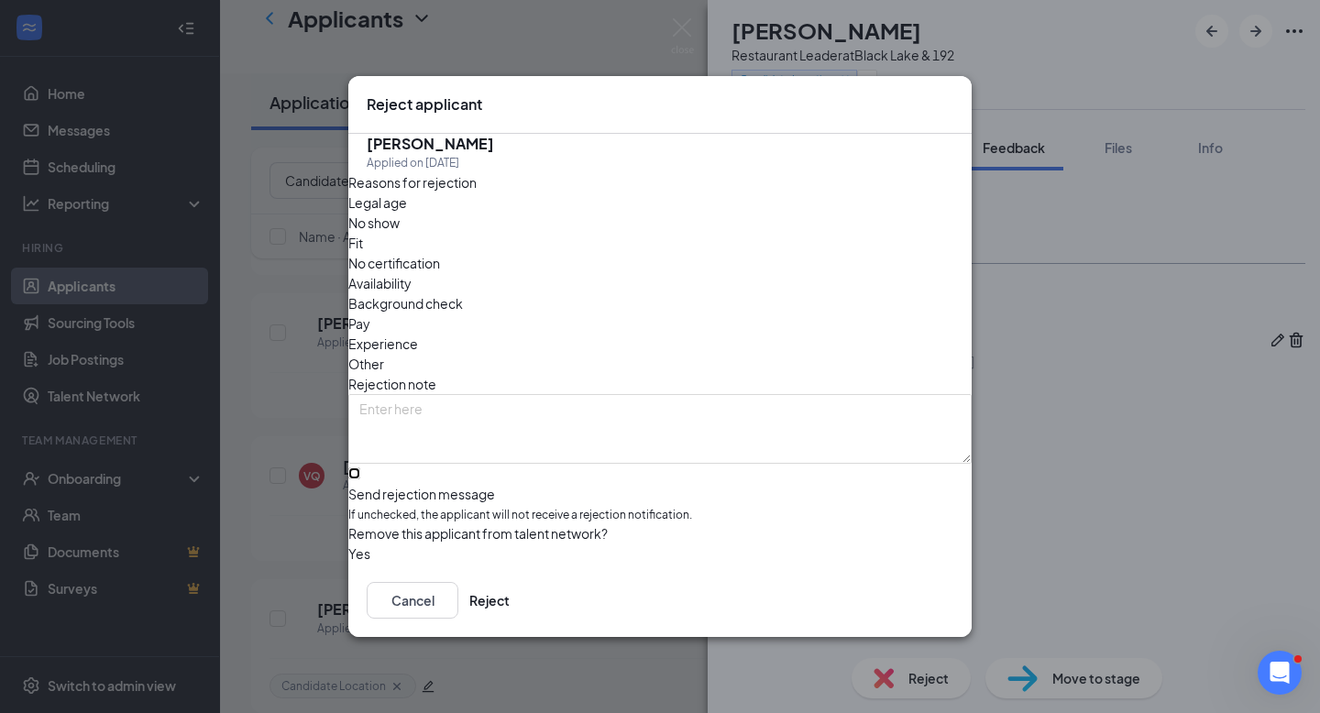
click at [360, 467] on input "Send rejection message If unchecked, the applicant will not receive a rejection…" at bounding box center [354, 473] width 12 height 12
checkbox input "true"
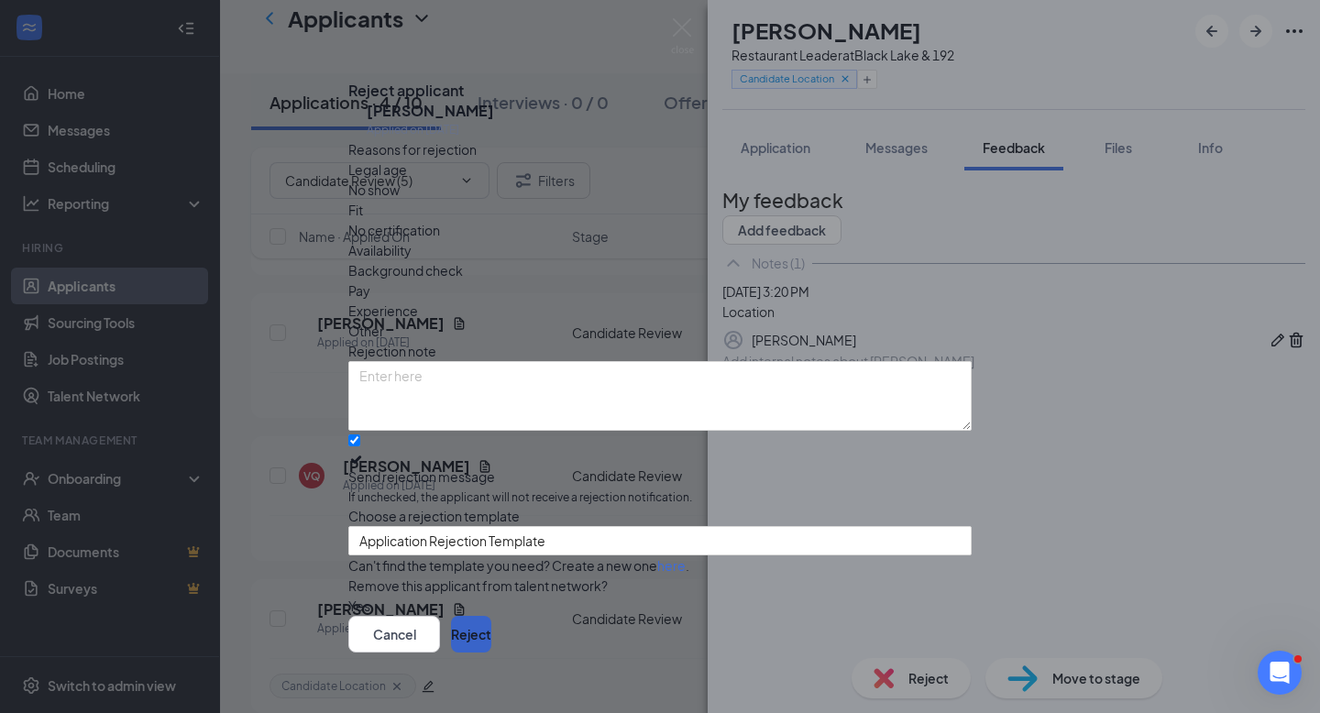
click at [491, 616] on button "Reject" at bounding box center [471, 634] width 40 height 37
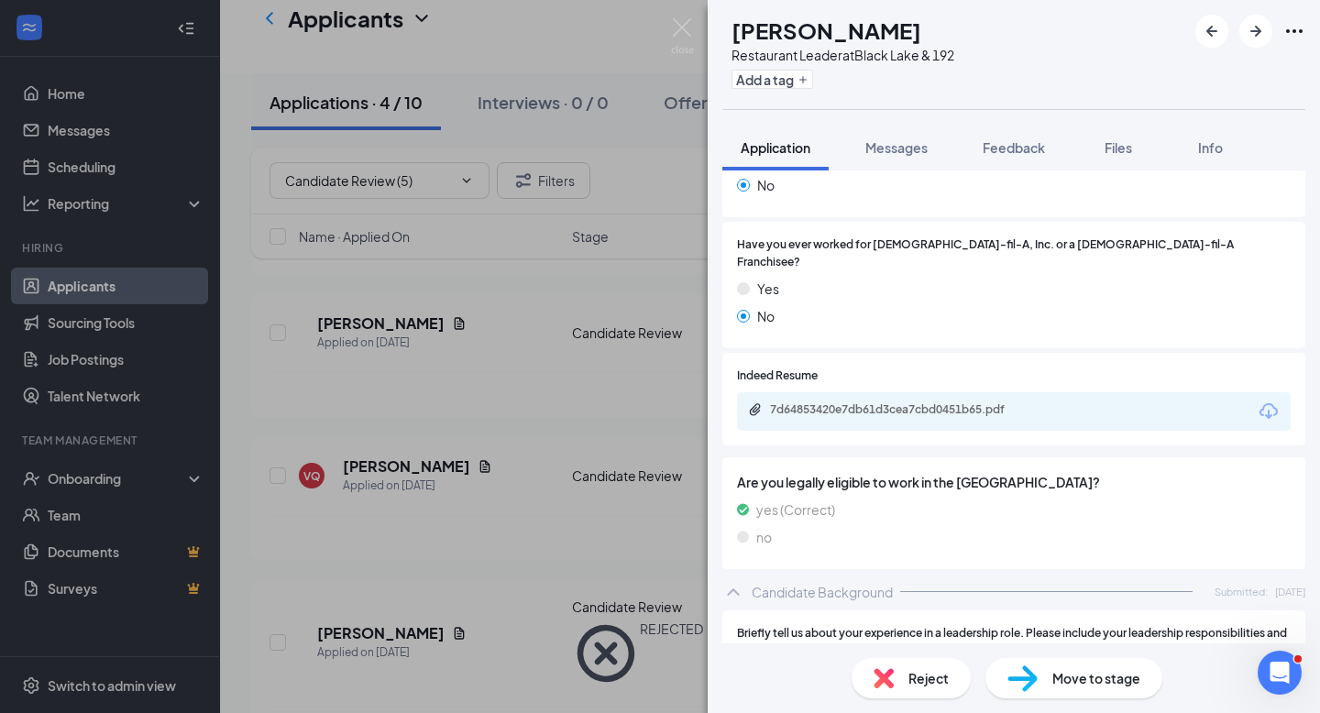
scroll to position [969, 0]
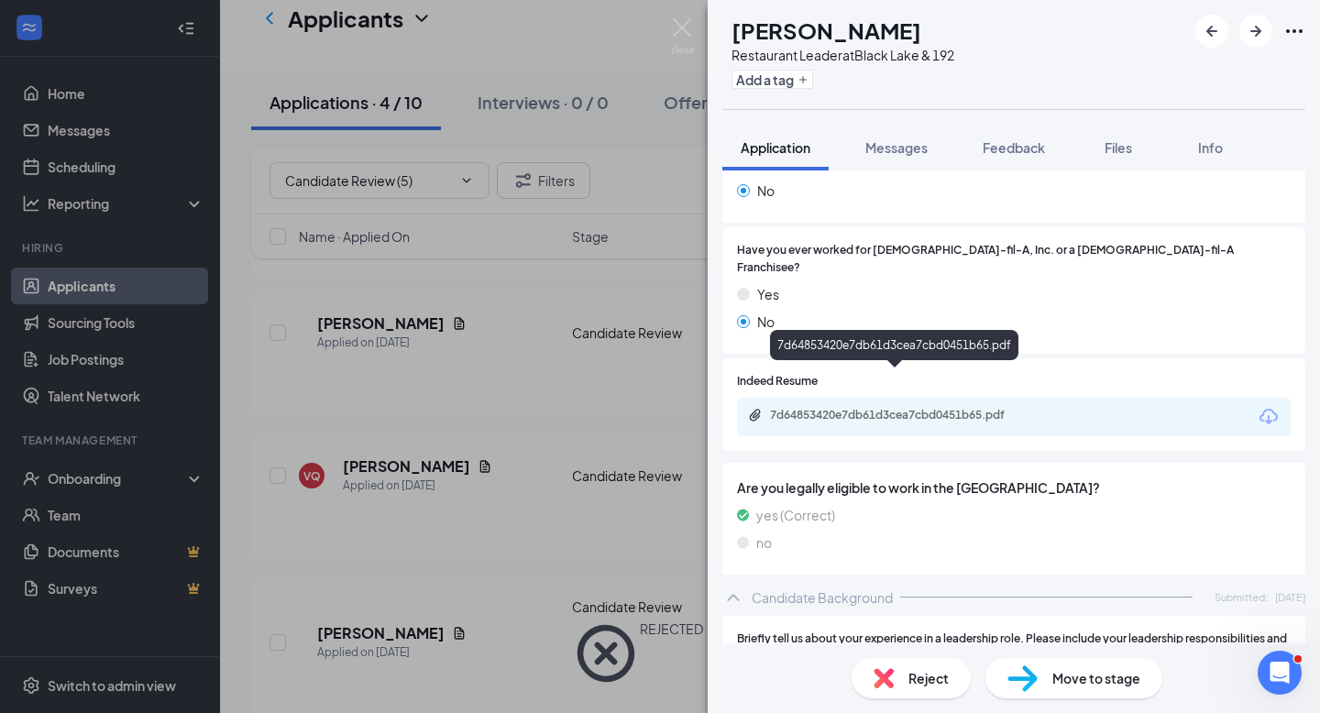
click at [1004, 398] on div "7d64853420e7db61d3cea7cbd0451b65.pdf" at bounding box center [1014, 417] width 554 height 38
click at [982, 408] on div "7d64853420e7db61d3cea7cbd0451b65.pdf" at bounding box center [898, 415] width 257 height 15
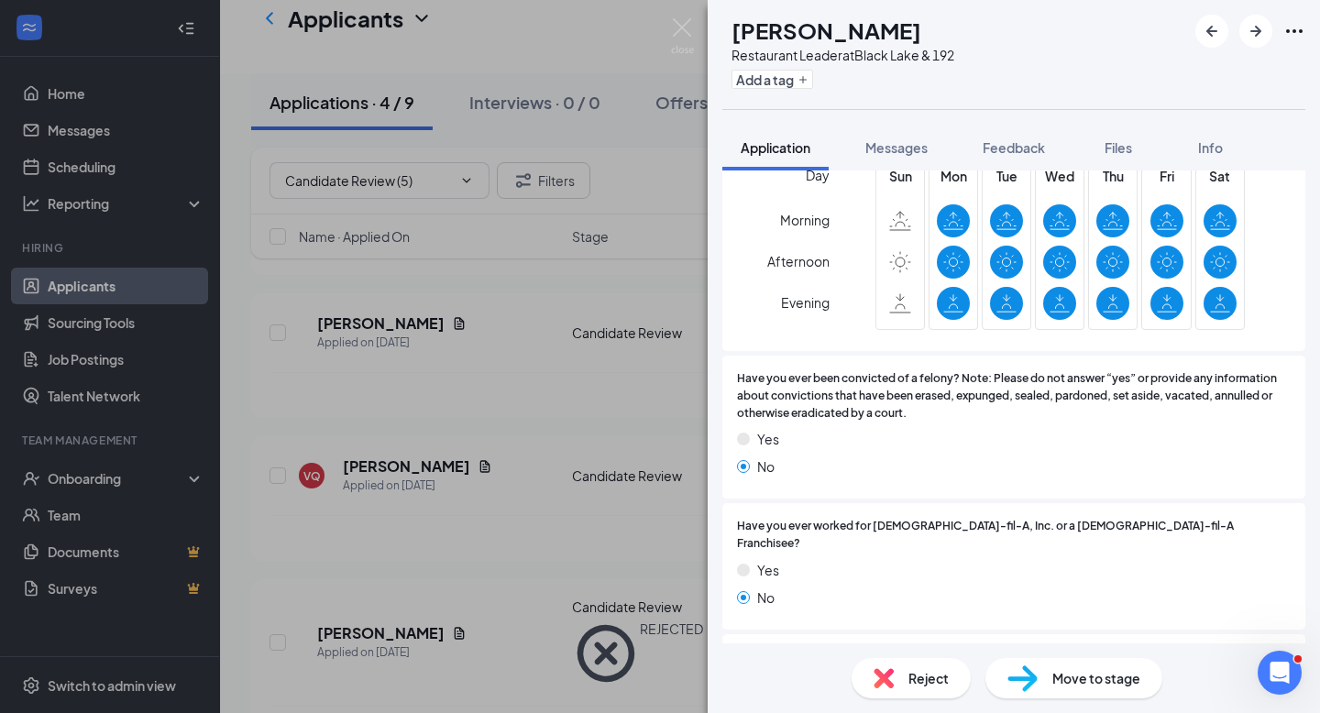
scroll to position [0, 0]
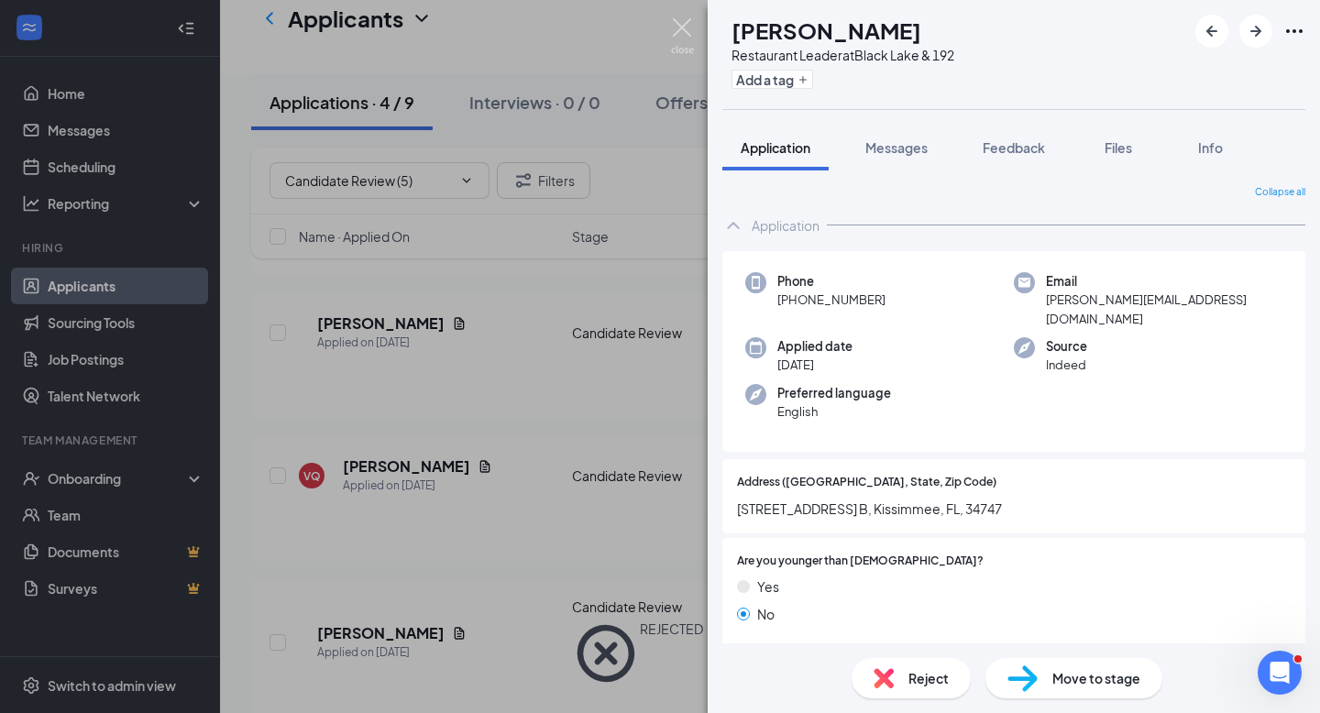
click at [682, 36] on img at bounding box center [682, 36] width 23 height 36
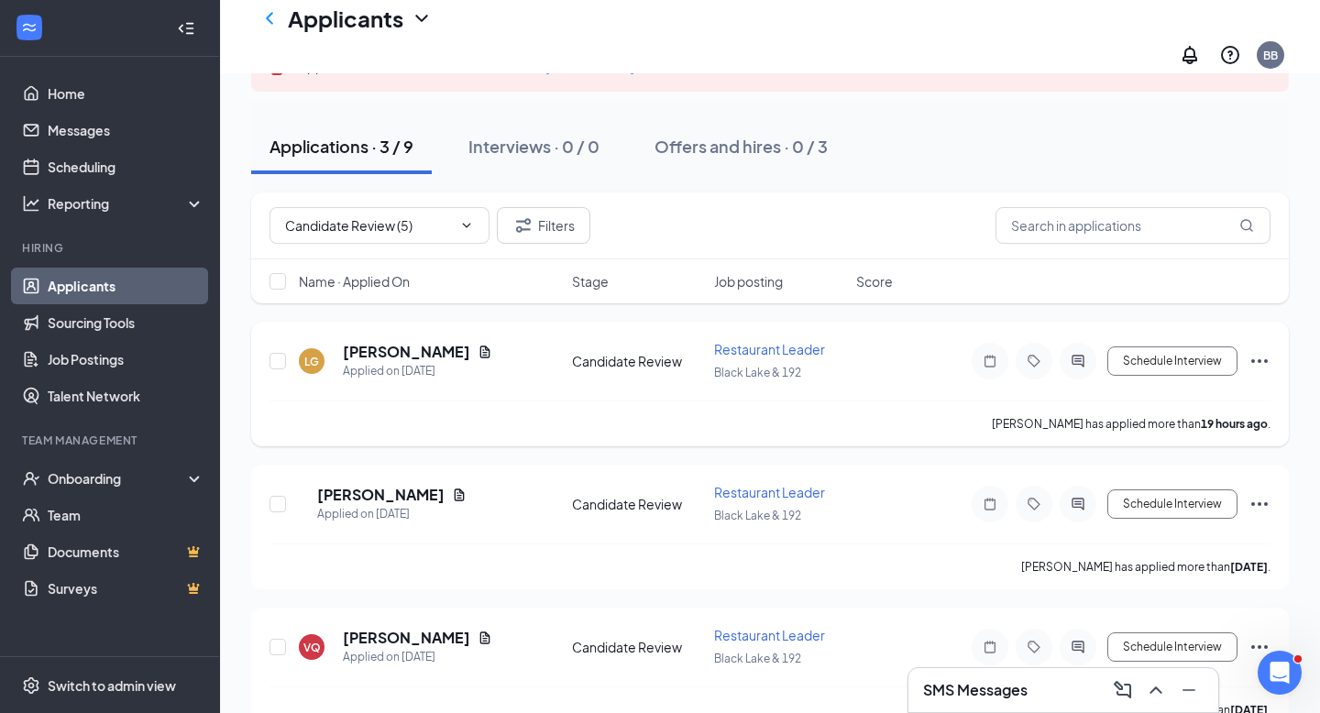
scroll to position [194, 0]
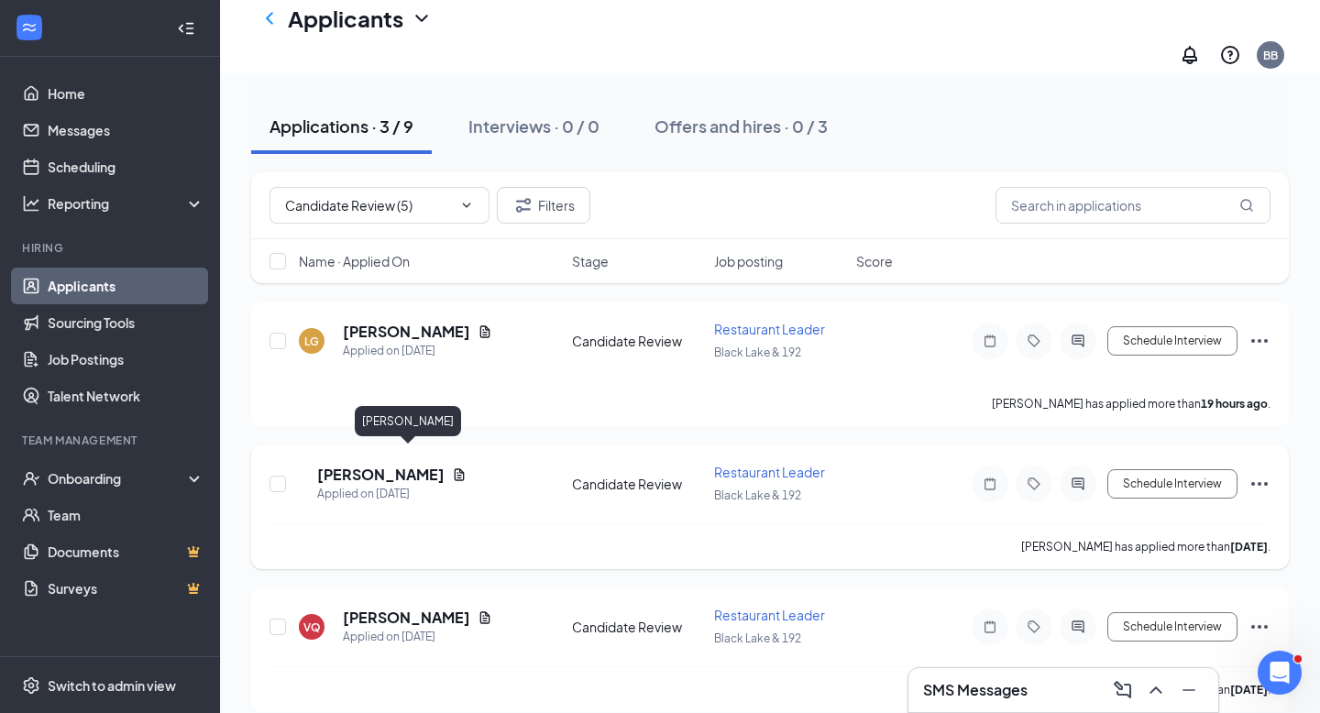
click at [444, 465] on h5 "[PERSON_NAME]" at bounding box center [380, 475] width 127 height 20
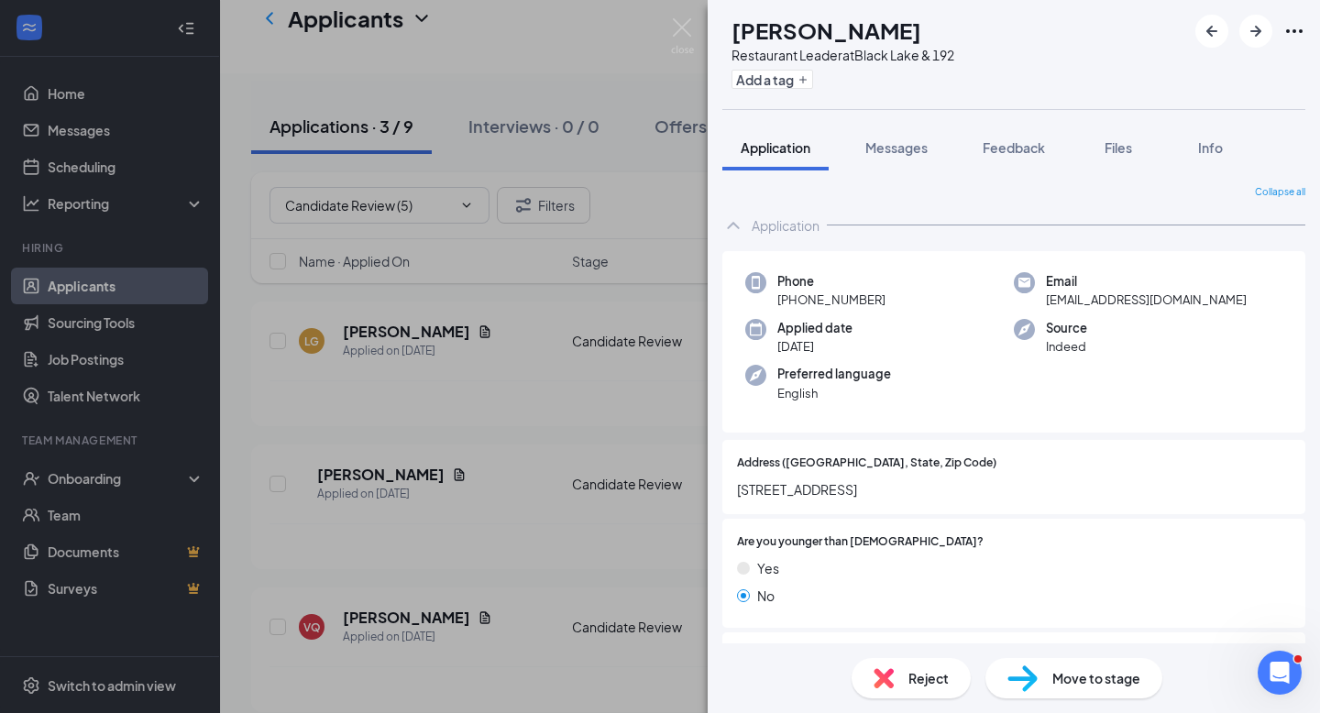
drag, startPoint x: 993, startPoint y: 485, endPoint x: 782, endPoint y: 474, distance: 212.0
click at [782, 474] on div "Address ([GEOGRAPHIC_DATA], State, Zip Code) [STREET_ADDRESS]" at bounding box center [1014, 477] width 554 height 45
copy div "[STREET_ADDRESS]"
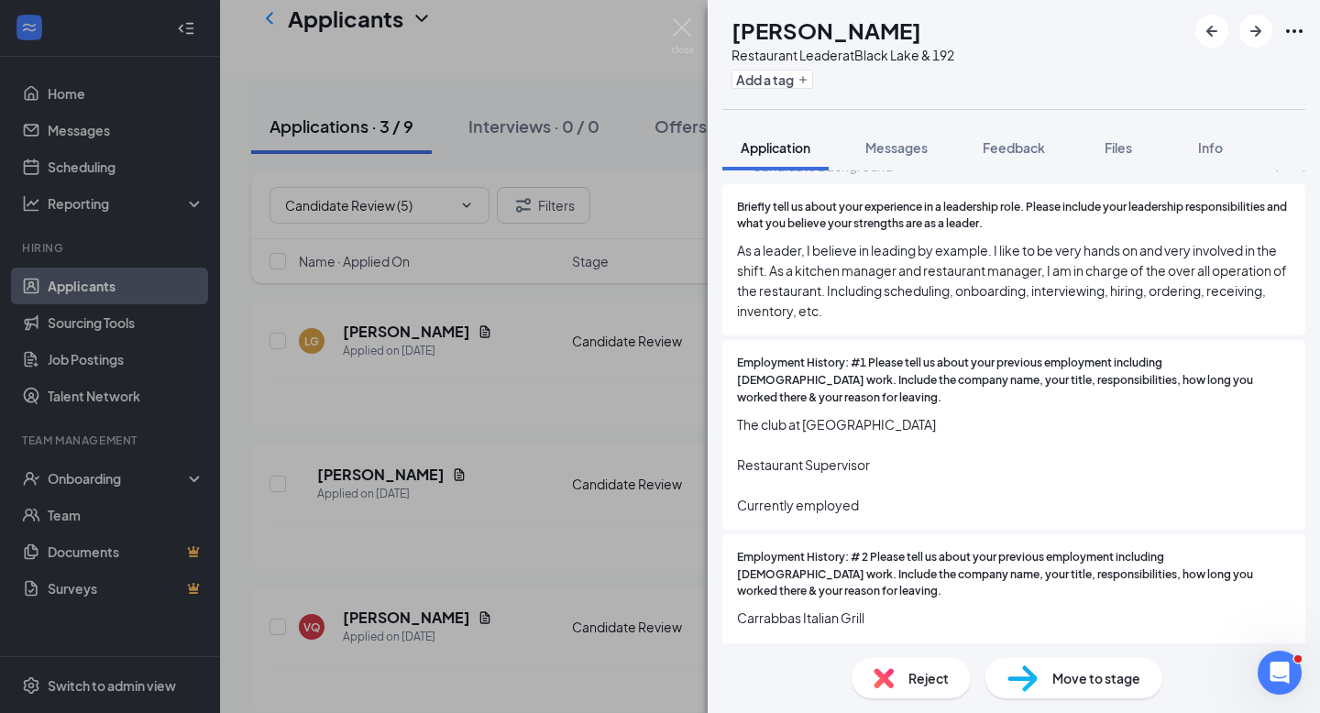
scroll to position [1383, 0]
click at [680, 22] on img at bounding box center [682, 36] width 23 height 36
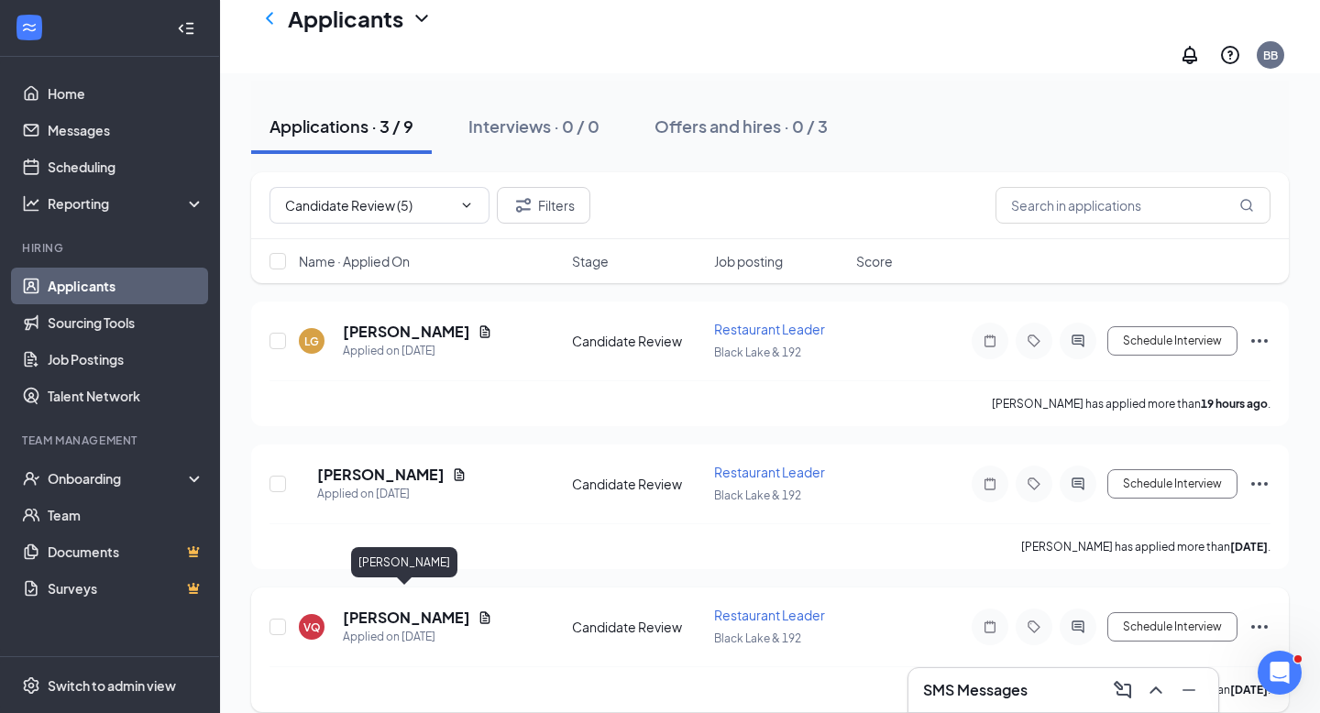
click at [436, 608] on h5 "[PERSON_NAME]" at bounding box center [406, 618] width 127 height 20
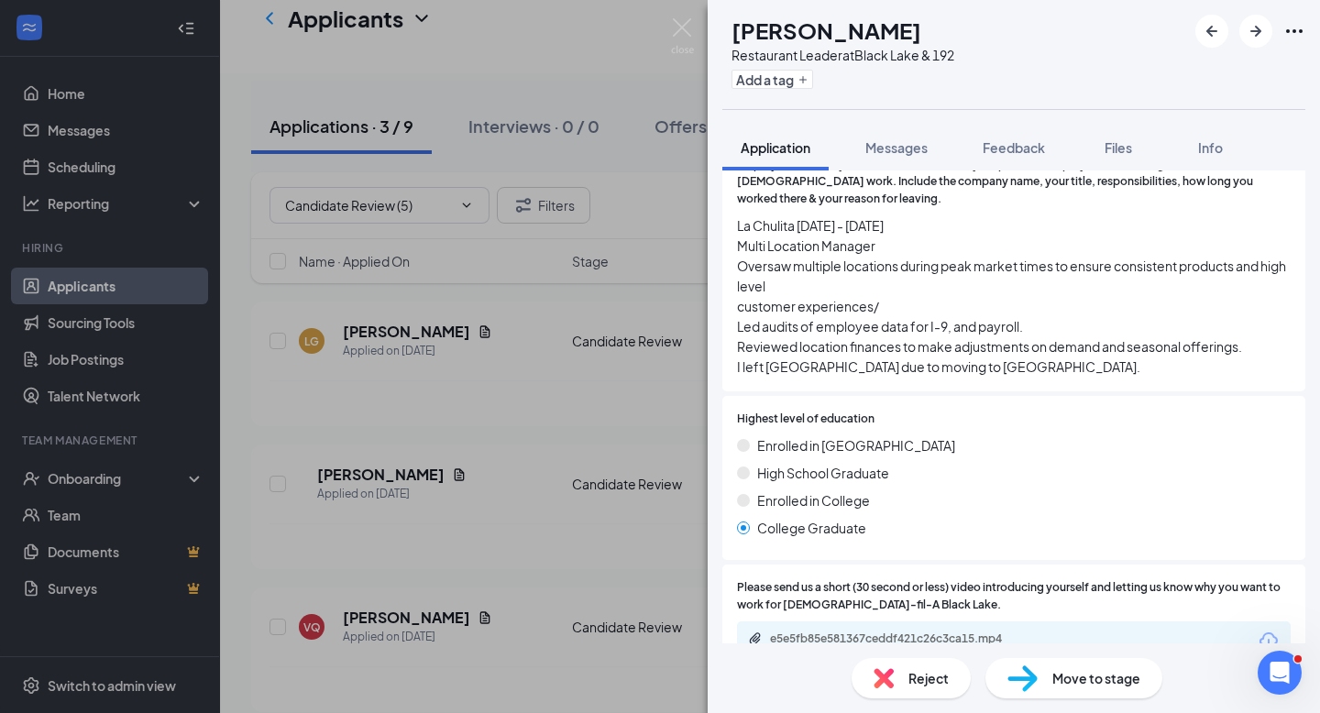
scroll to position [1915, 0]
click at [960, 631] on div "e5e5fb85e581367ceddf421c26c3ca15.mp4" at bounding box center [898, 638] width 257 height 15
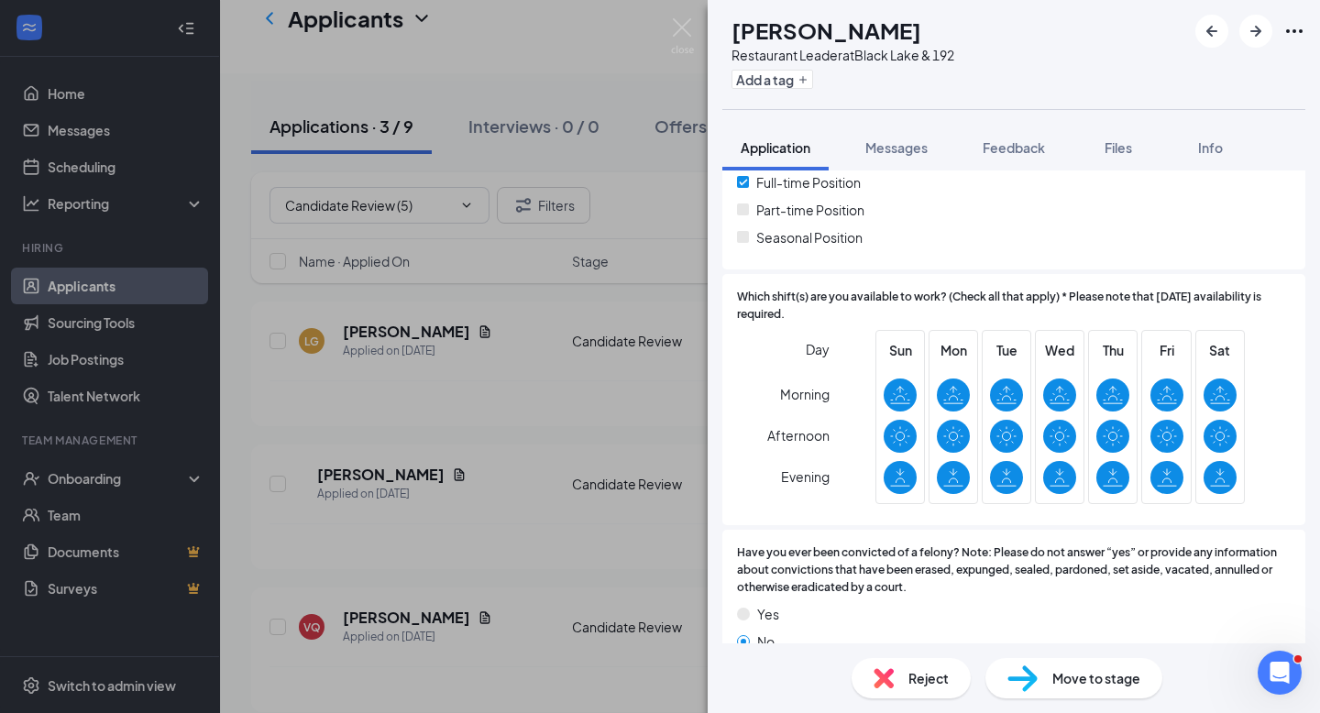
scroll to position [0, 0]
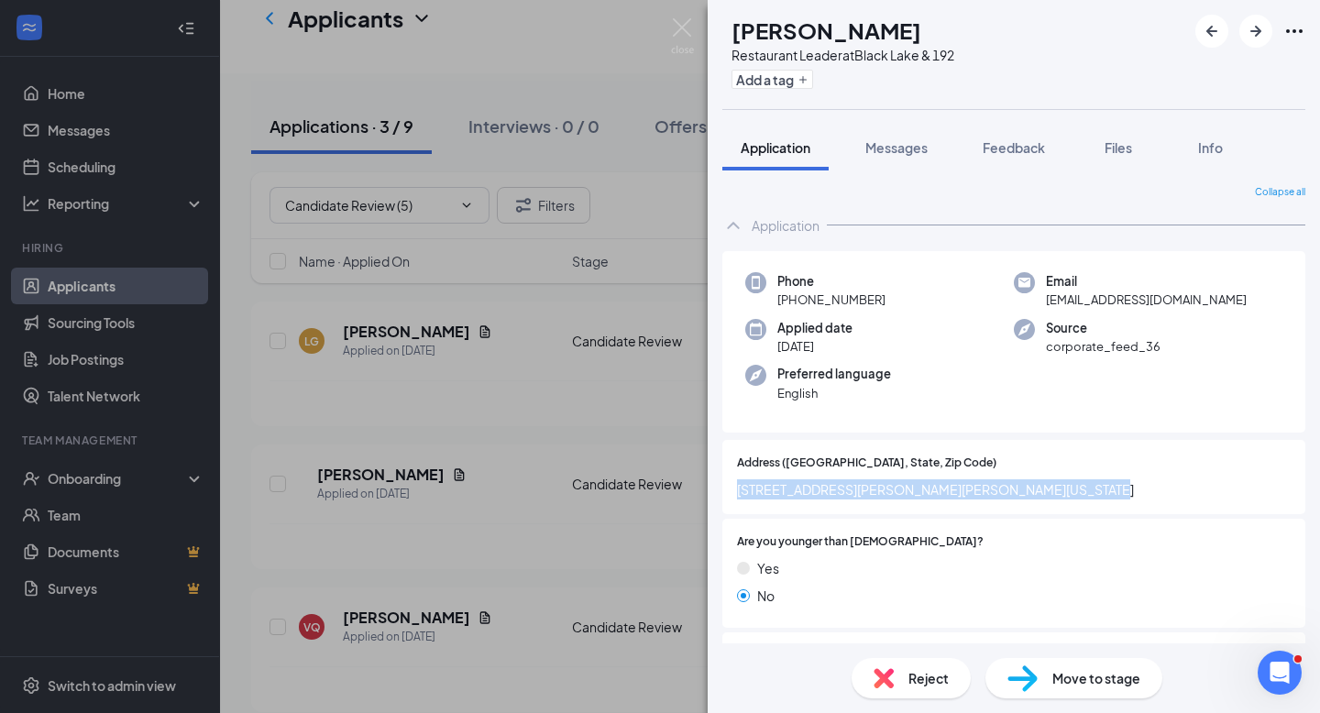
drag, startPoint x: 1063, startPoint y: 484, endPoint x: 739, endPoint y: 486, distance: 324.4
click at [739, 486] on span "[STREET_ADDRESS][PERSON_NAME][PERSON_NAME][US_STATE]" at bounding box center [1014, 489] width 554 height 20
copy span "[STREET_ADDRESS][PERSON_NAME][PERSON_NAME][US_STATE]"
click at [691, 26] on img at bounding box center [682, 36] width 23 height 36
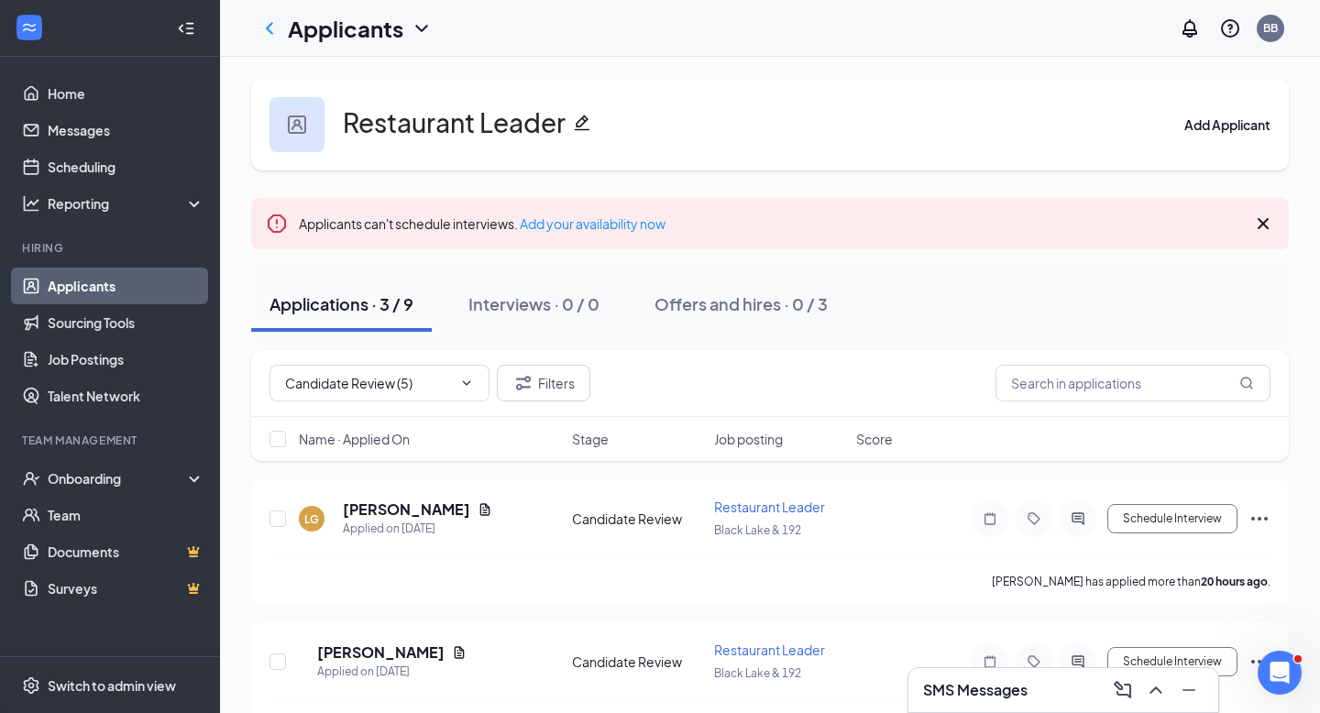
click at [715, 43] on div "Applicants BB" at bounding box center [770, 28] width 1100 height 57
click at [263, 19] on icon "ChevronLeft" at bounding box center [269, 28] width 22 height 22
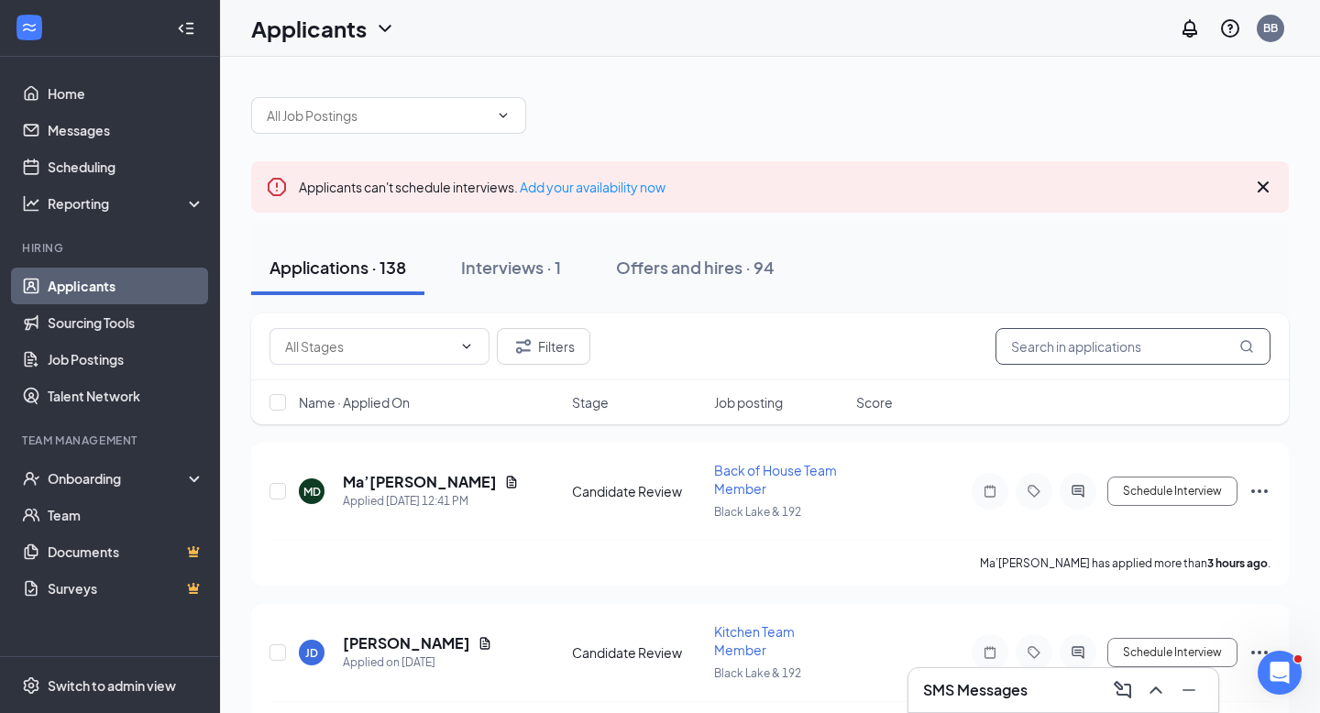
click at [1088, 353] on input "text" at bounding box center [1132, 346] width 275 height 37
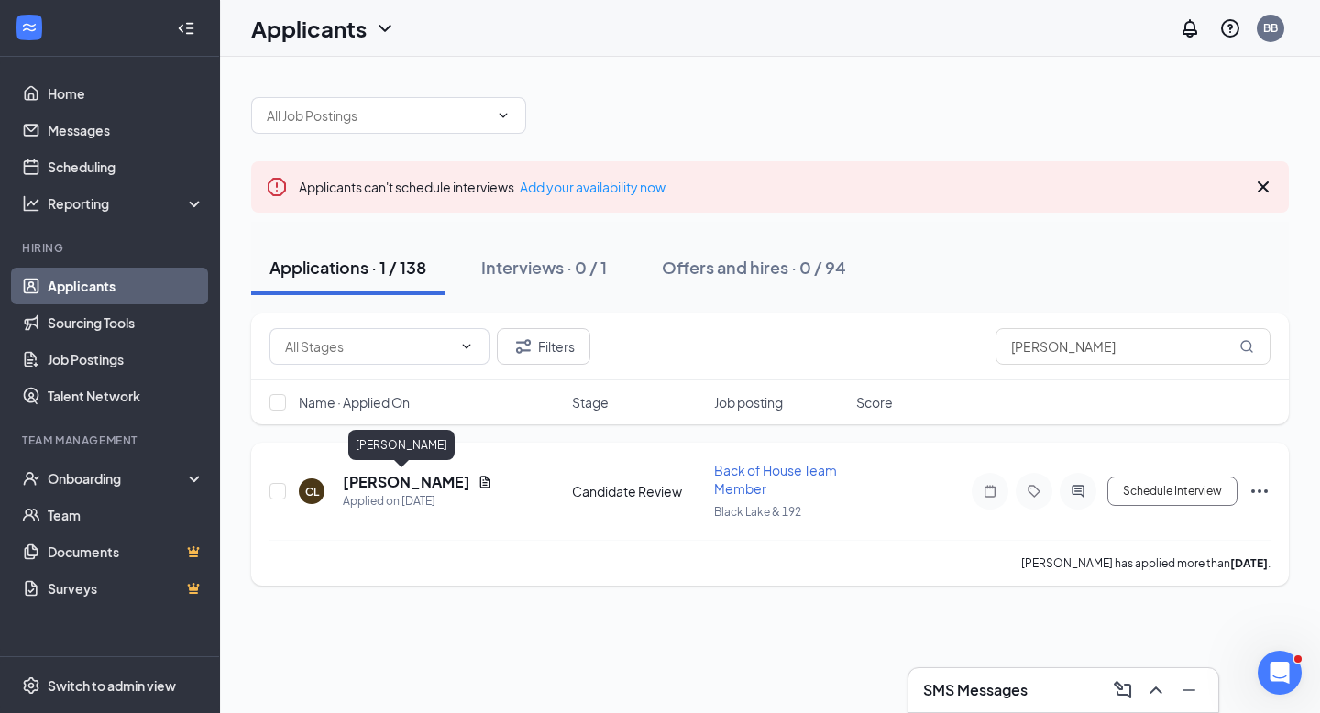
click at [400, 484] on h5 "[PERSON_NAME]" at bounding box center [406, 482] width 127 height 20
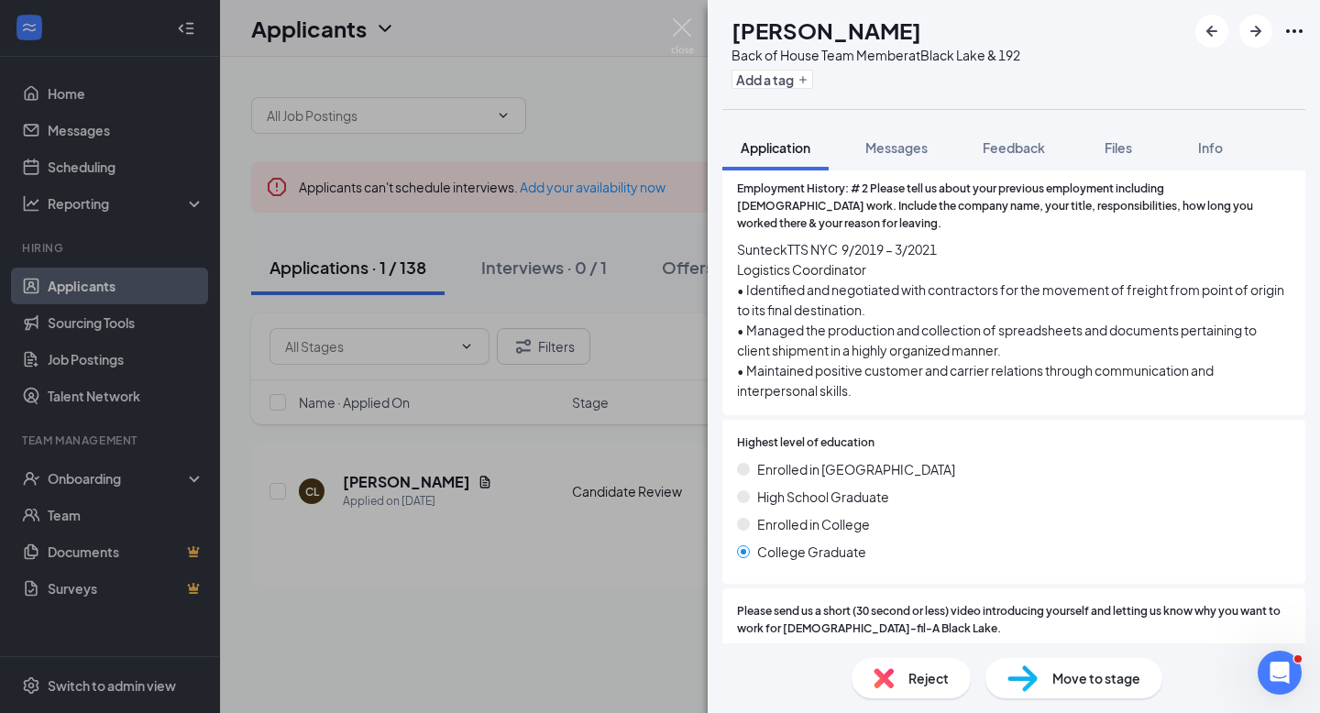
scroll to position [1879, 0]
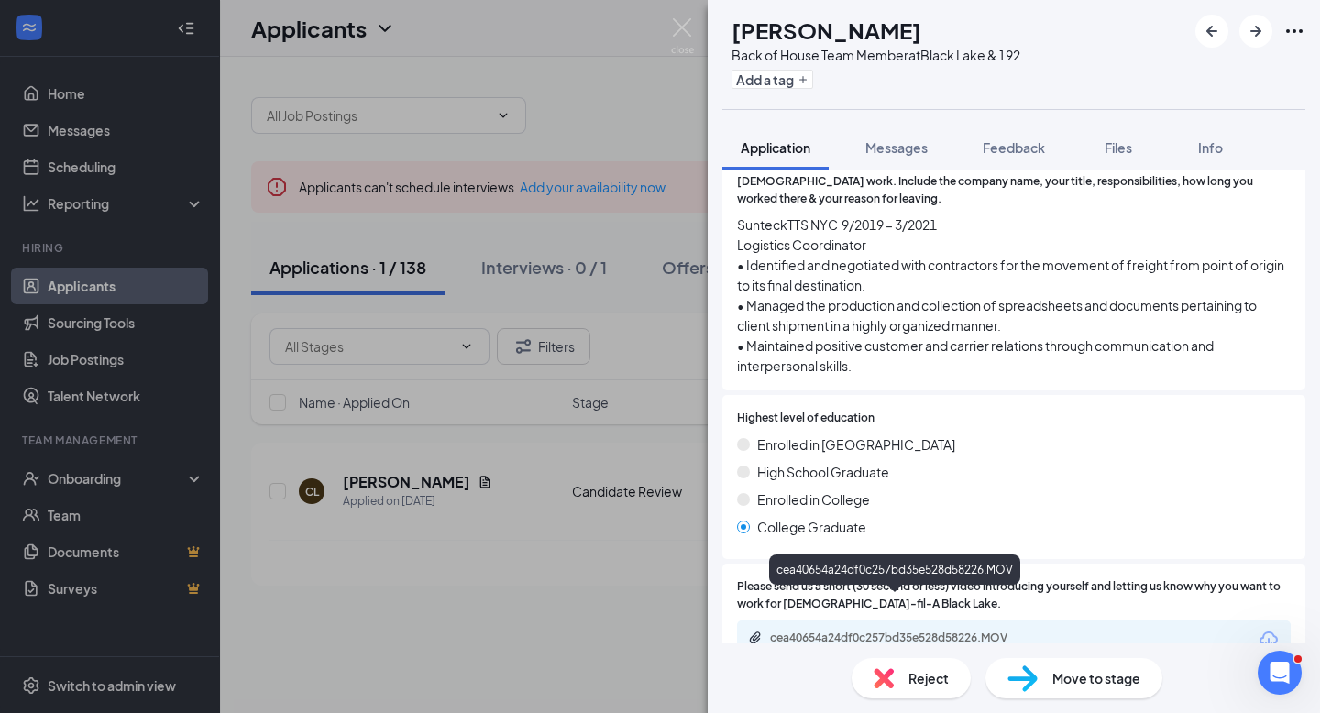
click at [978, 631] on div "cea40654a24df0c257bd35e528d58226.MOV" at bounding box center [898, 638] width 257 height 15
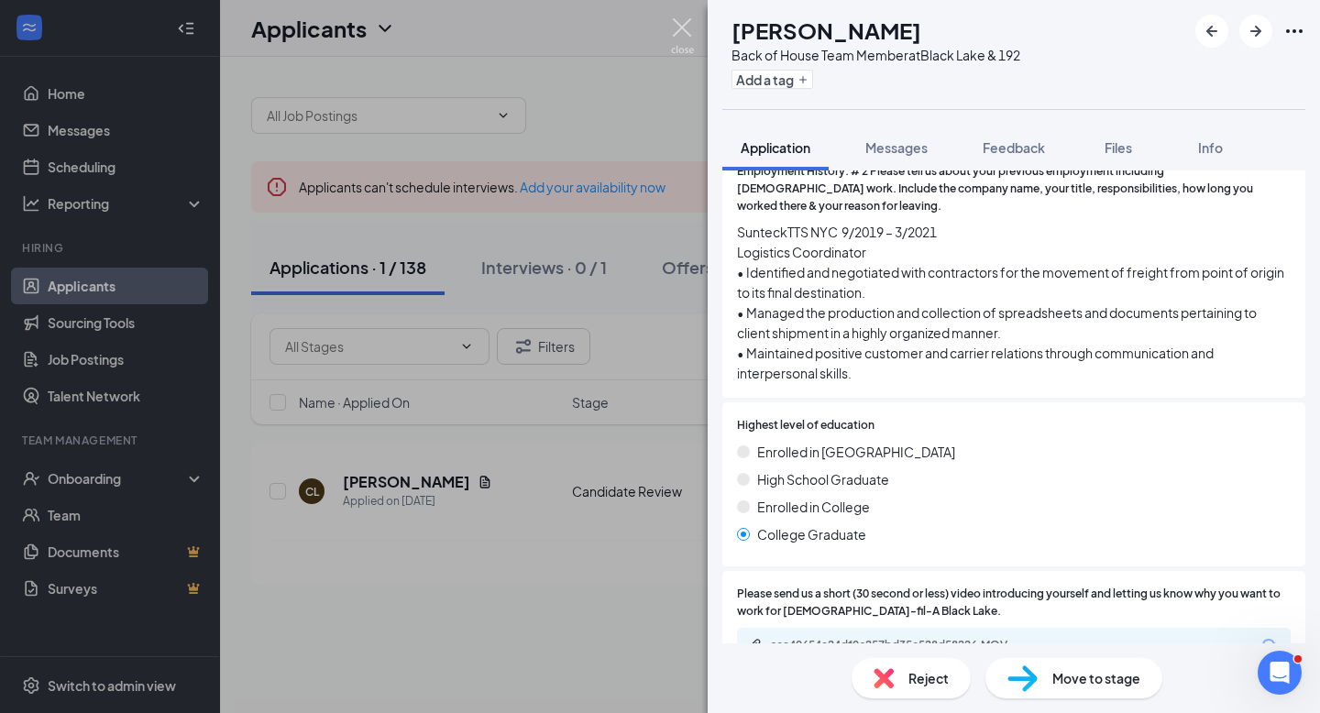
click at [682, 30] on img at bounding box center [682, 36] width 23 height 36
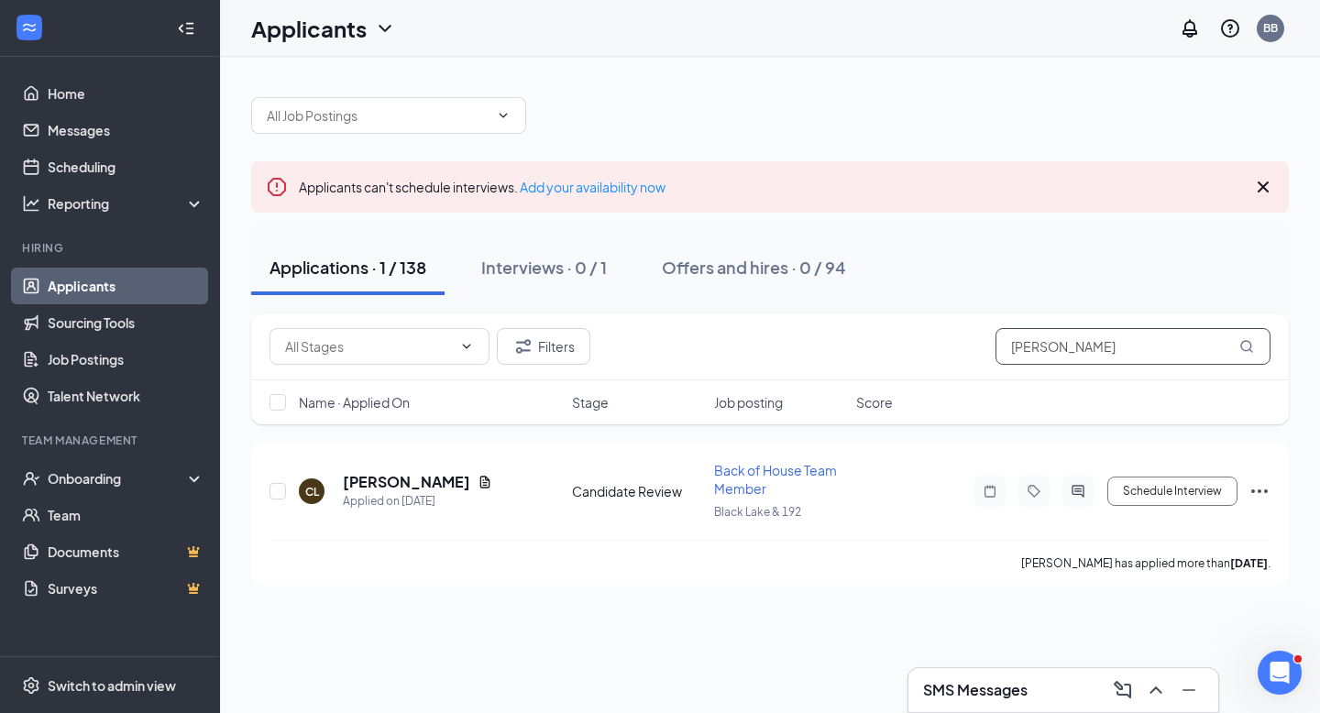
drag, startPoint x: 1106, startPoint y: 350, endPoint x: 923, endPoint y: 338, distance: 183.7
click at [923, 338] on div "Filters [PERSON_NAME]" at bounding box center [769, 346] width 1001 height 37
type input "[PERSON_NAME]"
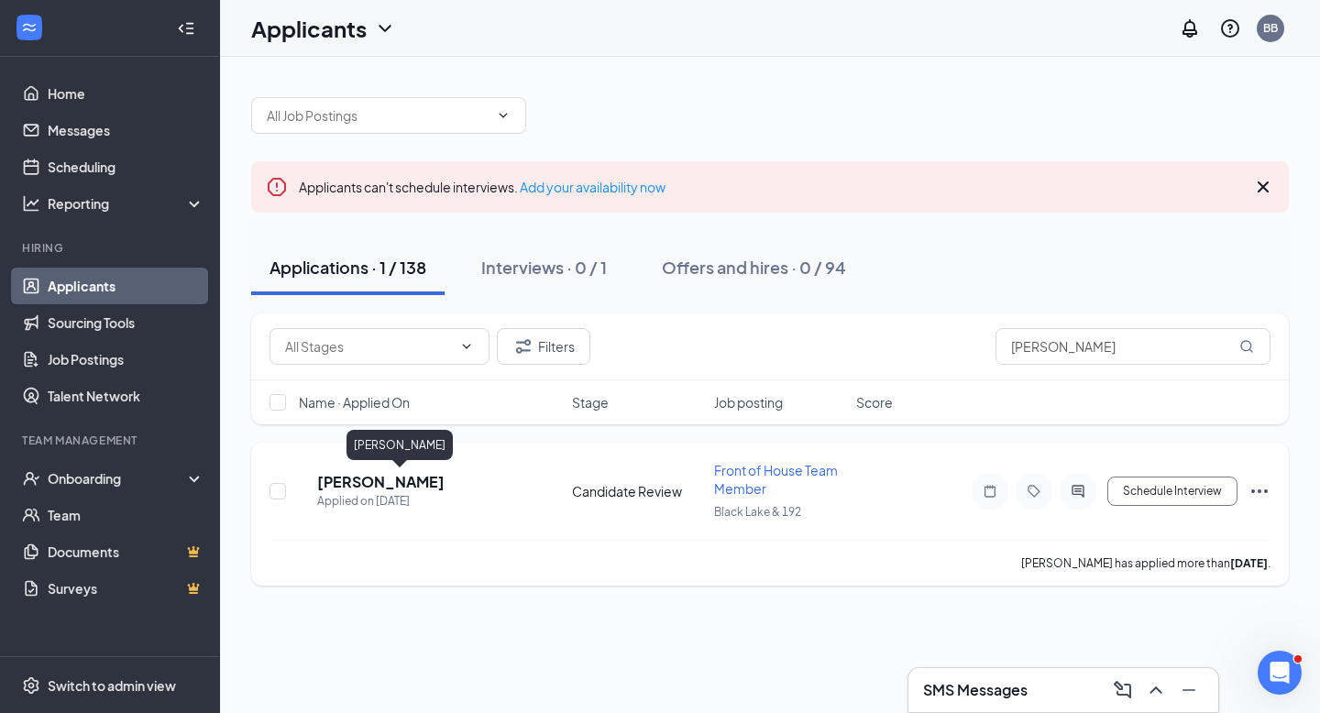
click at [401, 477] on h5 "[PERSON_NAME]" at bounding box center [380, 482] width 127 height 20
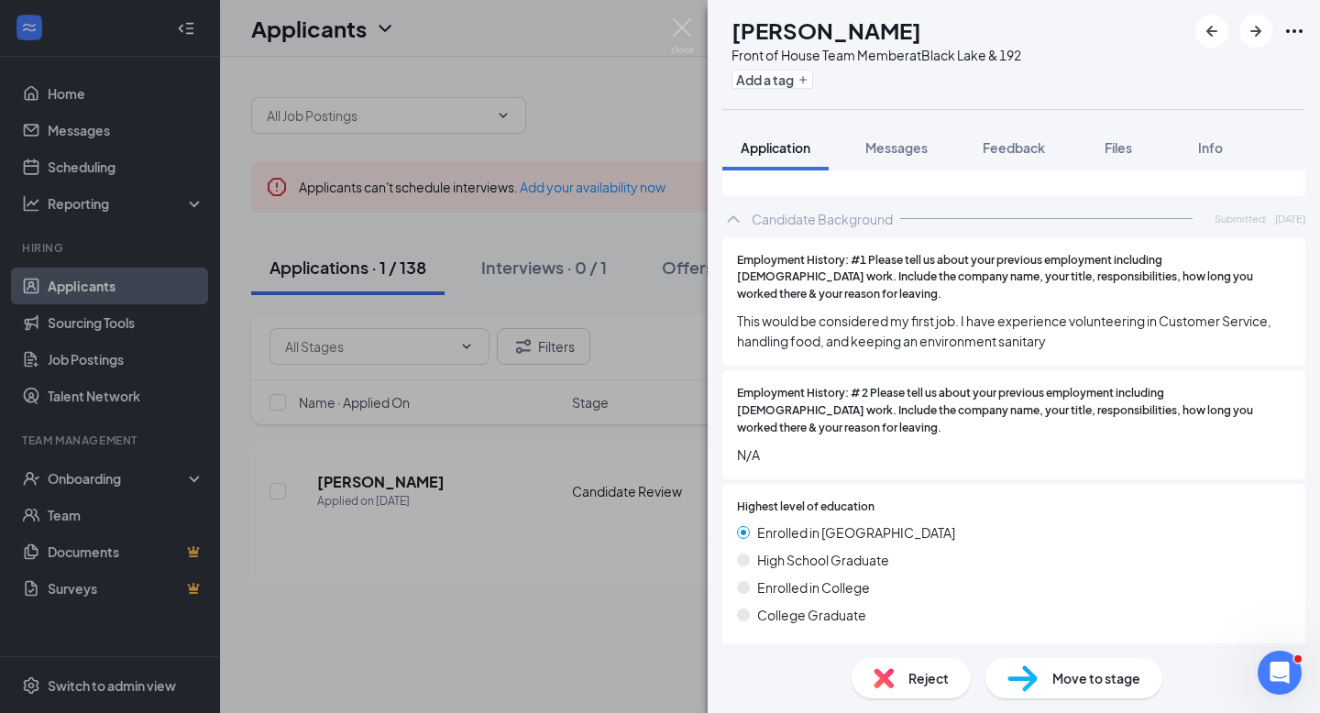
scroll to position [1376, 0]
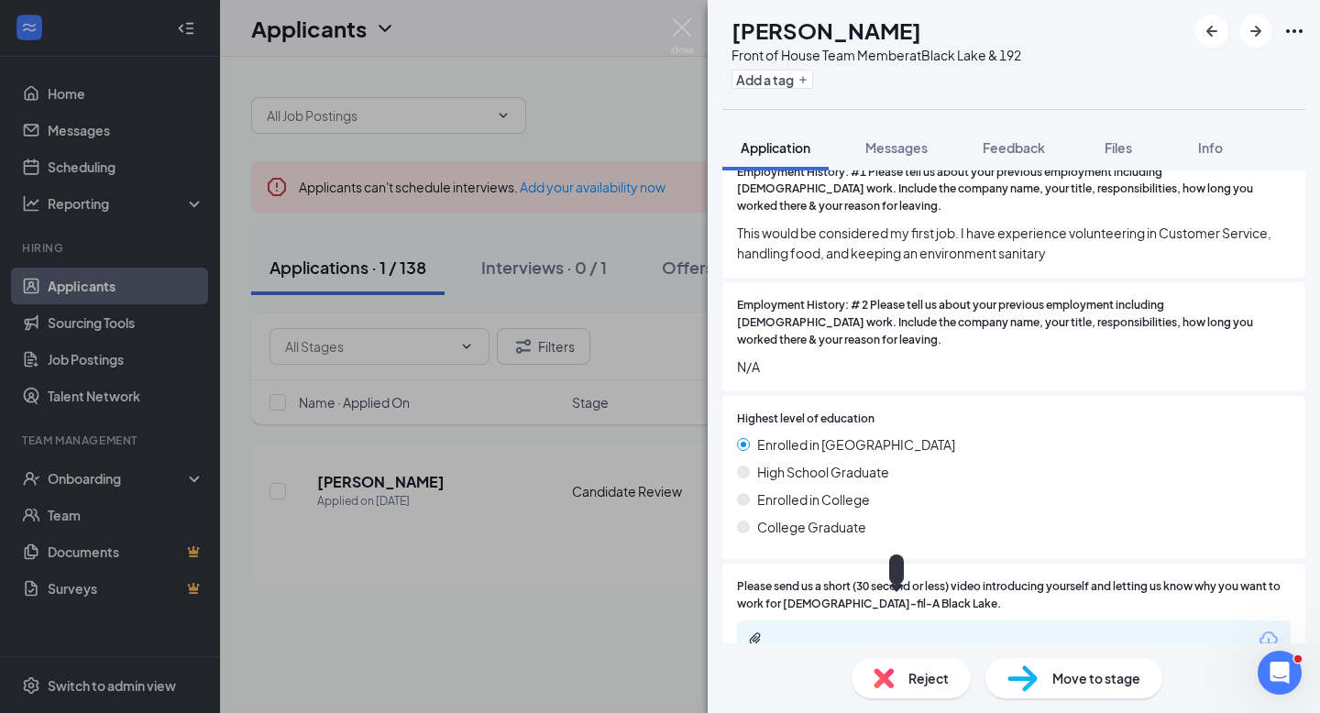
click at [893, 631] on div at bounding box center [896, 639] width 297 height 17
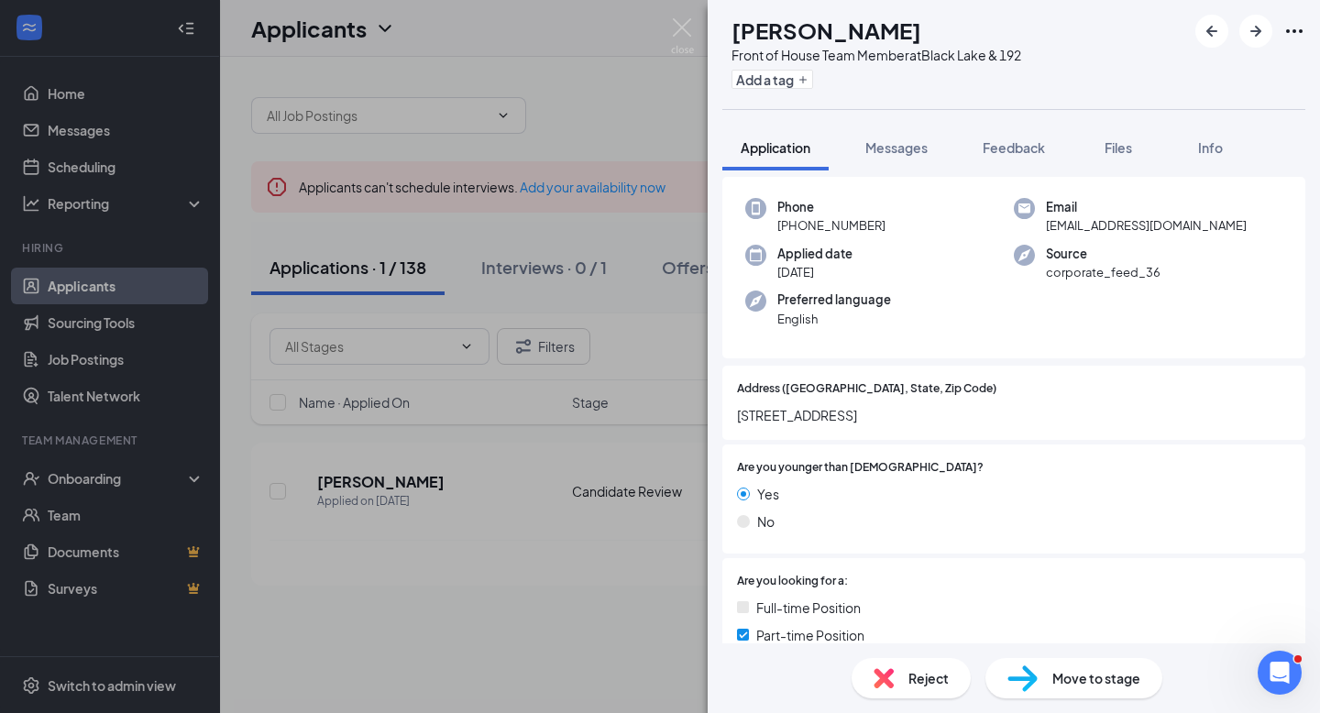
scroll to position [0, 0]
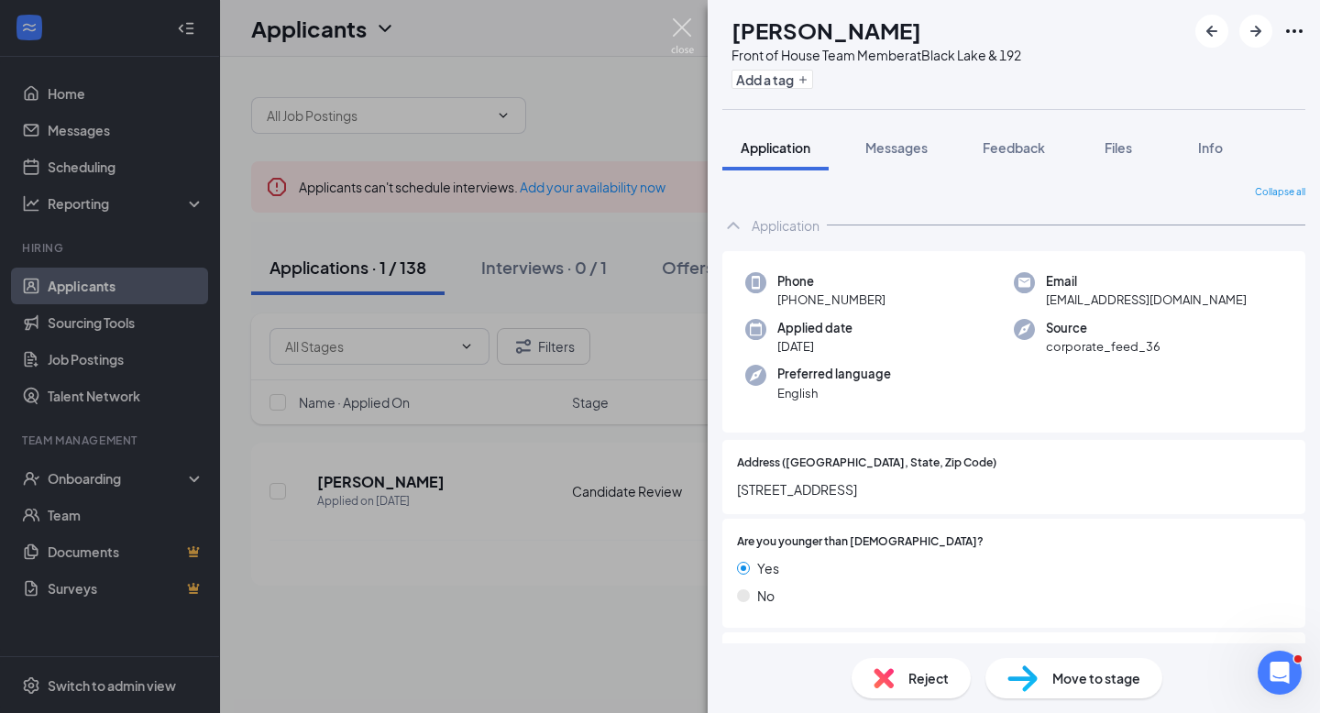
click at [678, 37] on img at bounding box center [682, 36] width 23 height 36
